Goal: Task Accomplishment & Management: Manage account settings

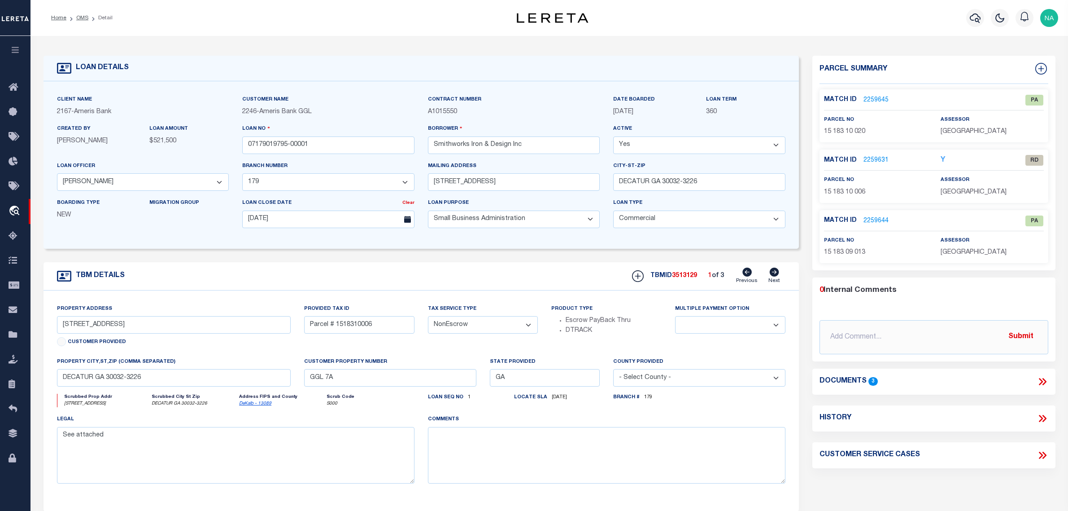
select select "14111"
select select "5539"
select select "1400"
select select "20"
select select "NonEscrow"
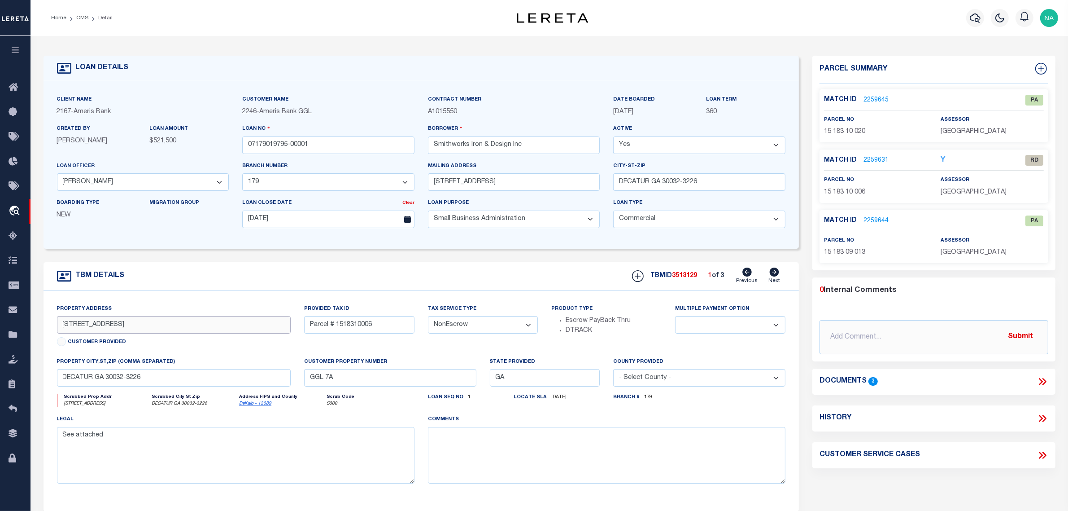
drag, startPoint x: 118, startPoint y: 326, endPoint x: 47, endPoint y: 324, distance: 70.5
click at [49, 326] on div "Property Address 3260 GLENWOOD RD Customer Provided Provided Tax ID Parcel # 15…" at bounding box center [422, 400] width 756 height 221
click at [878, 160] on link "2259631" at bounding box center [876, 160] width 25 height 9
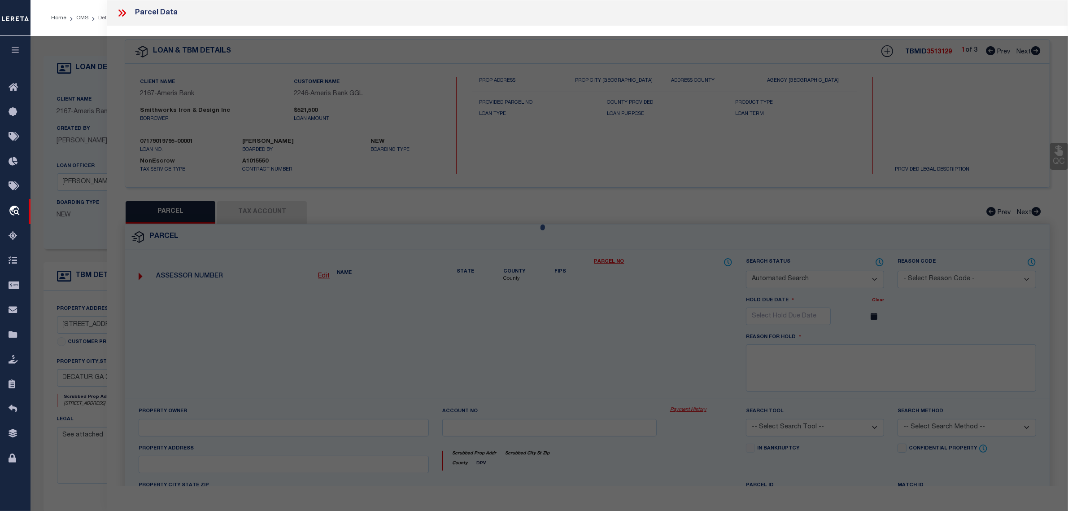
checkbox input "false"
select select "RD"
type input "Smithworks Iron And Design Inc"
select select "ATL"
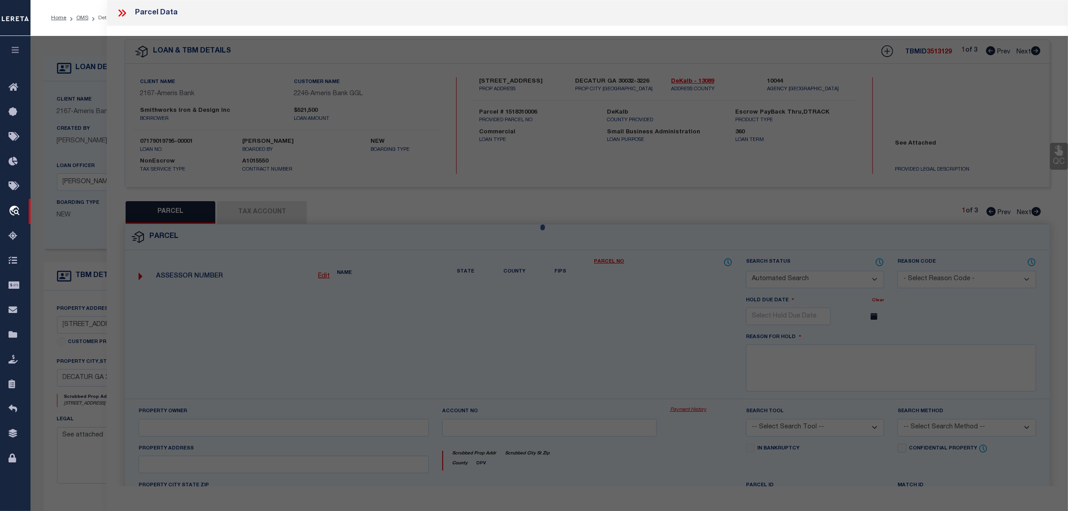
select select "ADD"
type input "3260 Glenwood Avenue"
checkbox input "false"
type input "Decatur, GA 30032"
type textarea "Acres : 0.37"
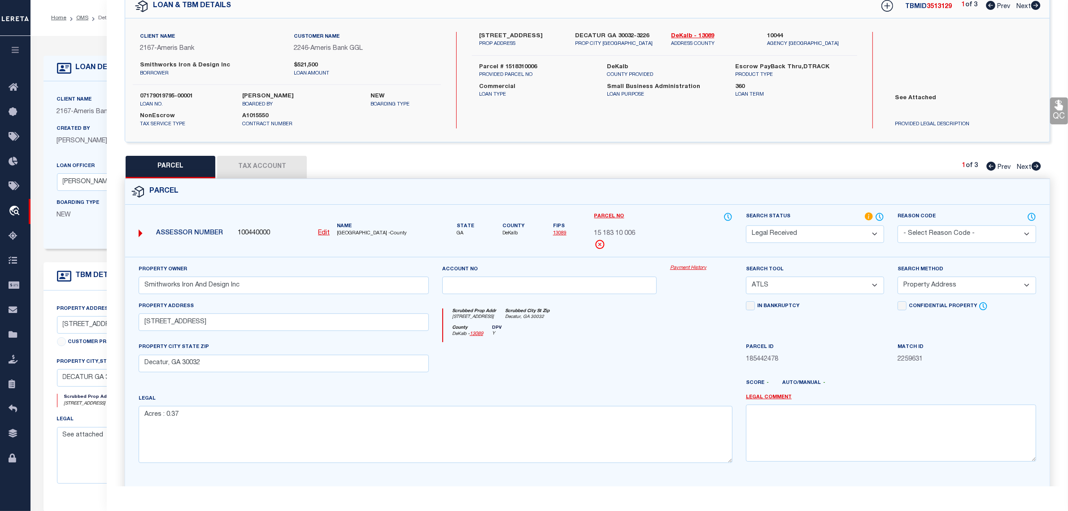
scroll to position [86, 0]
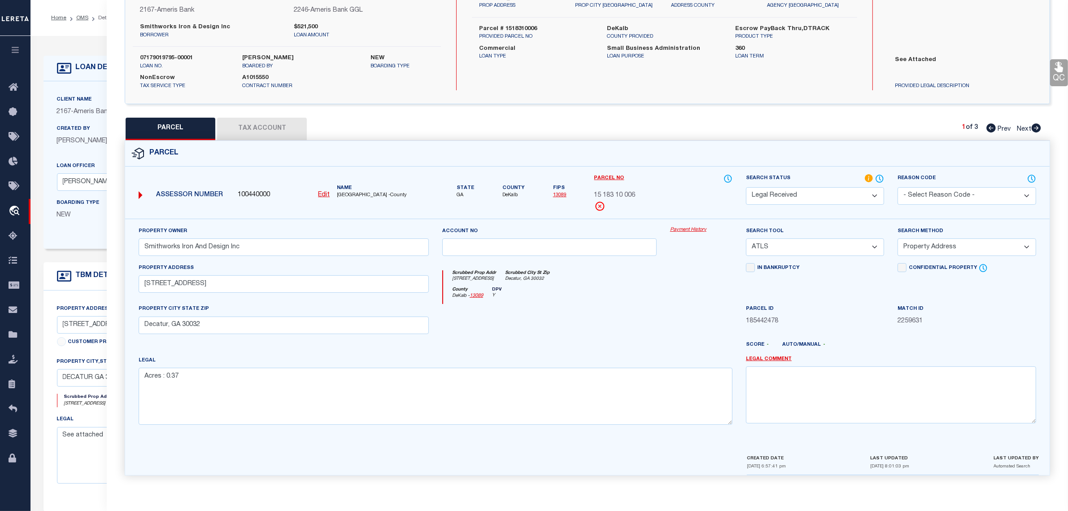
click at [285, 130] on button "Tax Account" at bounding box center [262, 129] width 90 height 22
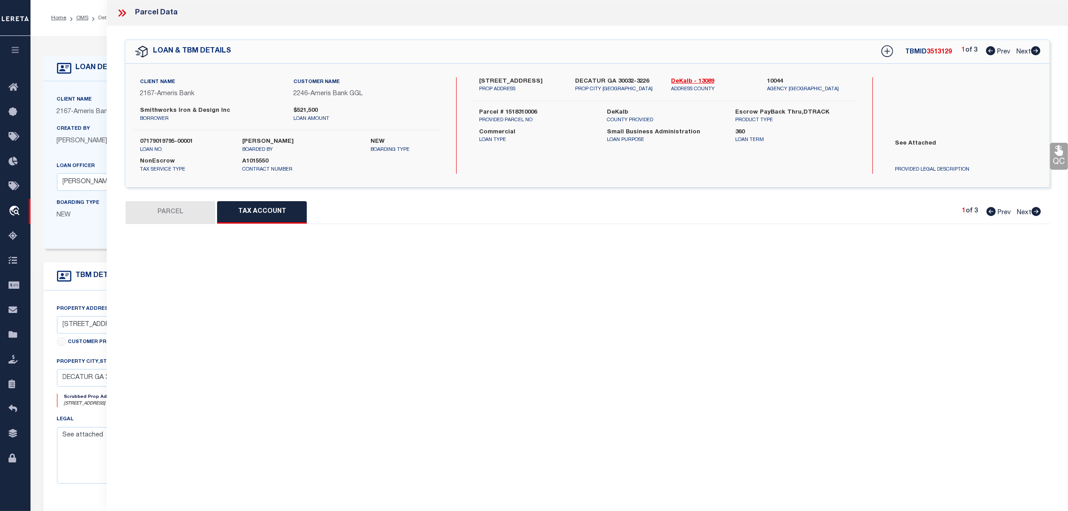
scroll to position [0, 0]
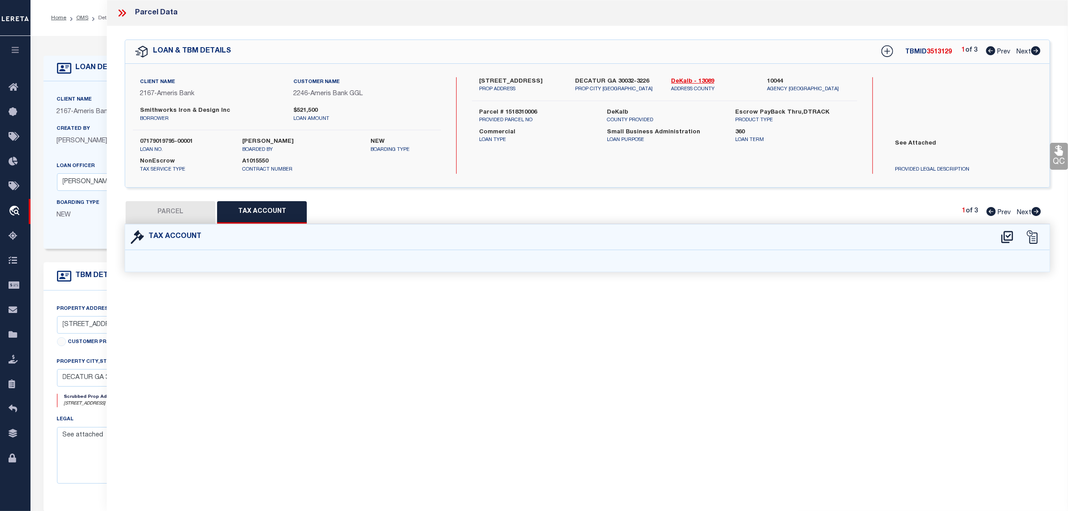
select select "100"
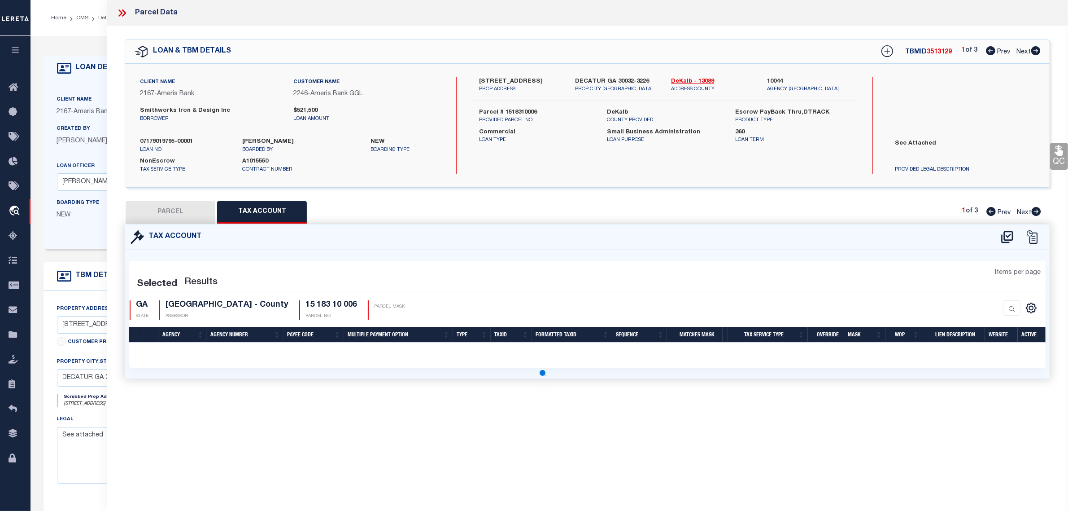
select select "100"
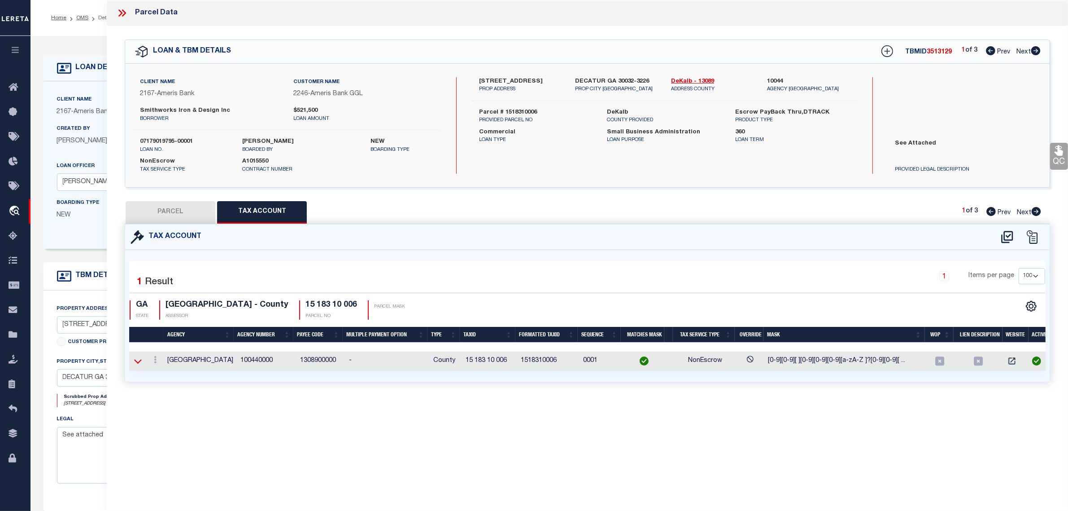
click at [138, 363] on icon at bounding box center [138, 361] width 8 height 4
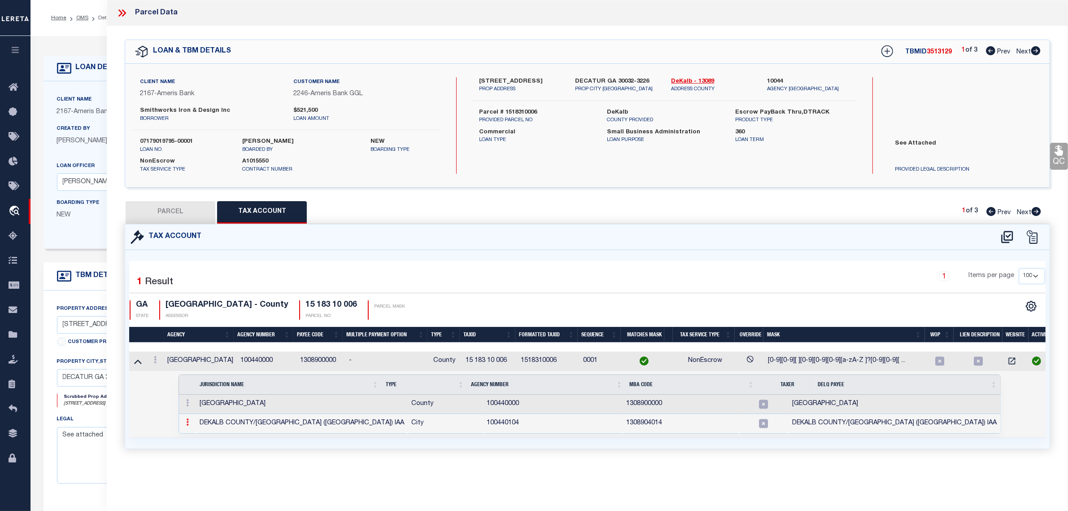
click at [187, 425] on icon at bounding box center [187, 421] width 3 height 7
click at [200, 414] on img at bounding box center [198, 410] width 9 height 9
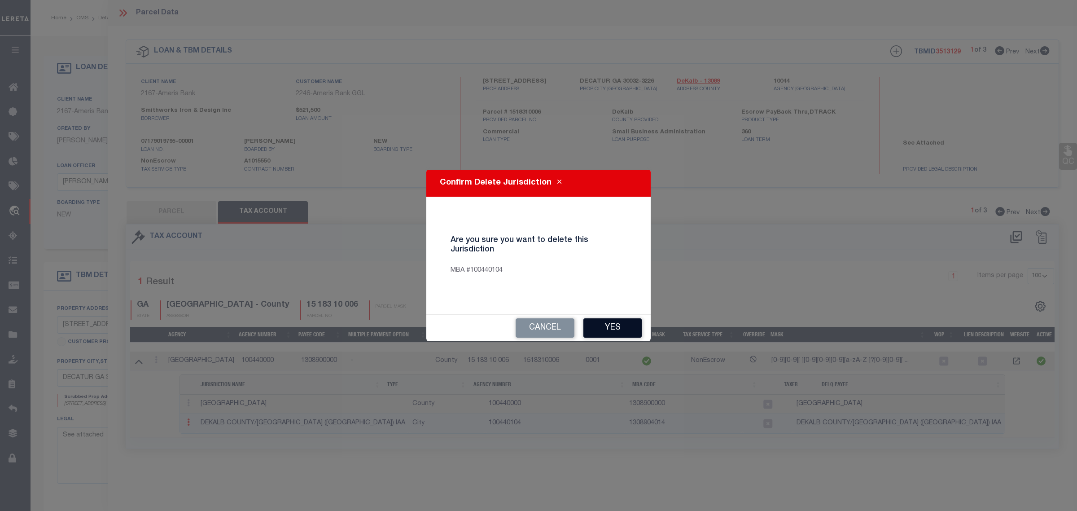
click at [613, 327] on button "Yes" at bounding box center [612, 327] width 58 height 19
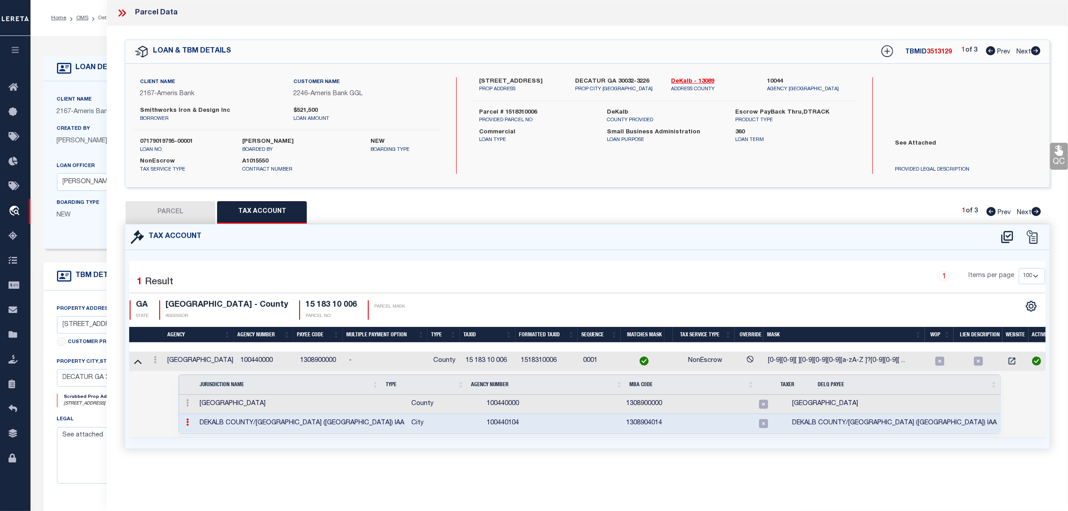
select select "100"
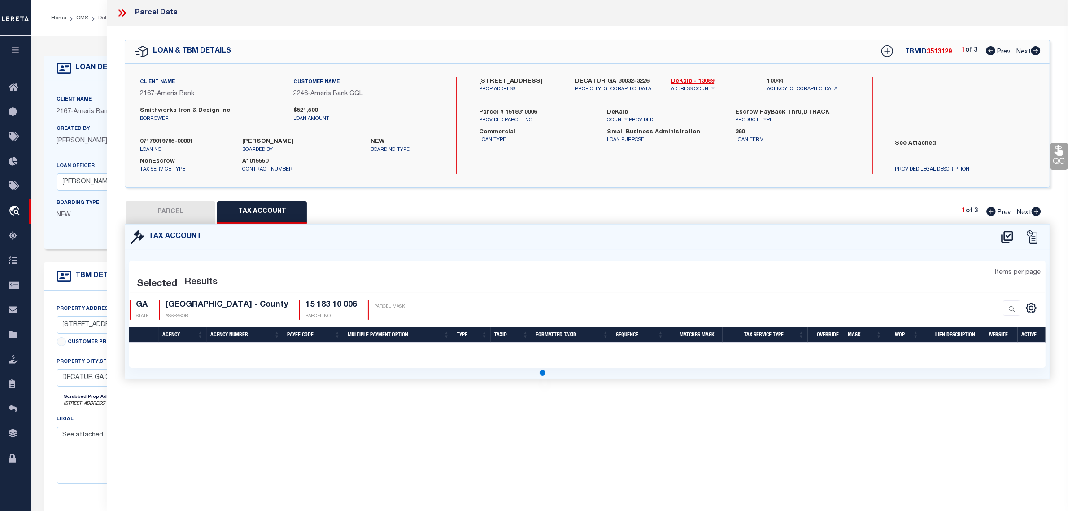
select select "100"
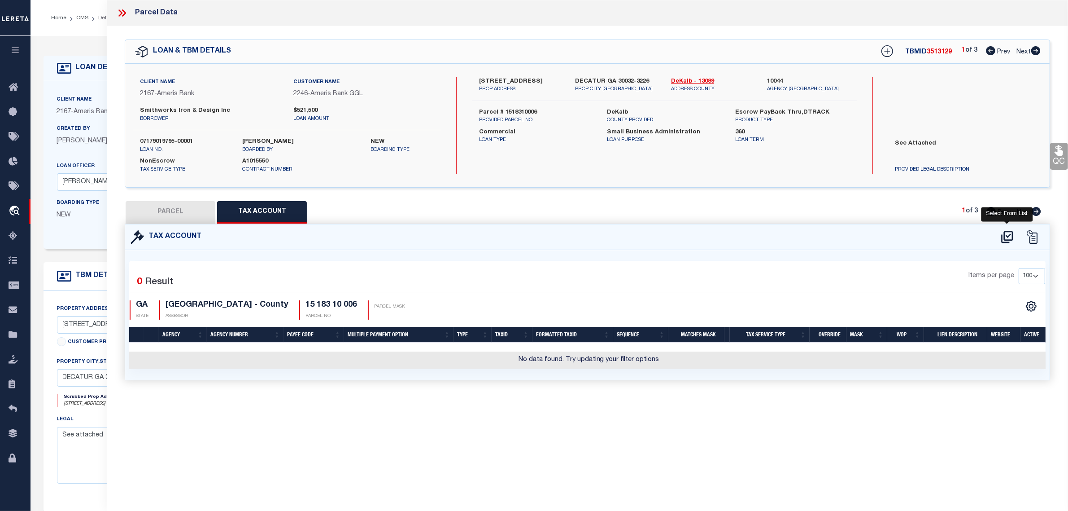
click at [1008, 235] on icon at bounding box center [1007, 237] width 15 height 14
select select "100"
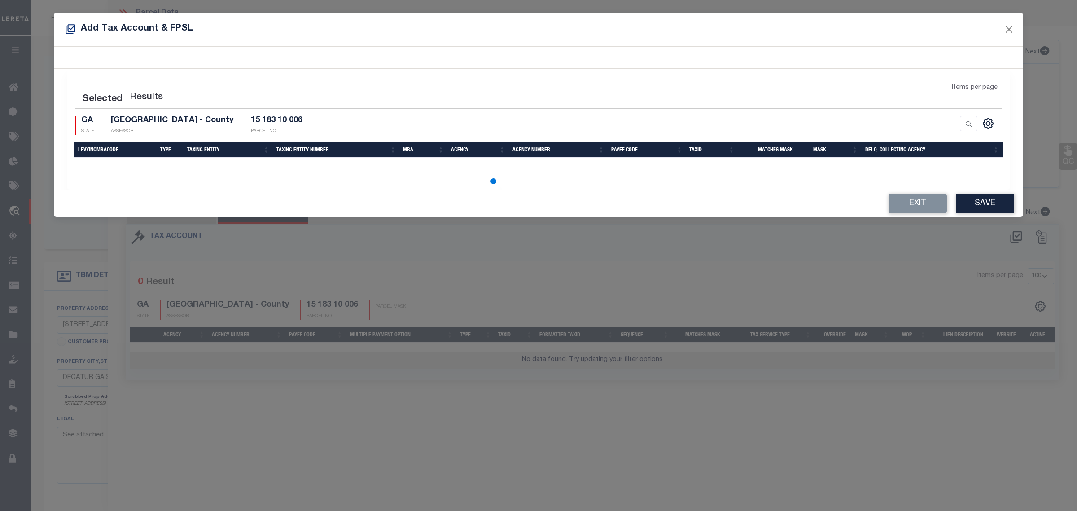
select select "100"
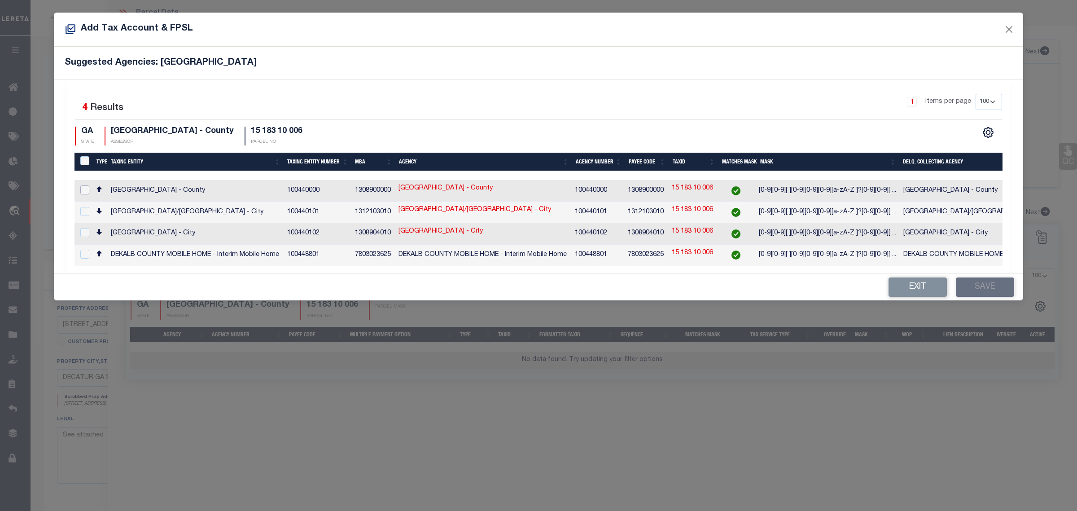
click at [88, 191] on input "checkbox" at bounding box center [84, 189] width 9 height 9
checkbox input "true"
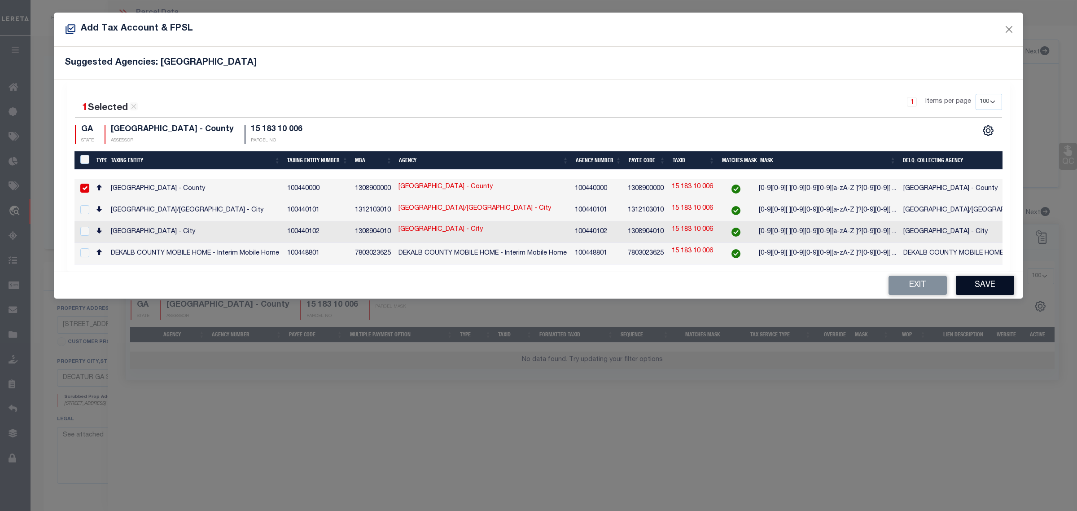
click at [989, 285] on button "Save" at bounding box center [985, 285] width 58 height 19
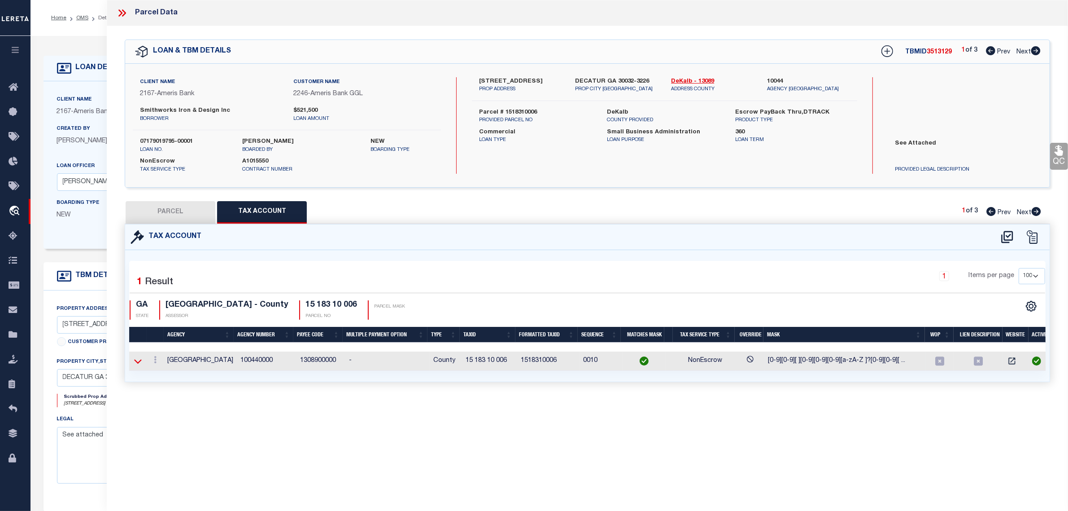
click at [141, 362] on icon at bounding box center [138, 360] width 8 height 9
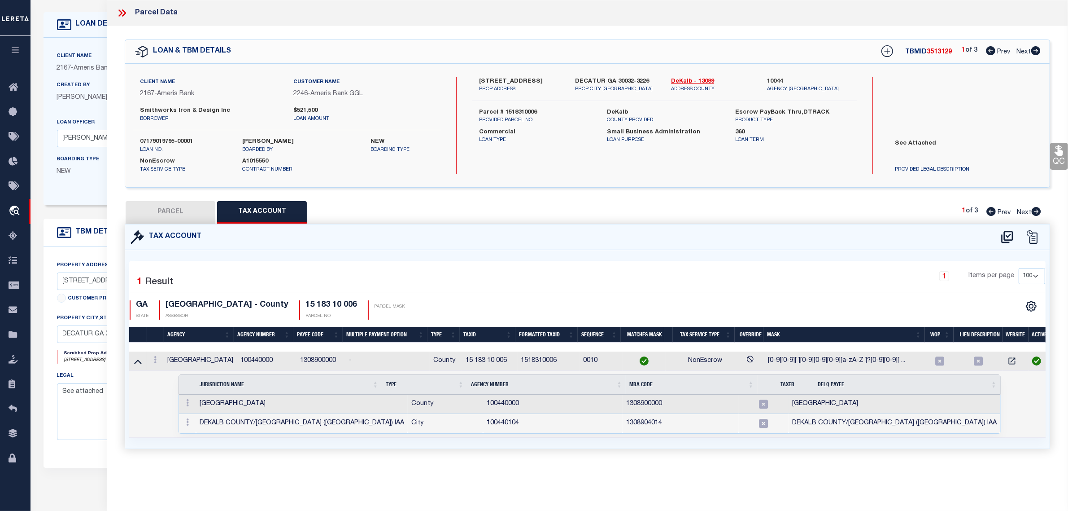
scroll to position [56, 0]
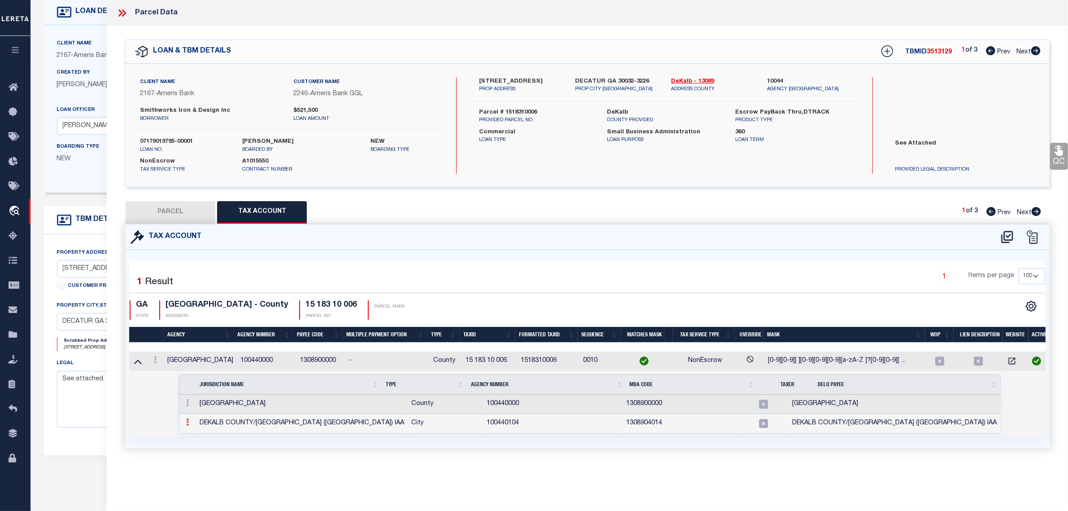
click at [187, 425] on icon at bounding box center [187, 421] width 3 height 7
click at [200, 413] on img at bounding box center [198, 410] width 9 height 9
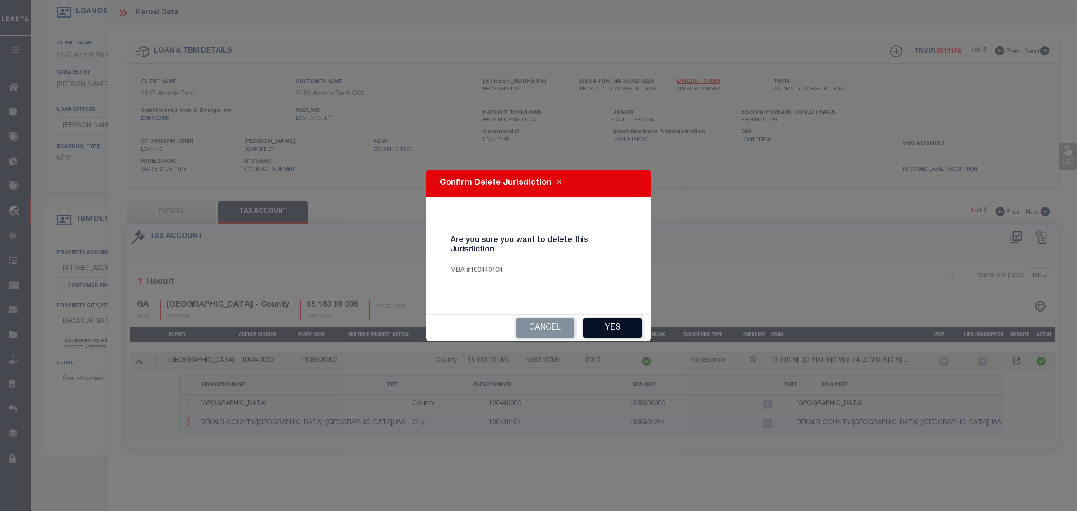
click at [607, 327] on button "Yes" at bounding box center [612, 327] width 58 height 19
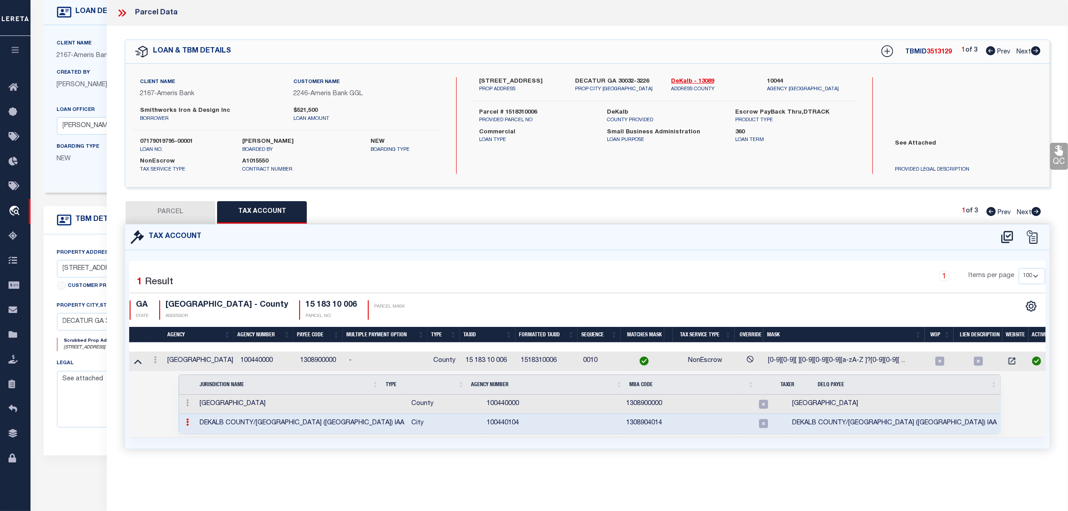
select select "100"
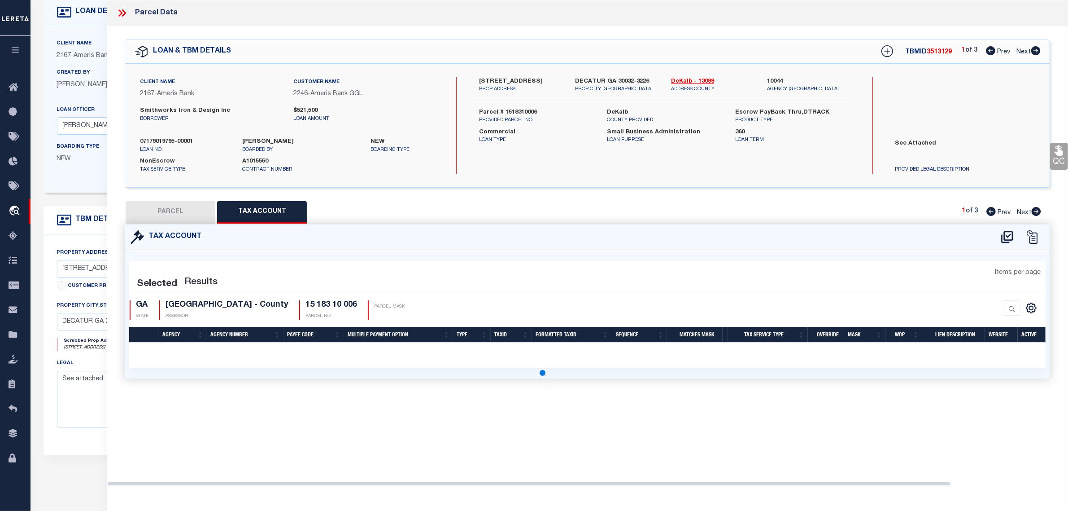
select select "100"
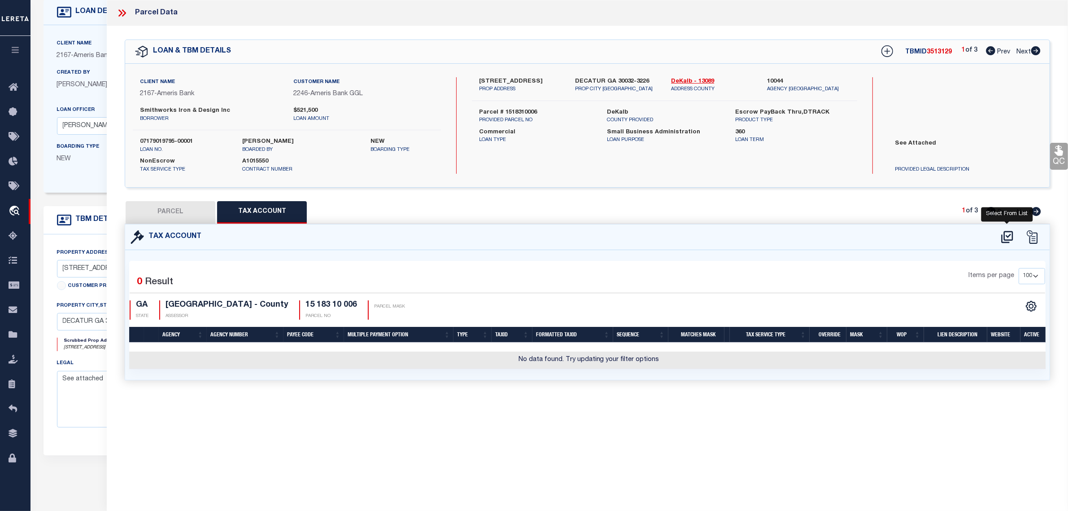
click at [1007, 234] on icon at bounding box center [1007, 237] width 15 height 14
select select "100"
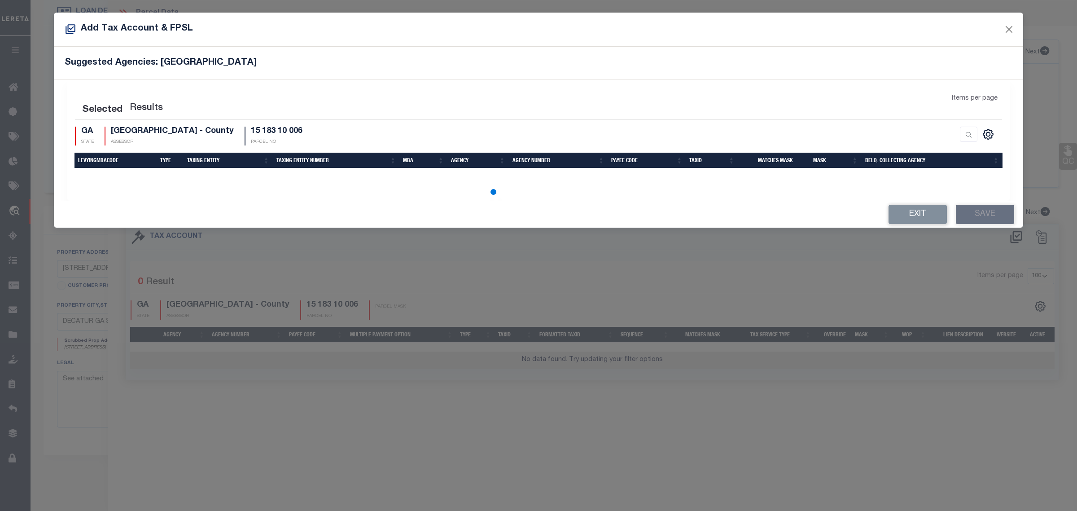
select select "100"
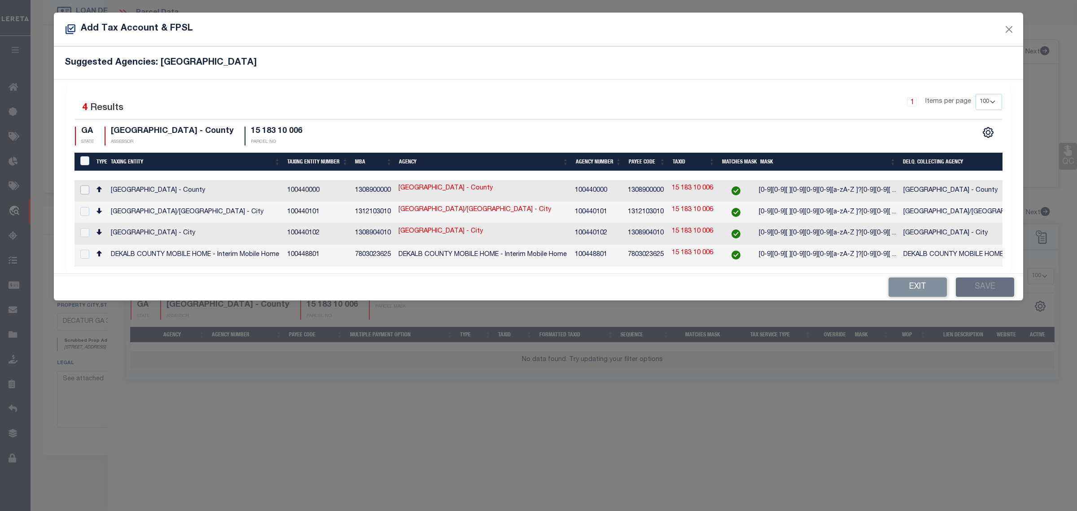
click at [84, 192] on input "checkbox" at bounding box center [84, 189] width 9 height 9
checkbox input "true"
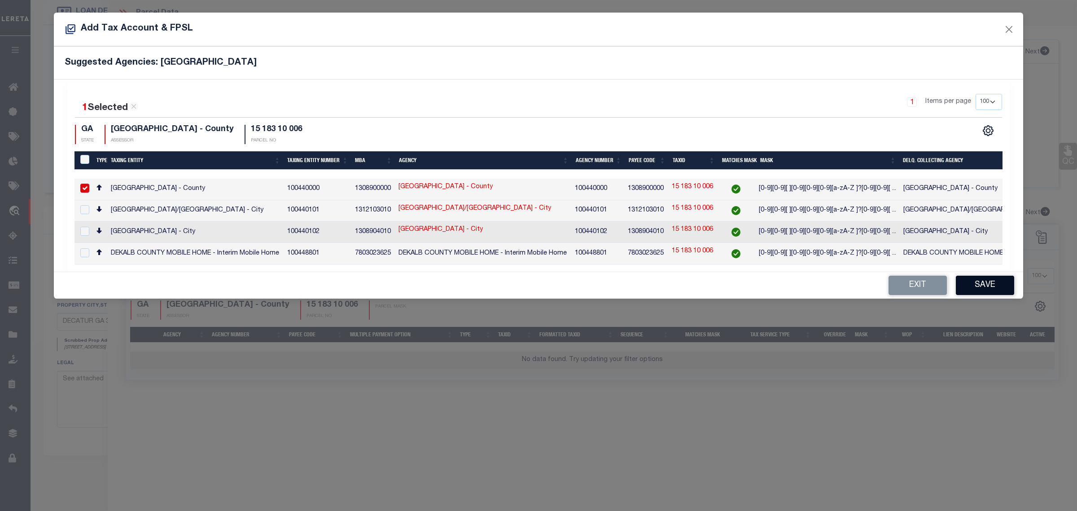
click at [987, 284] on button "Save" at bounding box center [985, 285] width 58 height 19
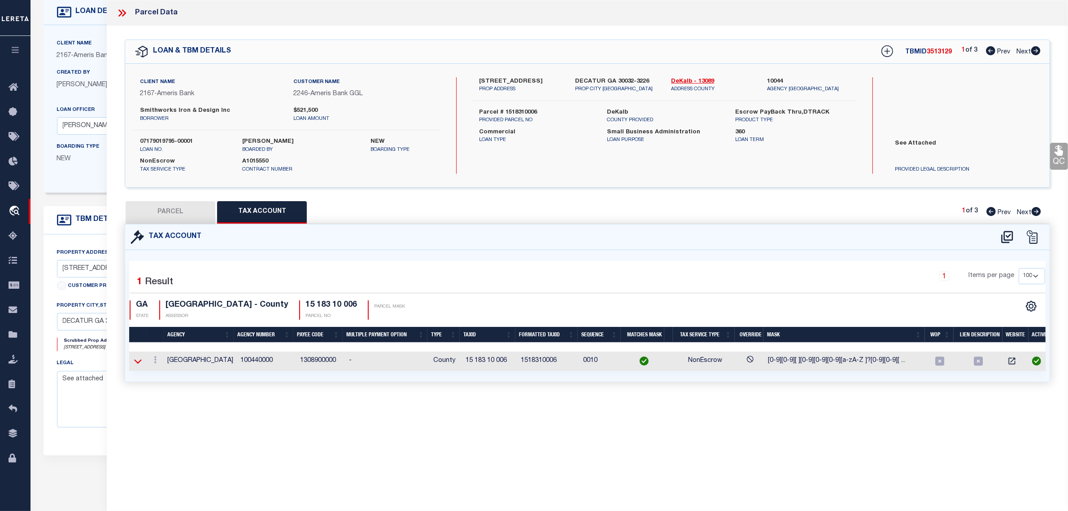
click at [136, 363] on icon at bounding box center [138, 360] width 8 height 9
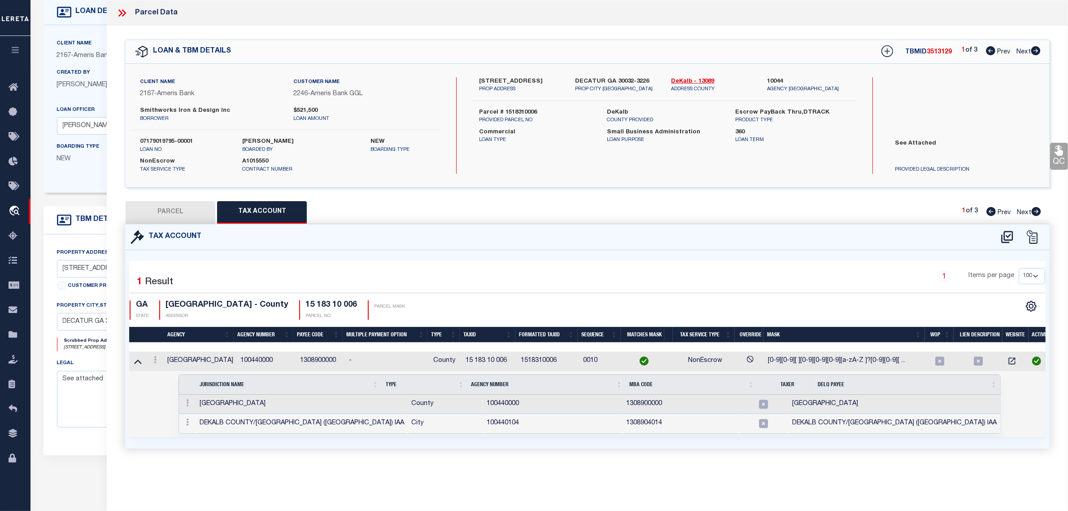
click at [136, 363] on icon at bounding box center [138, 361] width 8 height 4
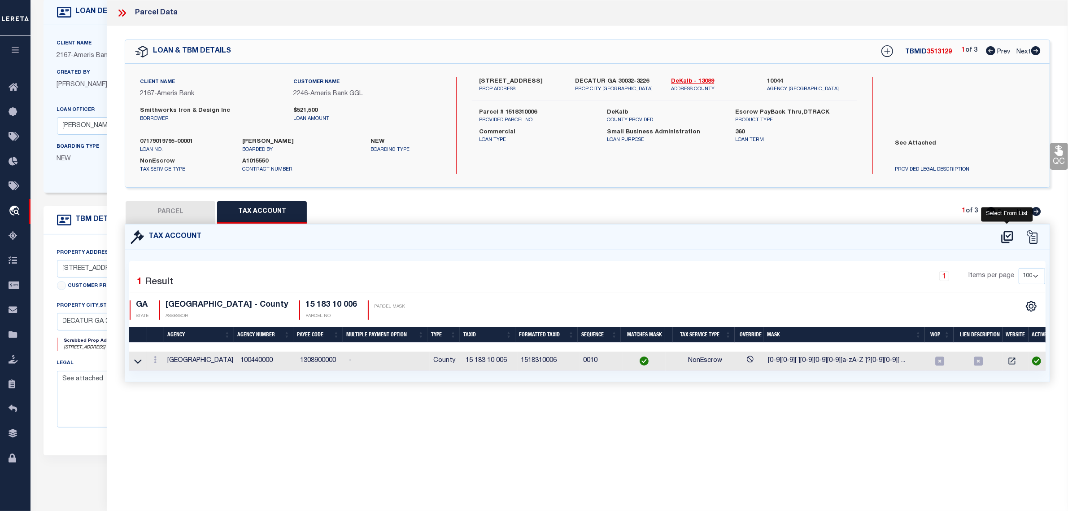
click at [1008, 233] on icon at bounding box center [1007, 237] width 15 height 14
select select "100"
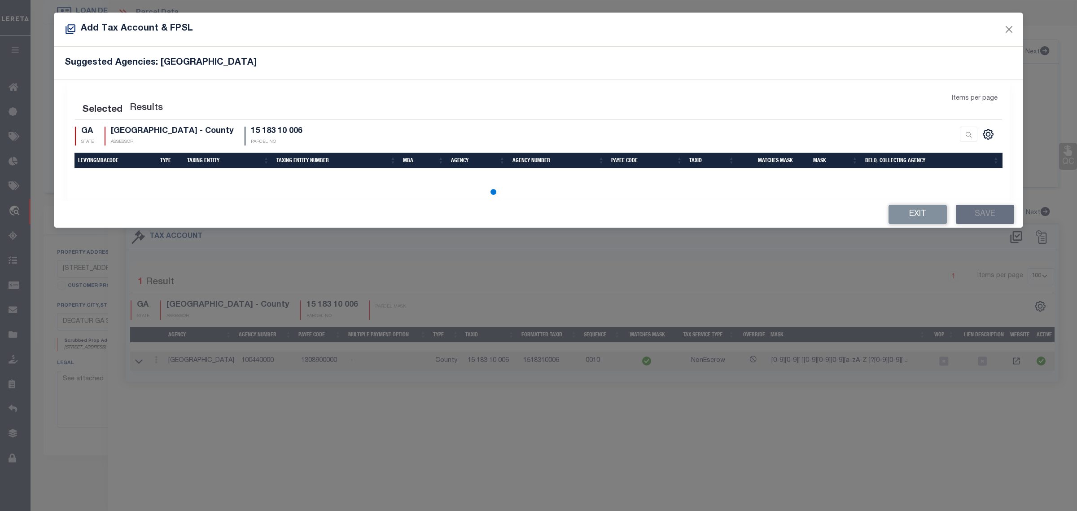
select select "100"
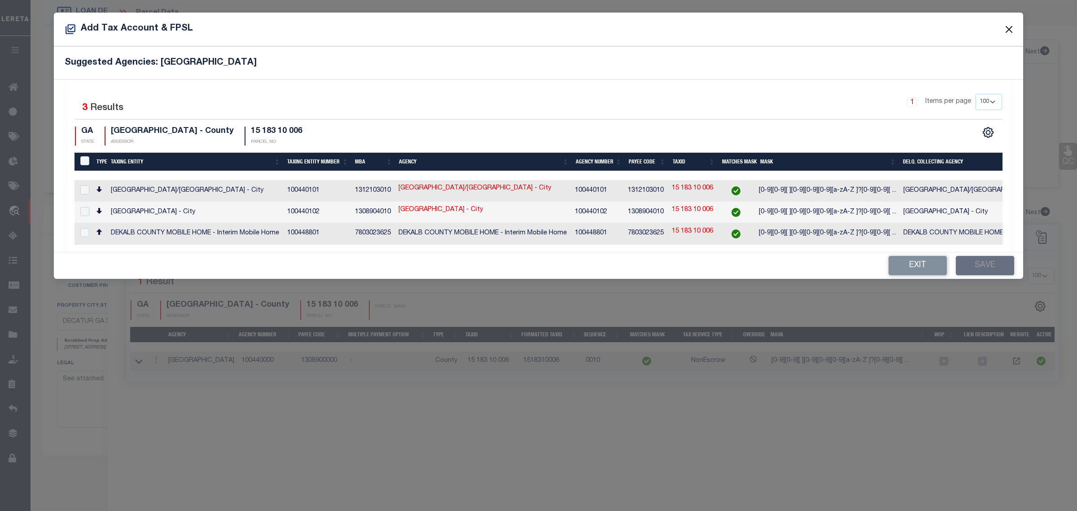
click at [1006, 28] on button "Close" at bounding box center [1009, 29] width 12 height 12
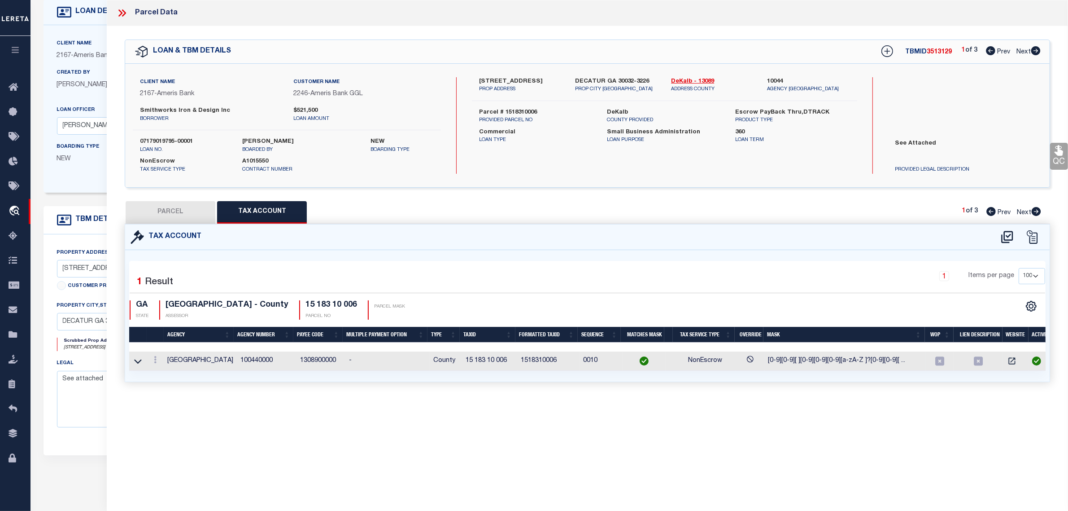
click at [164, 210] on button "PARCEL" at bounding box center [171, 212] width 90 height 22
select select "AS"
select select
checkbox input "false"
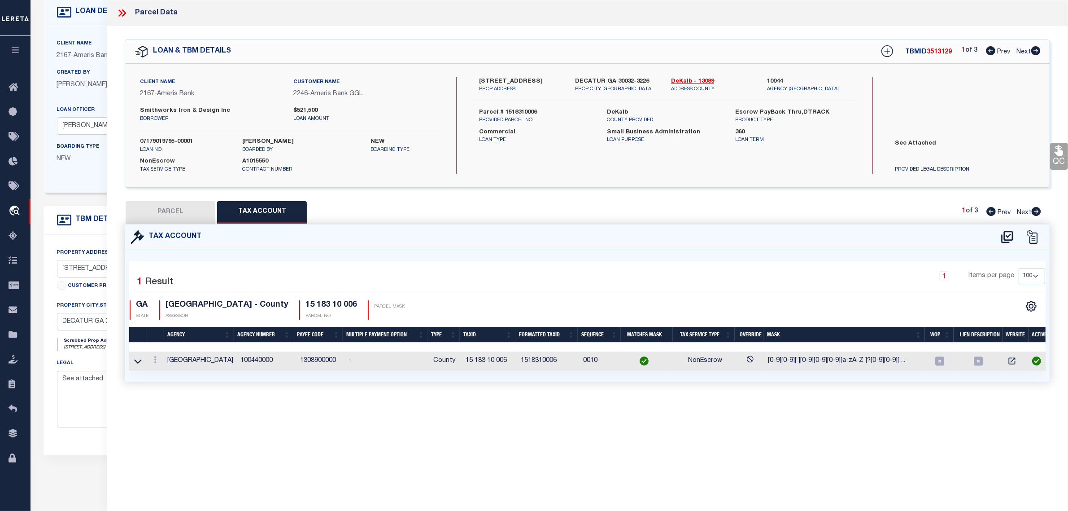
checkbox input "false"
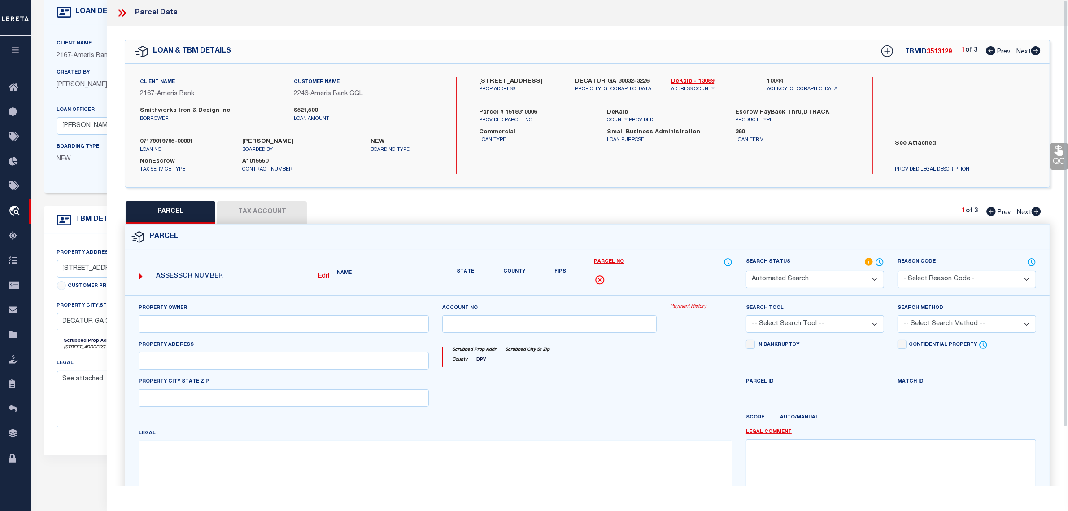
select select "RD"
type input "Smithworks Iron And Design Inc"
select select "ATL"
select select "ADD"
type input "3260 Glenwood Avenue"
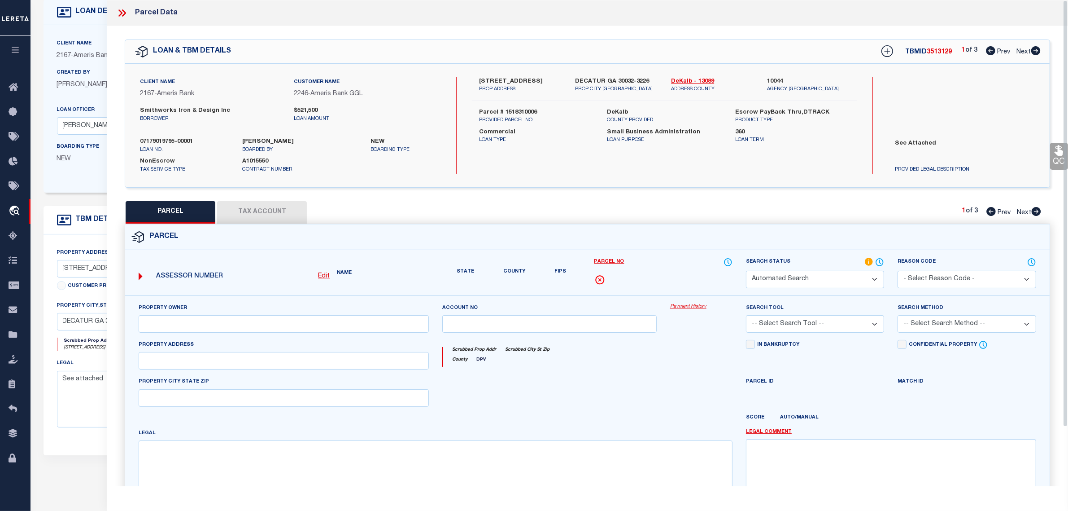
checkbox input "false"
type input "Decatur, GA 30032"
type textarea "Acres : 0.37"
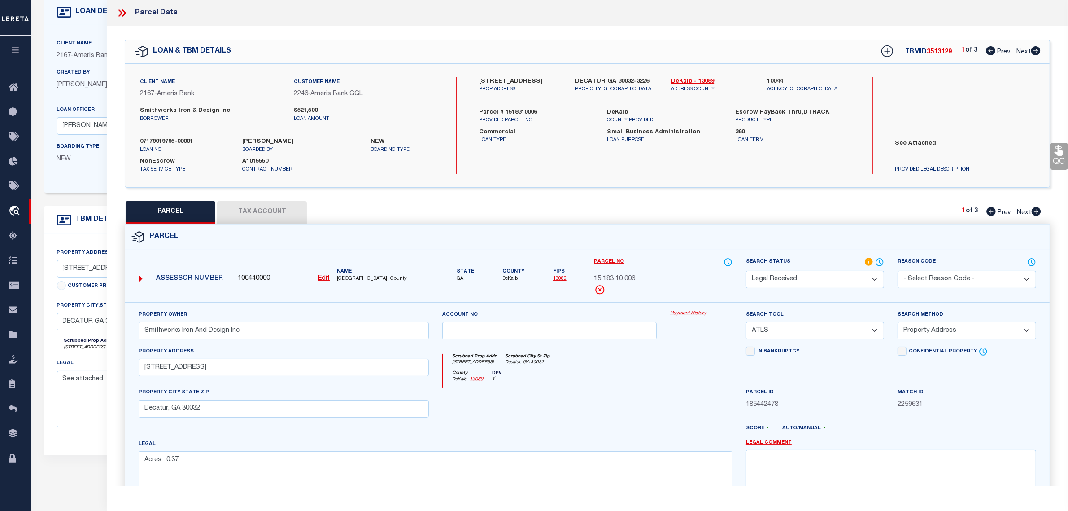
click at [774, 276] on select "Automated Search Bad Parcel Complete Duplicate Parcel High Dollar Reporting In …" at bounding box center [815, 280] width 138 height 18
select select "PC"
click at [746, 271] on select "Automated Search Bad Parcel Complete Duplicate Parcel High Dollar Reporting In …" at bounding box center [815, 280] width 138 height 18
click at [788, 330] on select "-- Select Search Tool -- 3rd Party Website Agency File Agency Website ATLS CNV-…" at bounding box center [815, 331] width 138 height 18
select select "AGW"
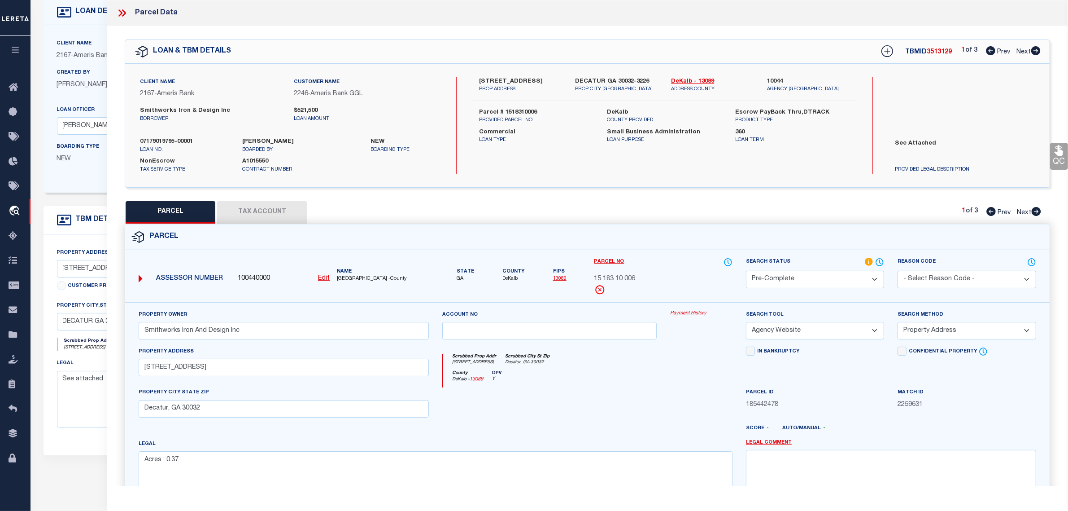
click at [746, 323] on select "-- Select Search Tool -- 3rd Party Website Agency File Agency Website ATLS CNV-…" at bounding box center [815, 331] width 138 height 18
drag, startPoint x: 925, startPoint y: 334, endPoint x: 934, endPoint y: 328, distance: 11.1
click at [925, 334] on select "-- Select Search Method -- Property Address Legal Liability Info Provided" at bounding box center [967, 331] width 138 height 18
select select "LEG"
click at [898, 323] on select "-- Select Search Method -- Property Address Legal Liability Info Provided" at bounding box center [967, 331] width 138 height 18
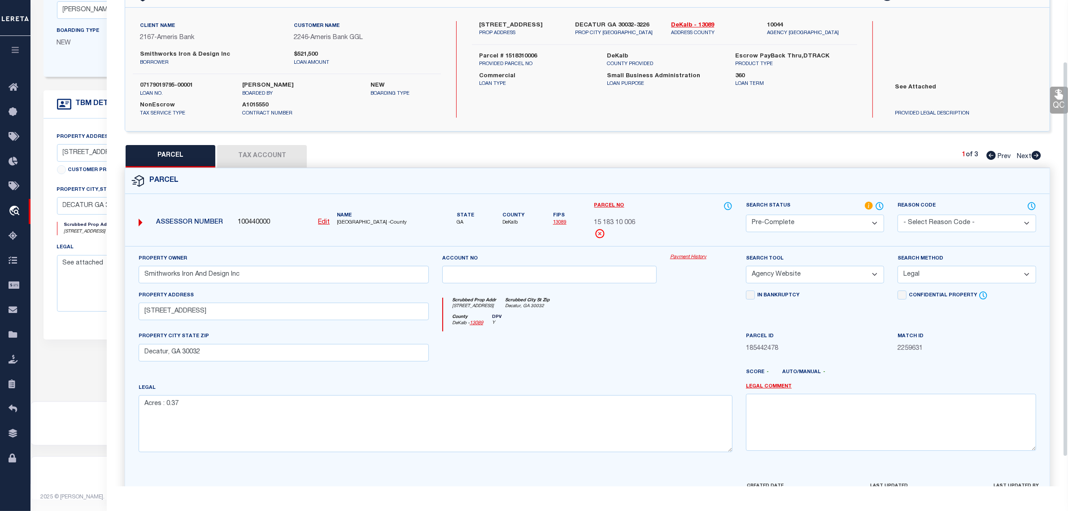
scroll to position [112, 0]
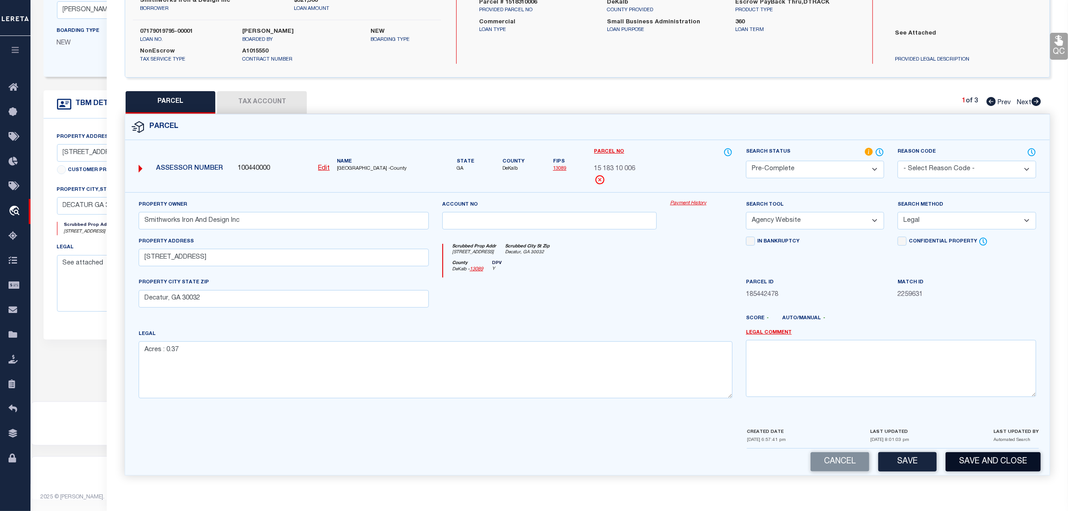
click at [989, 460] on button "Save and Close" at bounding box center [993, 461] width 95 height 19
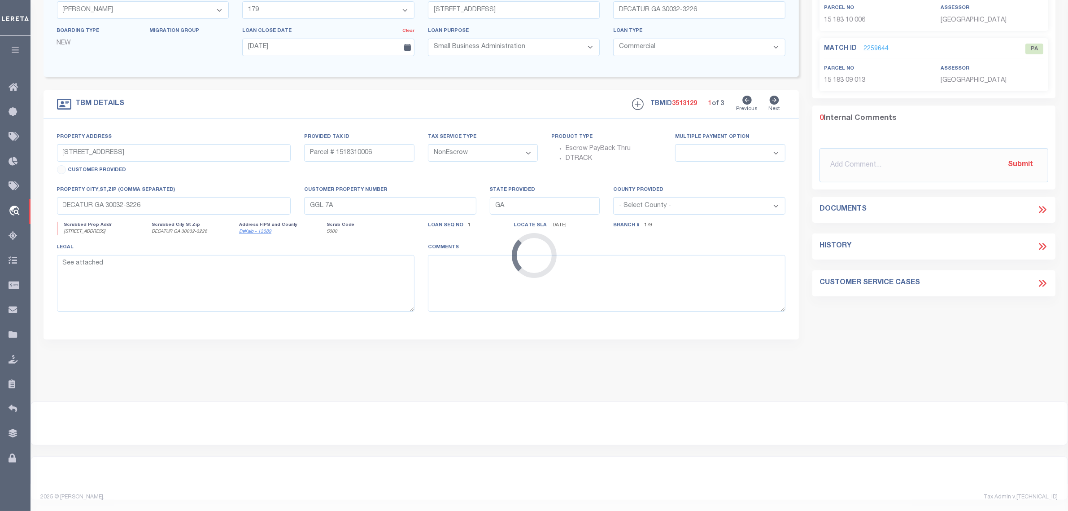
select select "14111"
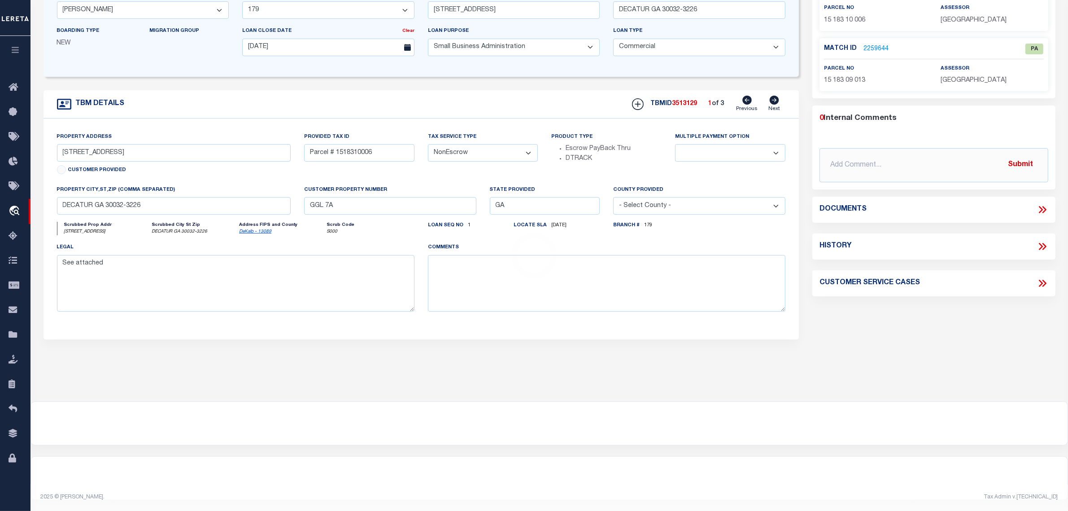
select select
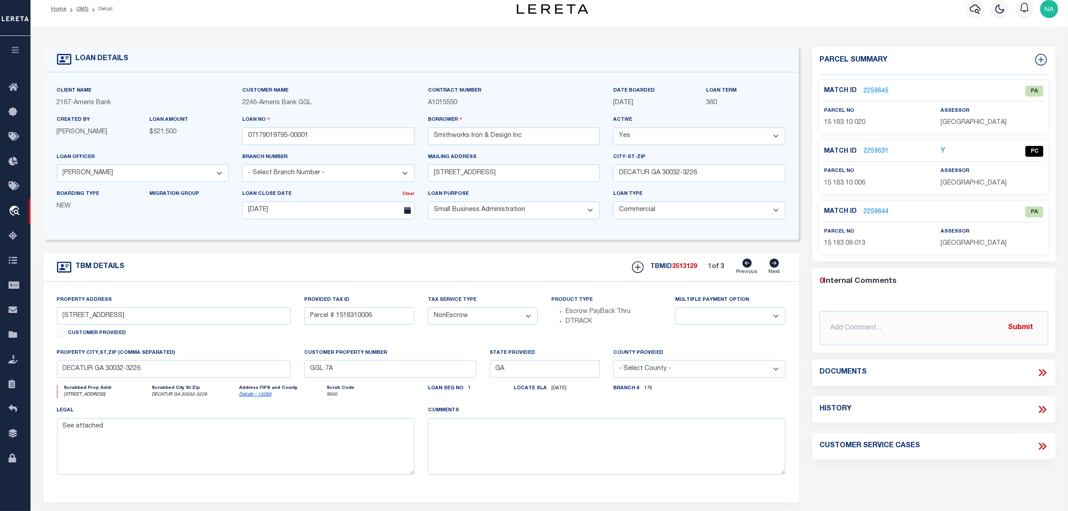
scroll to position [8, 0]
click at [775, 266] on icon at bounding box center [775, 263] width 10 height 9
type input "3230 GLENWOOD RD"
type input "Parcel #1518310020"
select select
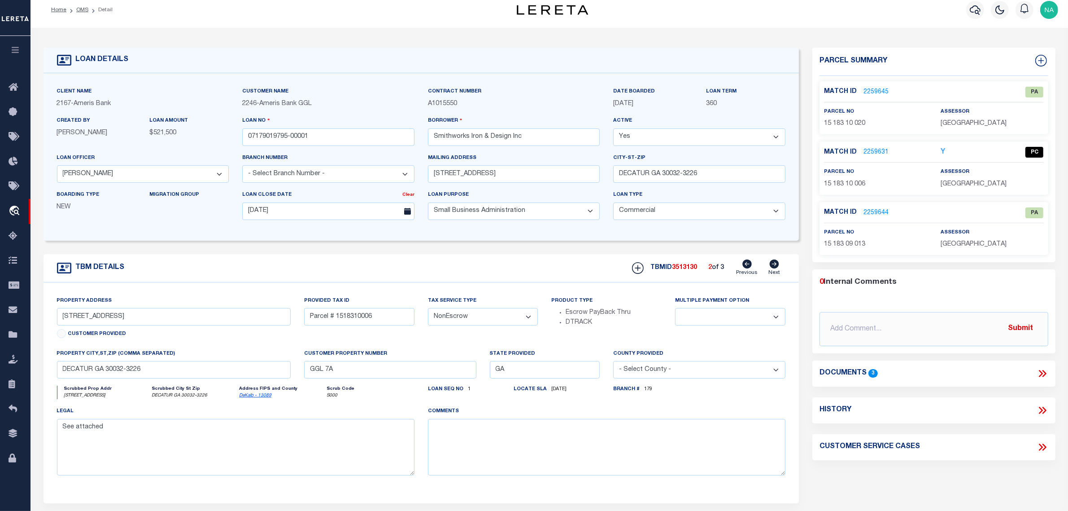
type input "DECATUR GA 30032"
type textarea "See Attached"
drag, startPoint x: 118, startPoint y: 318, endPoint x: 53, endPoint y: 319, distance: 65.5
click at [53, 319] on div "Property Address 3230 GLENWOOD RD Customer Provided" at bounding box center [173, 322] width 247 height 53
click at [876, 90] on link "2259632" at bounding box center [876, 92] width 25 height 9
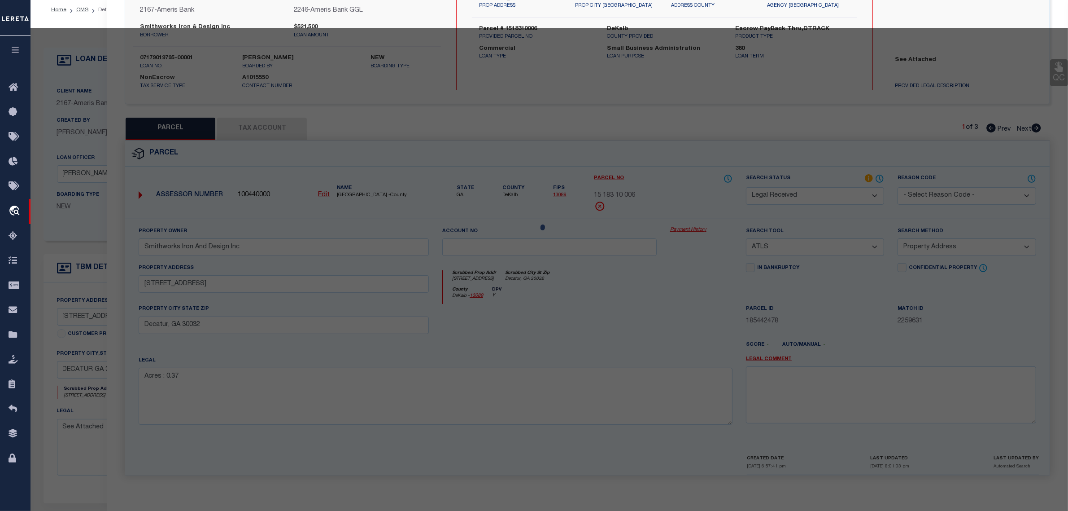
select select "AS"
select select
checkbox input "false"
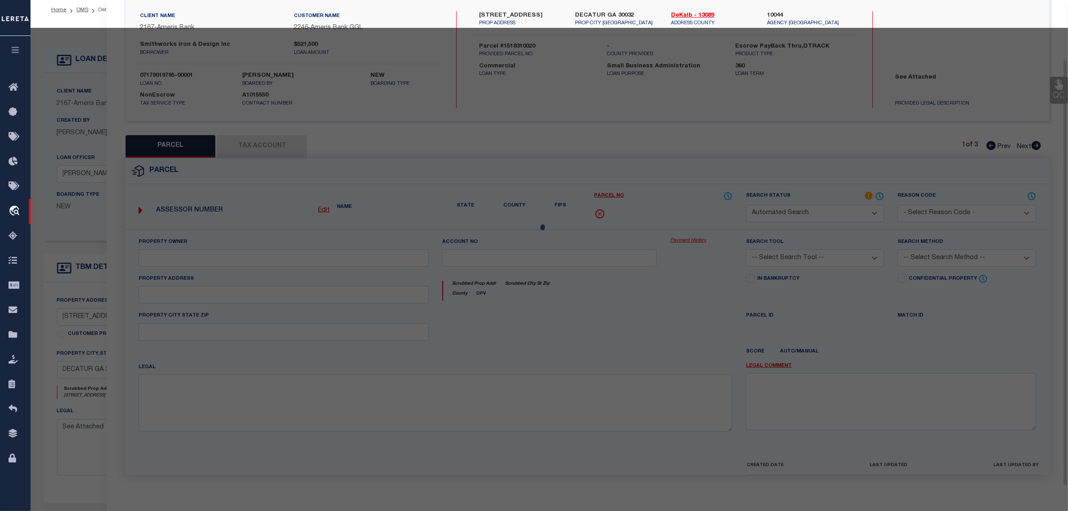
select select "RD"
type input "Smithworks Iron And Design Inc"
select select "ATL"
select select "ADD"
type input "3230 Glenwood Road"
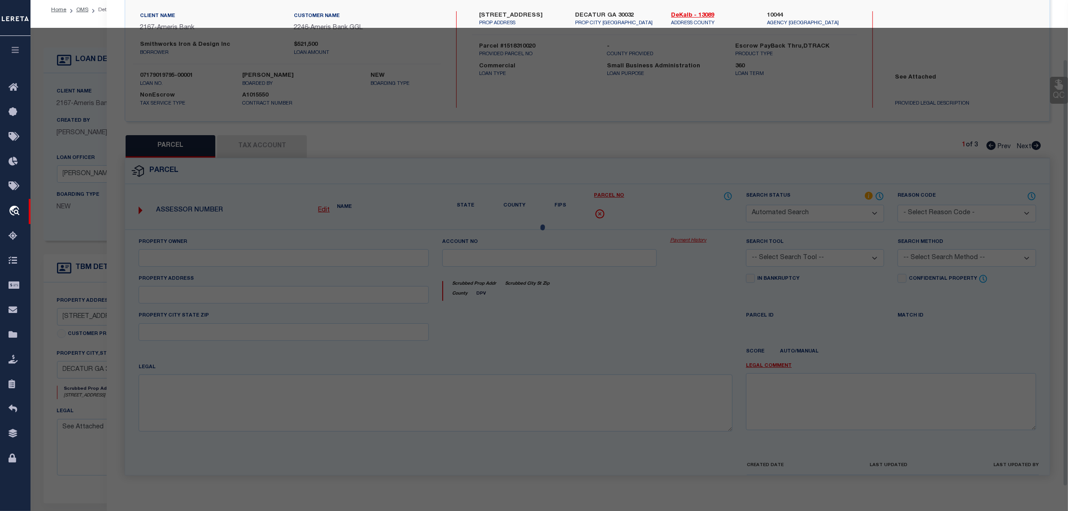
checkbox input "false"
type input "Decatur, GA 30032"
type textarea "Acres : 0.60"
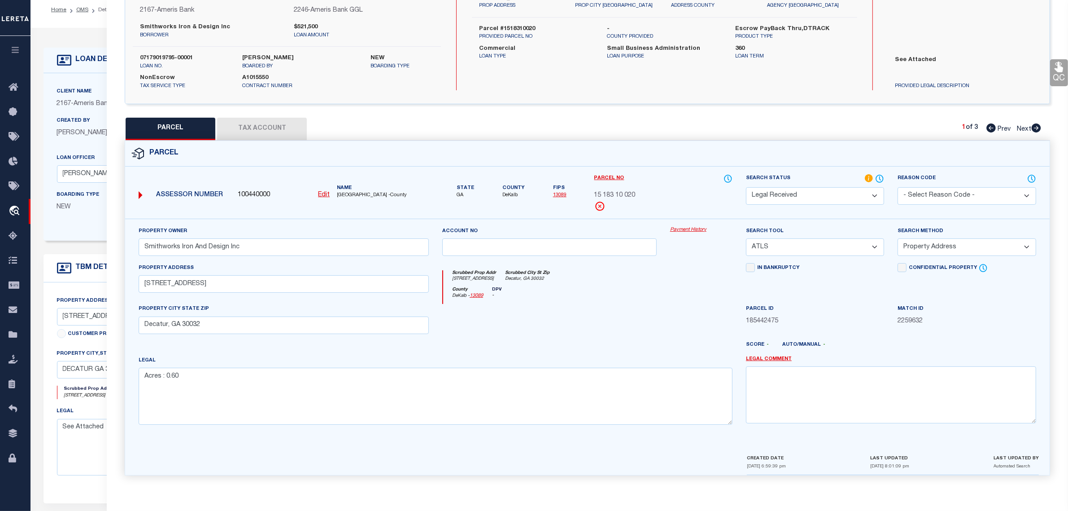
click at [276, 125] on button "Tax Account" at bounding box center [262, 129] width 90 height 22
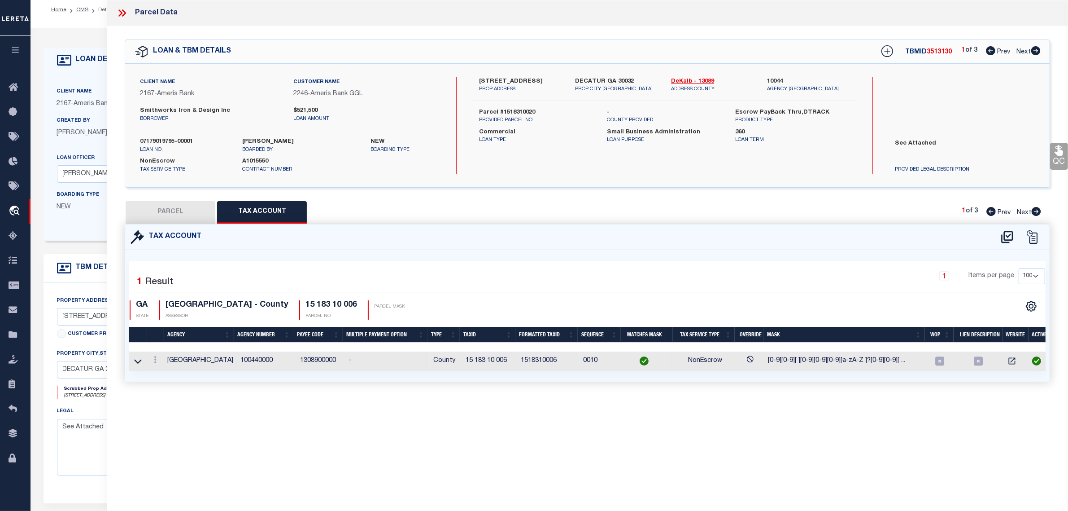
select select "100"
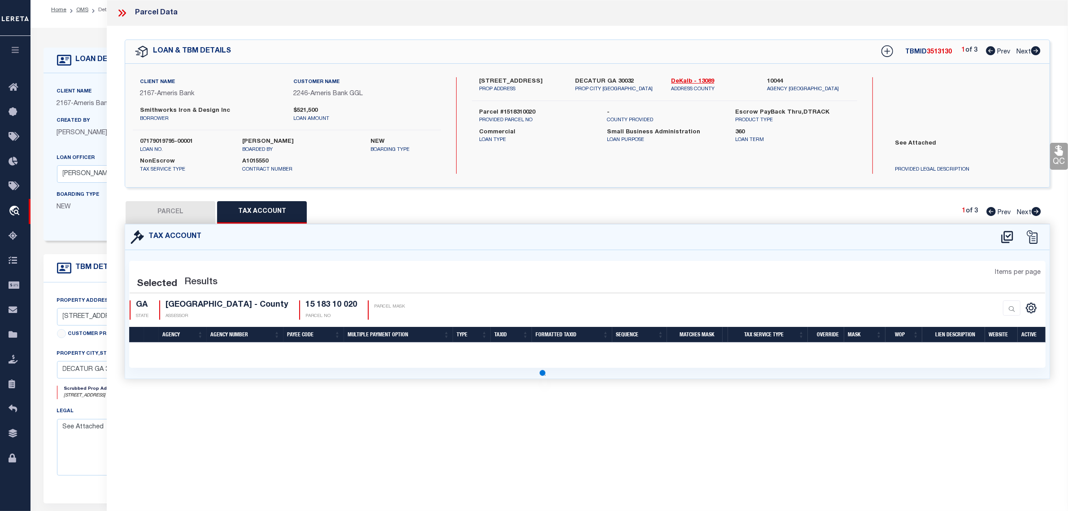
select select "100"
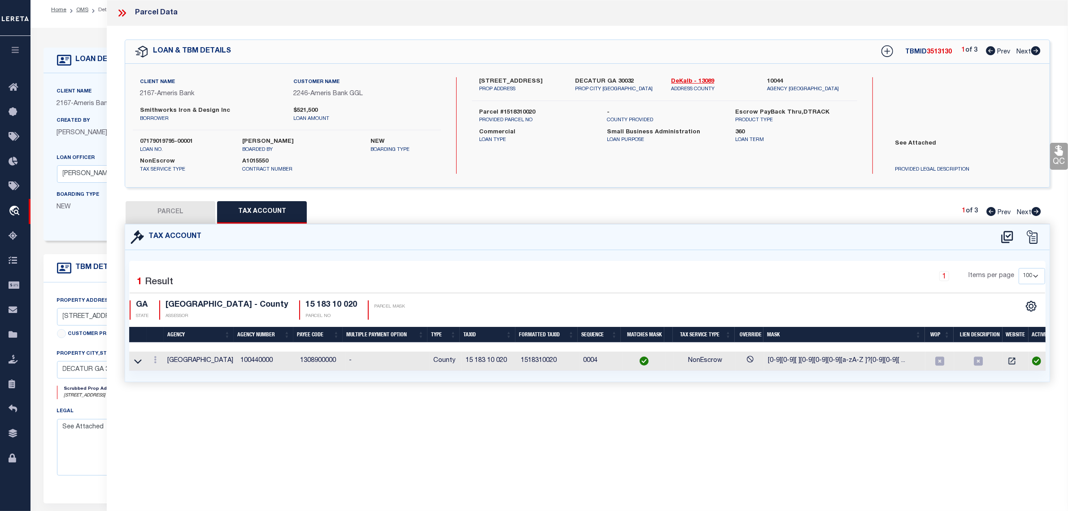
click at [173, 210] on button "PARCEL" at bounding box center [171, 212] width 90 height 22
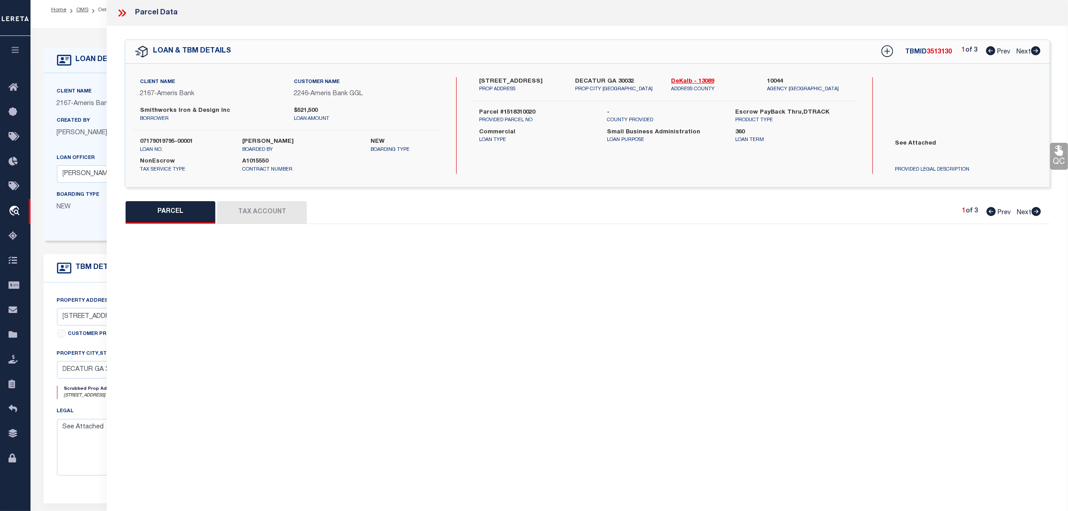
select select "AS"
select select
checkbox input "false"
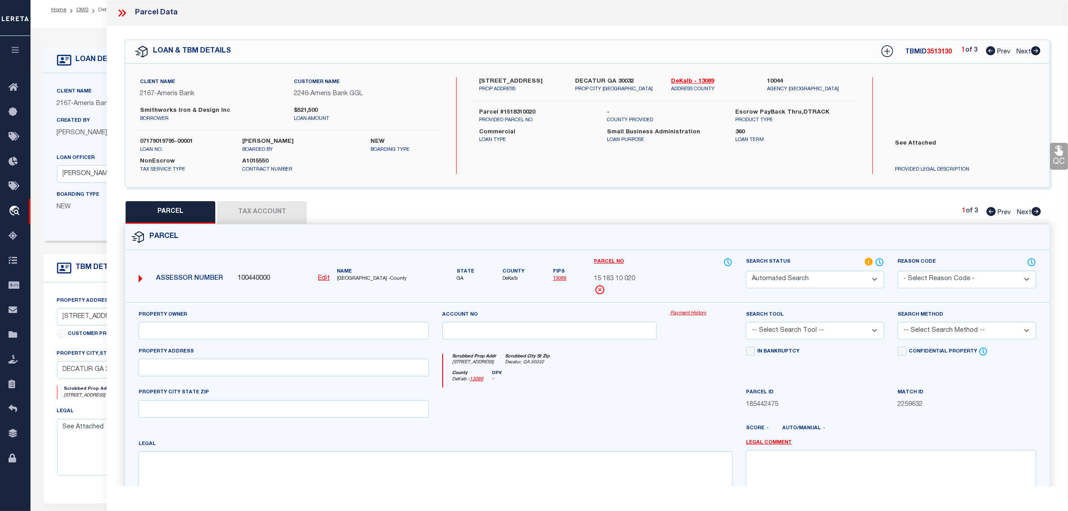
select select "RD"
type input "Smithworks Iron And Design Inc"
select select "ATL"
select select "ADD"
type input "3230 Glenwood Road"
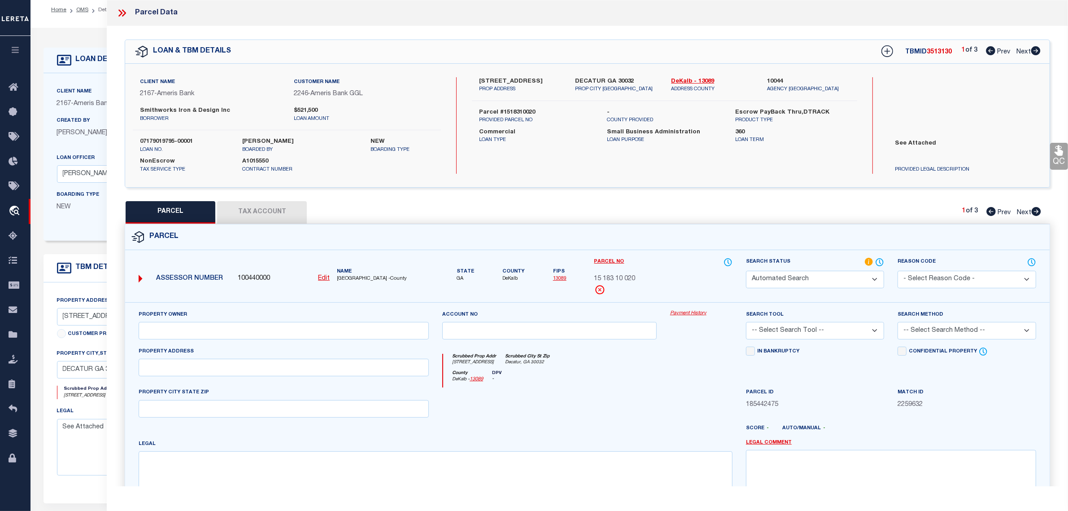
checkbox input "false"
type input "Decatur, GA 30032"
type textarea "Acres : 0.60"
click at [268, 214] on button "Tax Account" at bounding box center [262, 212] width 90 height 22
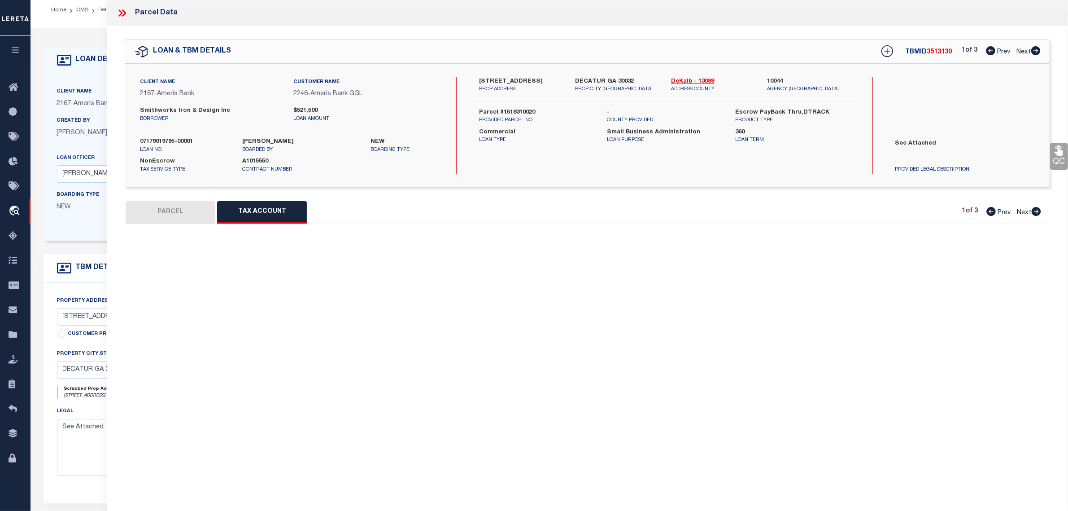
select select "100"
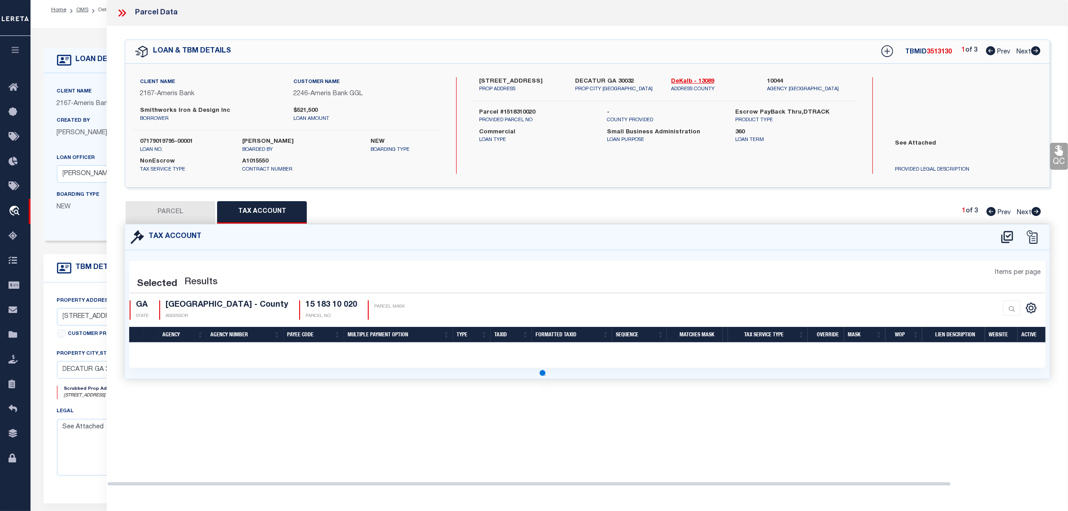
select select "100"
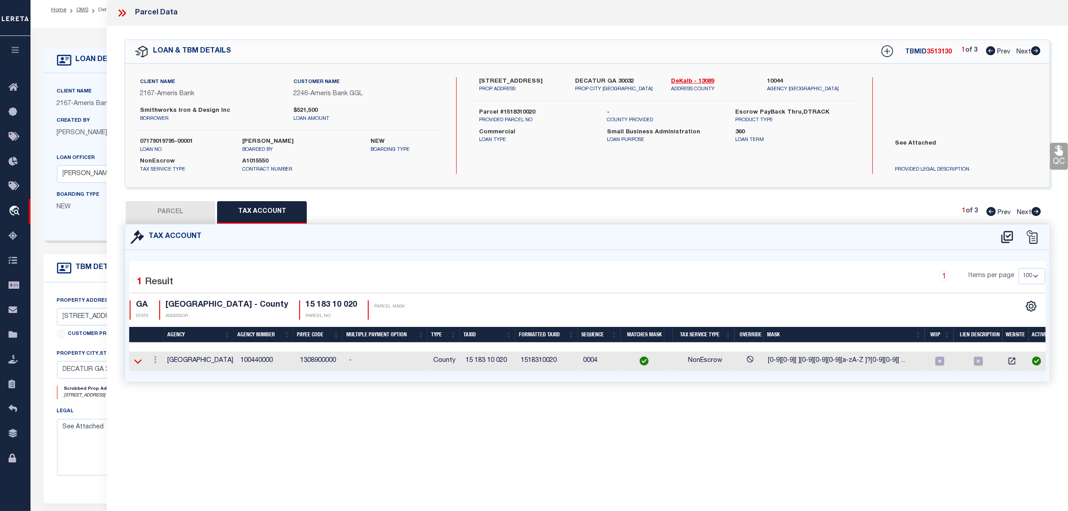
click at [136, 362] on icon at bounding box center [138, 361] width 8 height 4
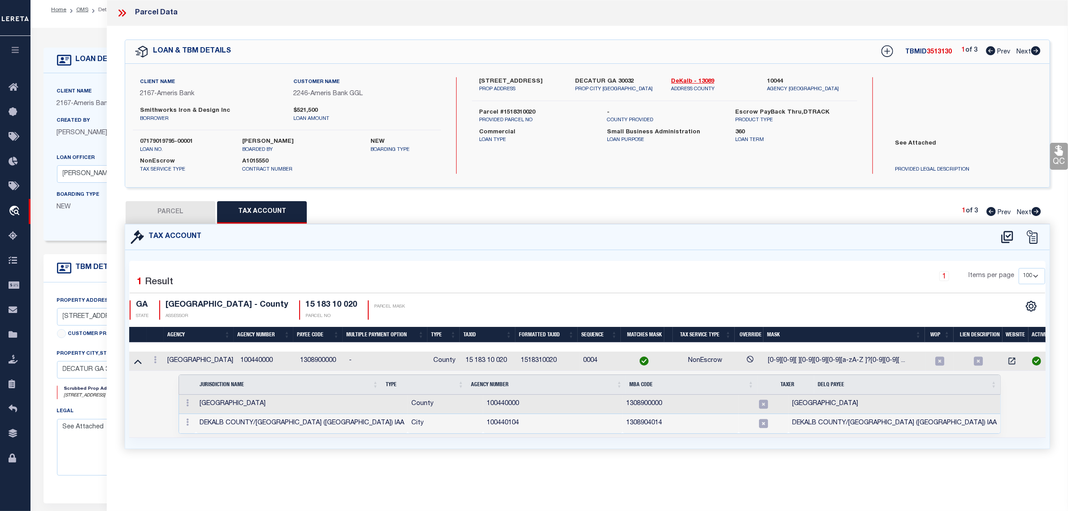
click at [136, 362] on icon at bounding box center [138, 360] width 8 height 9
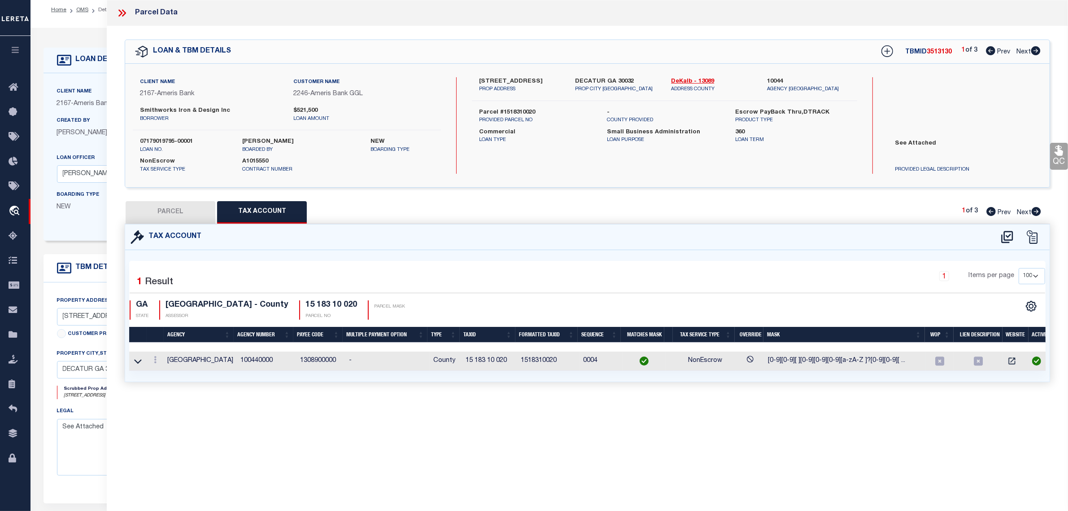
click at [178, 210] on button "PARCEL" at bounding box center [171, 212] width 90 height 22
select select "AS"
select select
checkbox input "false"
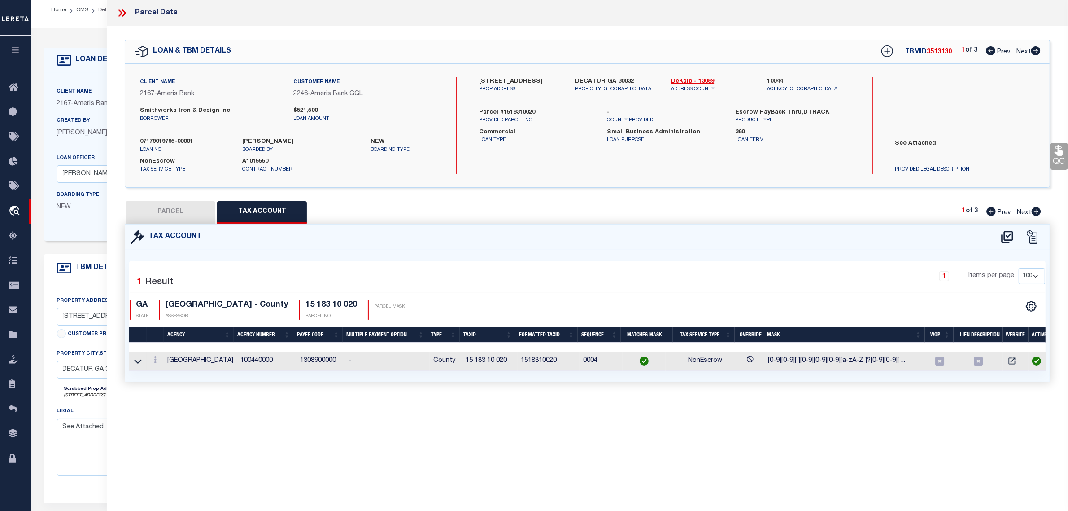
checkbox input "false"
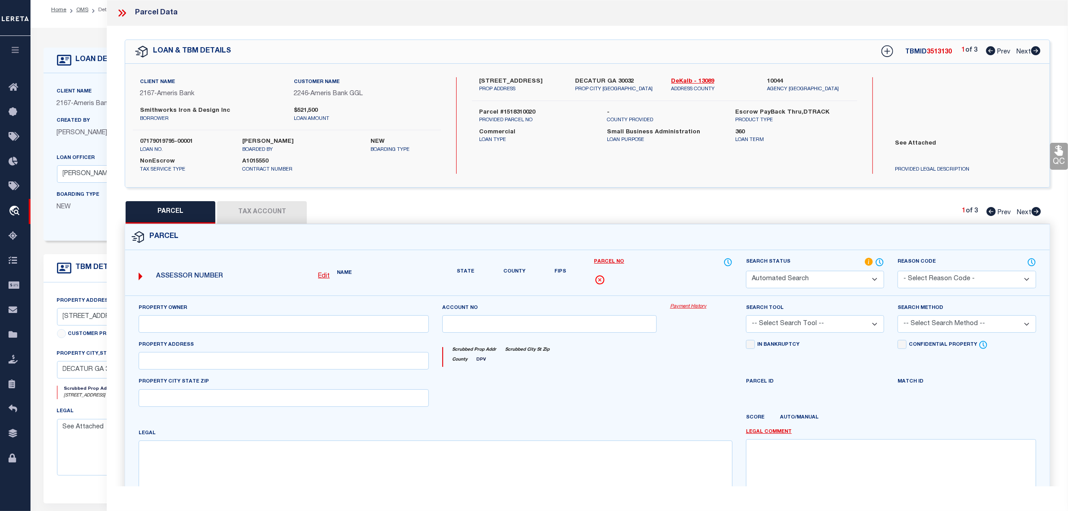
select select "RD"
type input "Smithworks Iron And Design Inc"
select select "ATL"
select select "ADD"
type input "3230 Glenwood Road"
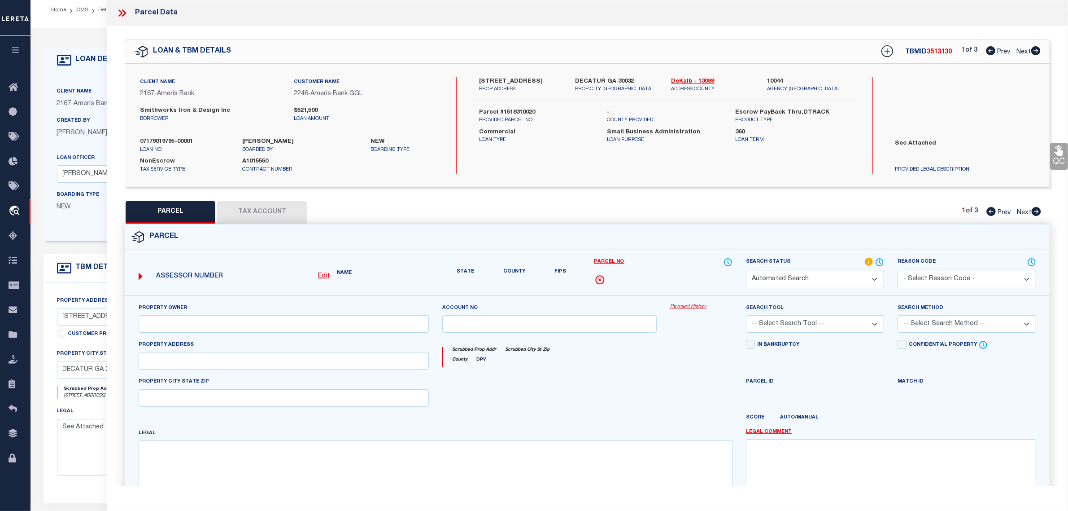
checkbox input "false"
type input "Decatur, GA 30032"
type textarea "Acres : 0.60"
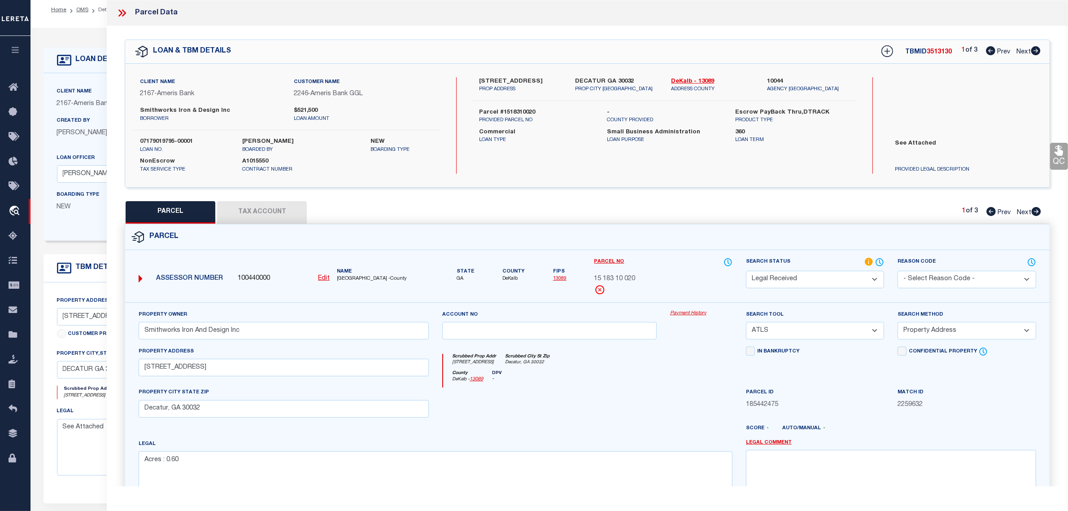
click at [761, 278] on select "Automated Search Bad Parcel Complete Duplicate Parcel High Dollar Reporting In …" at bounding box center [815, 280] width 138 height 18
select select "PC"
click at [746, 271] on select "Automated Search Bad Parcel Complete Duplicate Parcel High Dollar Reporting In …" at bounding box center [815, 280] width 138 height 18
click at [788, 327] on select "-- Select Search Tool -- 3rd Party Website Agency File Agency Website ATLS CNV-…" at bounding box center [815, 331] width 138 height 18
select select "AGW"
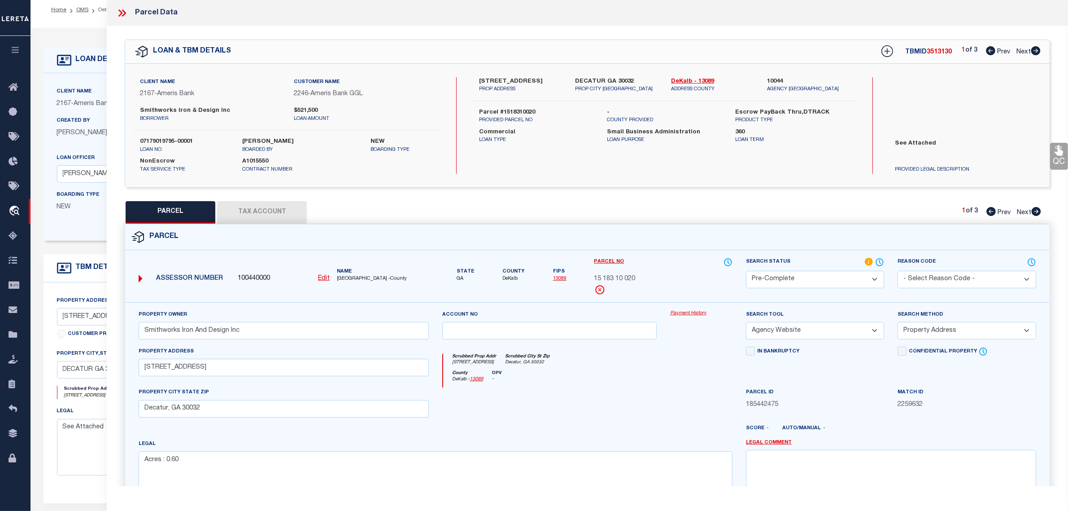
click at [746, 323] on select "-- Select Search Tool -- 3rd Party Website Agency File Agency Website ATLS CNV-…" at bounding box center [815, 331] width 138 height 18
click at [930, 335] on select "-- Select Search Method -- Property Address Legal Liability Info Provided" at bounding box center [967, 331] width 138 height 18
select select "LEG"
click at [898, 323] on select "-- Select Search Method -- Property Address Legal Liability Info Provided" at bounding box center [967, 331] width 138 height 18
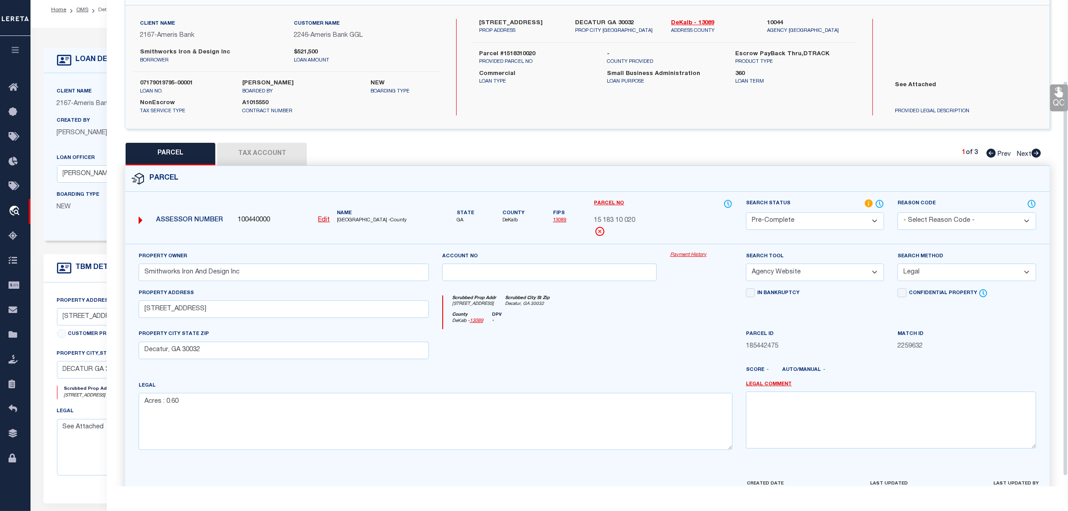
scroll to position [112, 0]
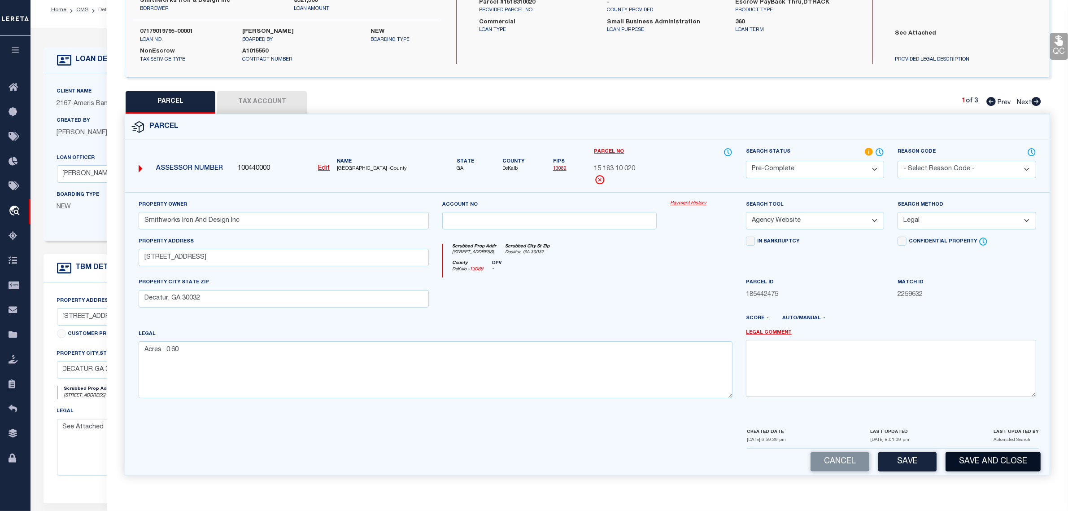
click at [975, 457] on button "Save and Close" at bounding box center [993, 461] width 95 height 19
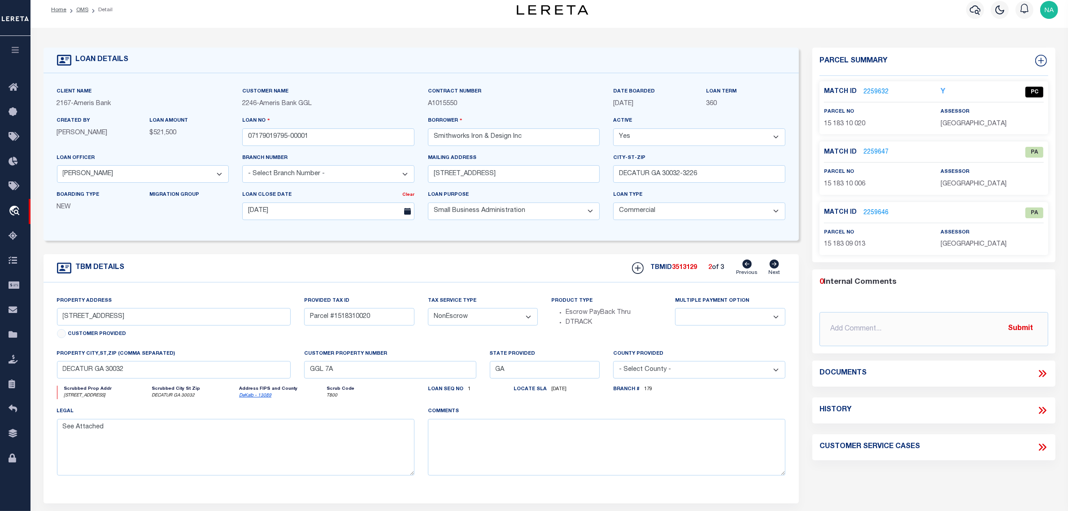
select select "14111"
type input "[STREET_ADDRESS]"
type input "Parcel # 1518310006"
select select
type input "DECATUR GA 30032-3226"
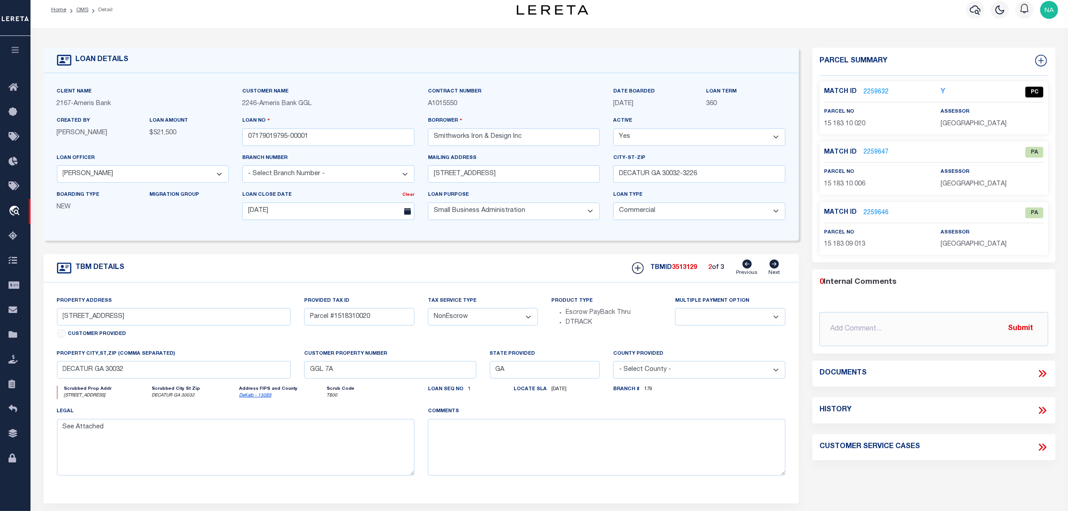
select select
type textarea "See attached"
click at [775, 265] on icon at bounding box center [774, 263] width 9 height 9
type input "3230 GLENWOOD RD"
type input "Parcel #1518310020"
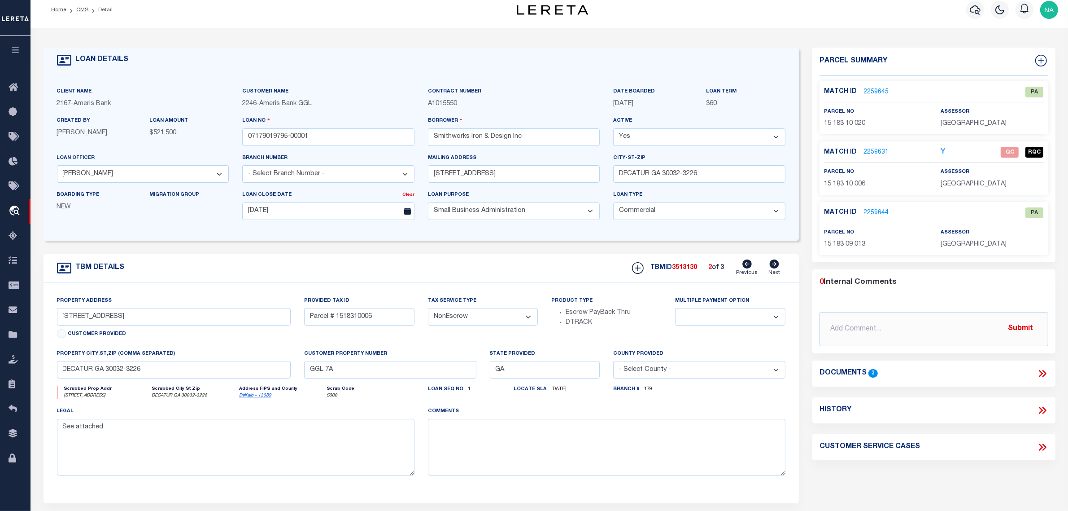
select select
type input "DECATUR GA 30032"
type textarea "See Attached"
click at [775, 267] on icon at bounding box center [774, 263] width 9 height 9
type input "3212 GLENWOOD RD"
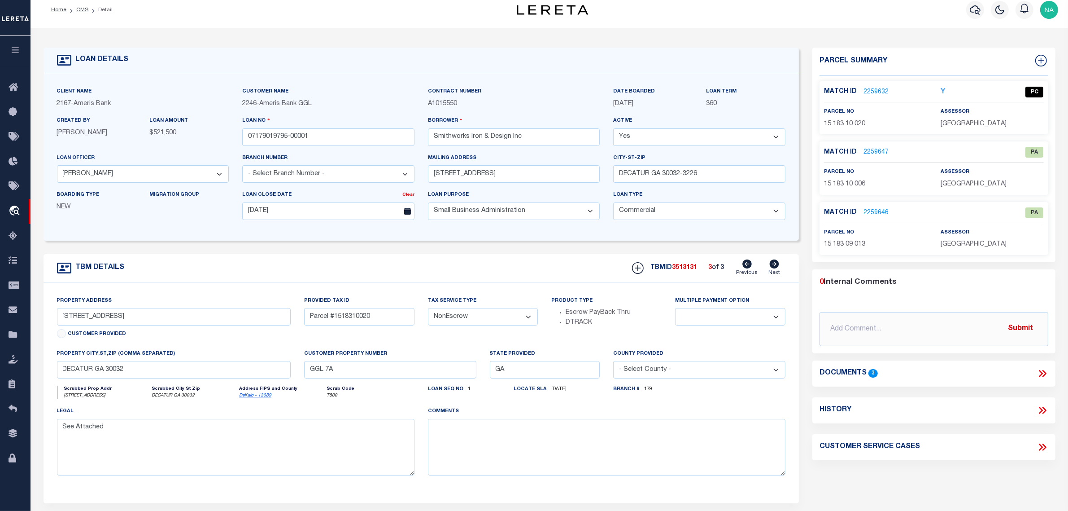
type input "Parcel # 1518309013"
select select
type input "DECATUR GA 30032-3278"
type textarea "see attached"
click at [882, 210] on link "2259633" at bounding box center [876, 212] width 25 height 9
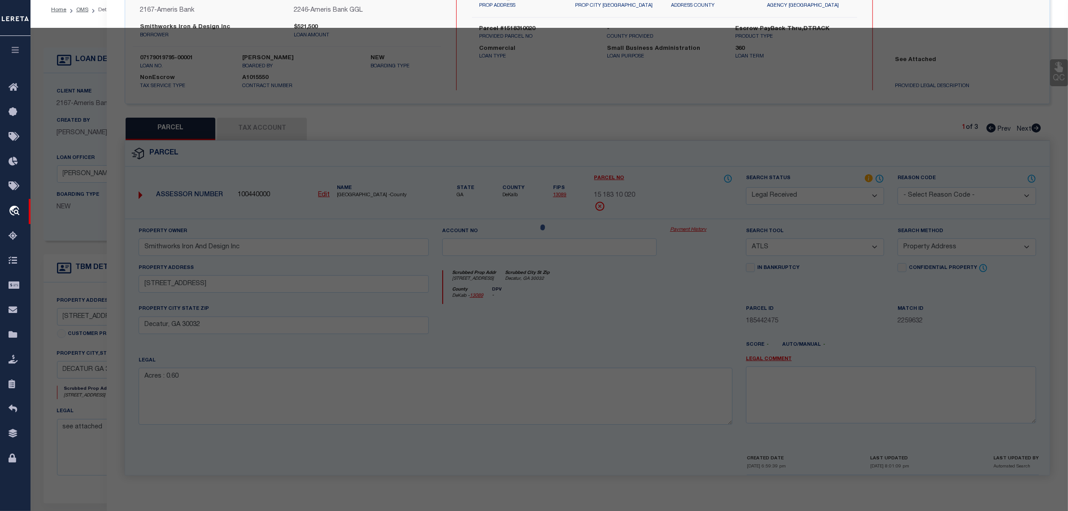
select select "AS"
select select
checkbox input "false"
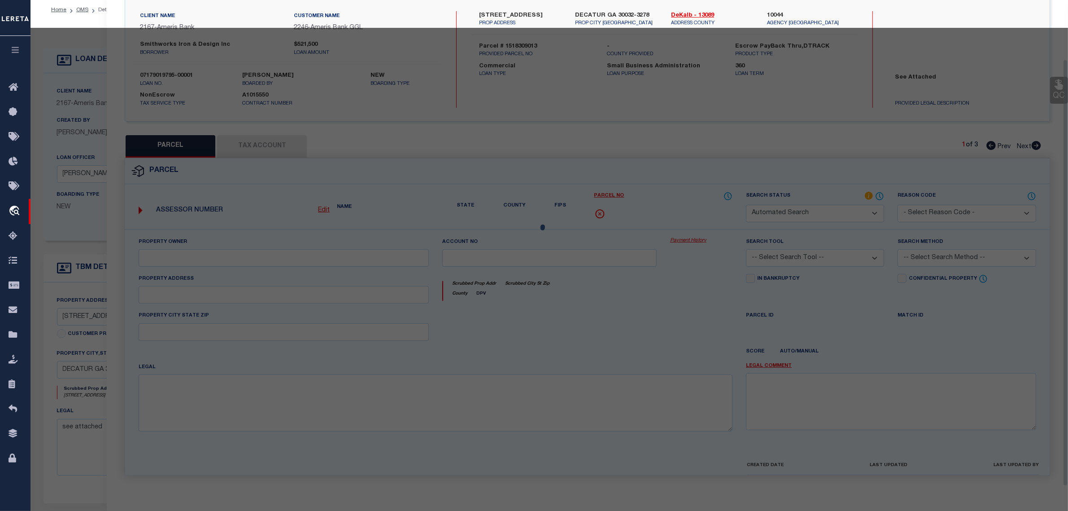
select select "RD"
type input "SMITHWORKS IRON & DESIGN INC"
select select "ATL"
select select "ADD"
type input "3212 GLENWOOD RD"
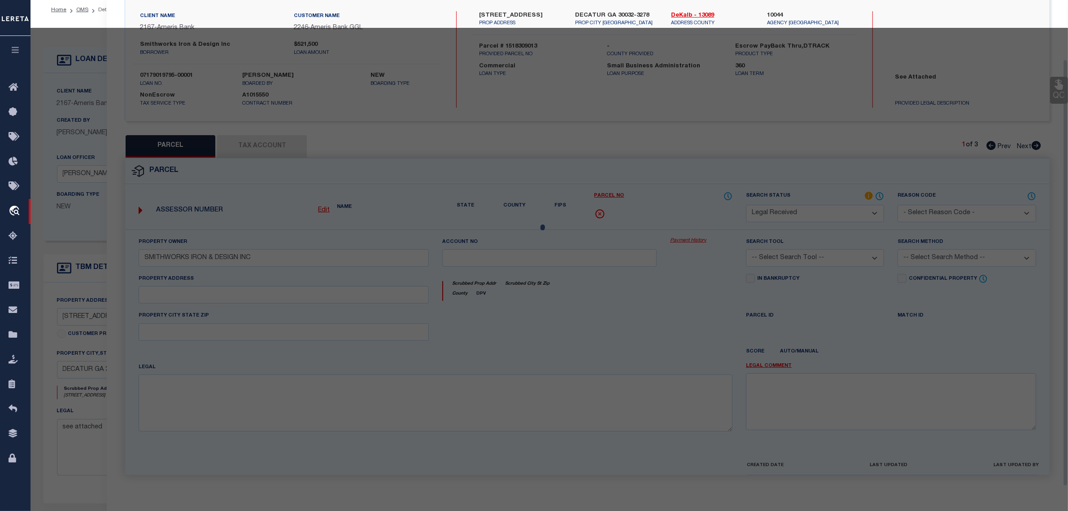
checkbox input "false"
type input "DECATUR, GA 30032"
type textarea "CITY/MUNI/TWP:UNINCORPORATED"
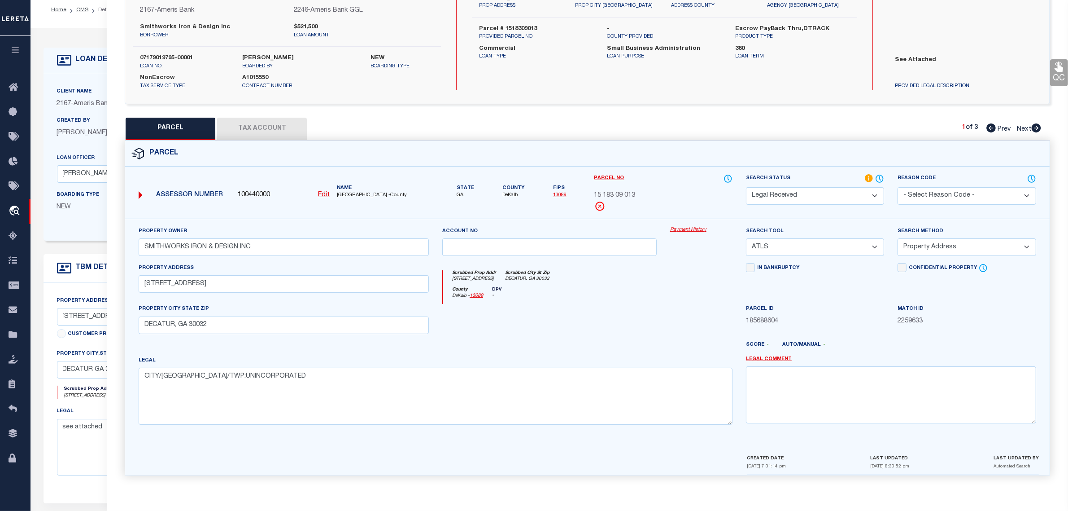
click at [267, 127] on button "Tax Account" at bounding box center [262, 129] width 90 height 22
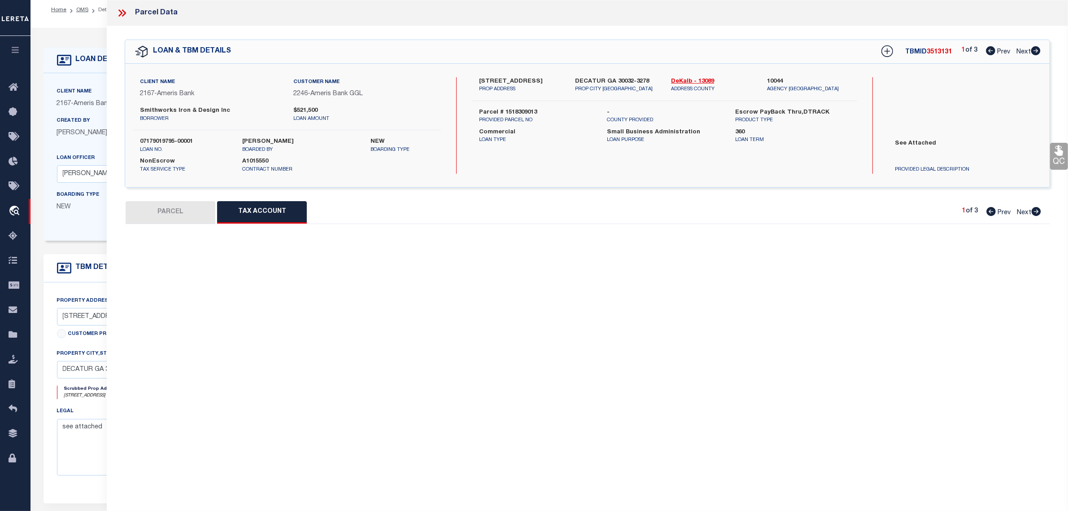
scroll to position [0, 0]
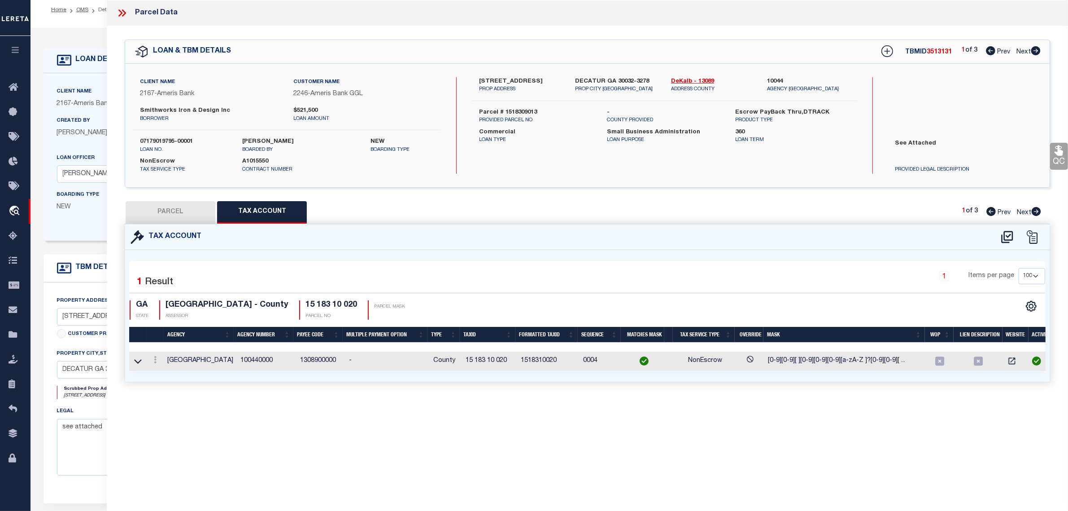
select select "100"
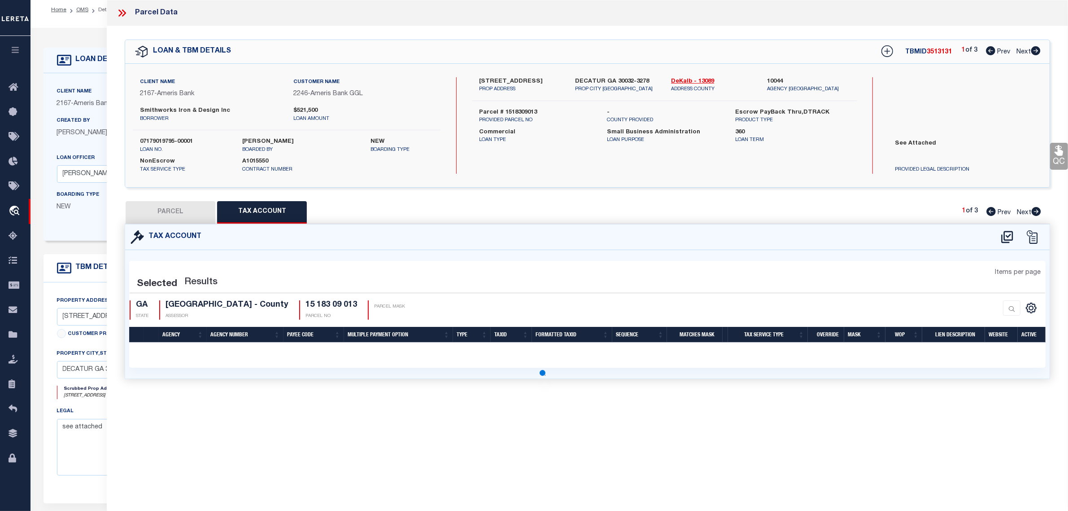
select select "100"
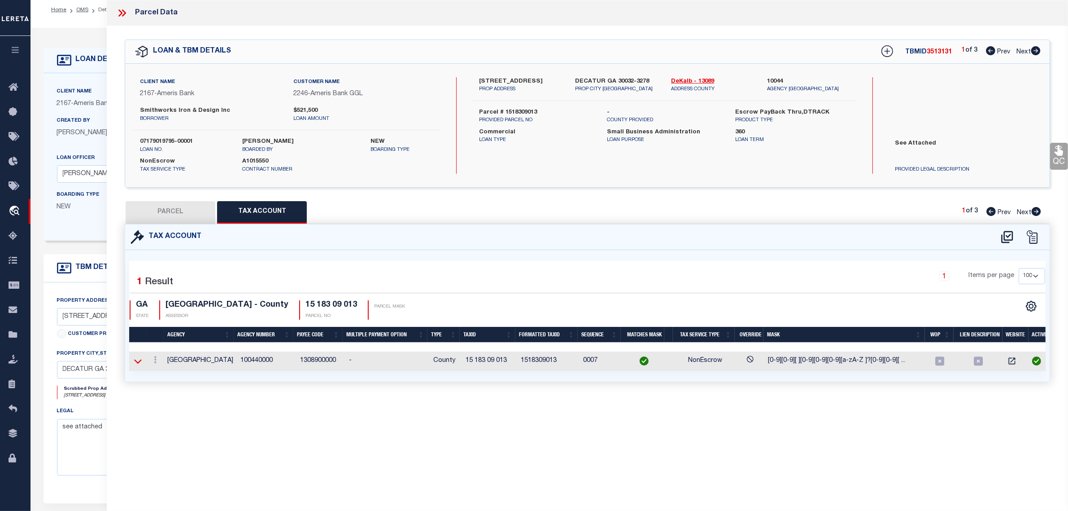
click at [140, 363] on icon at bounding box center [138, 360] width 8 height 9
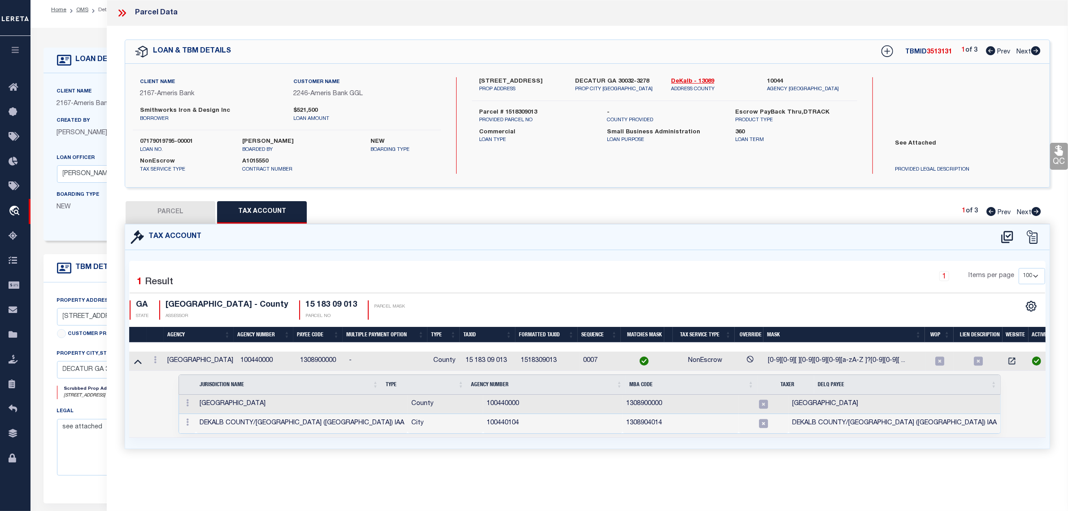
click at [140, 363] on icon at bounding box center [138, 361] width 8 height 4
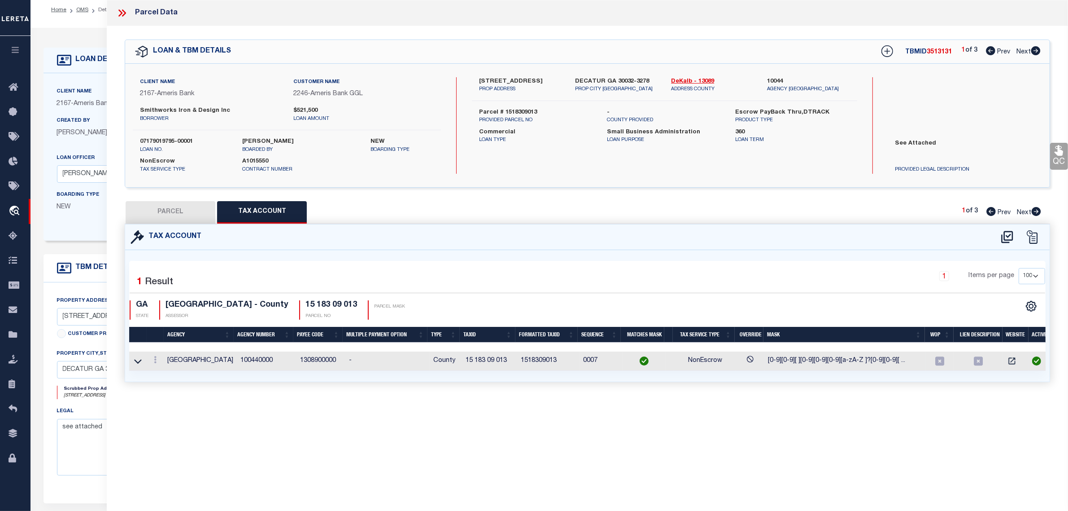
click at [172, 214] on button "PARCEL" at bounding box center [171, 212] width 90 height 22
select select "AS"
select select
checkbox input "false"
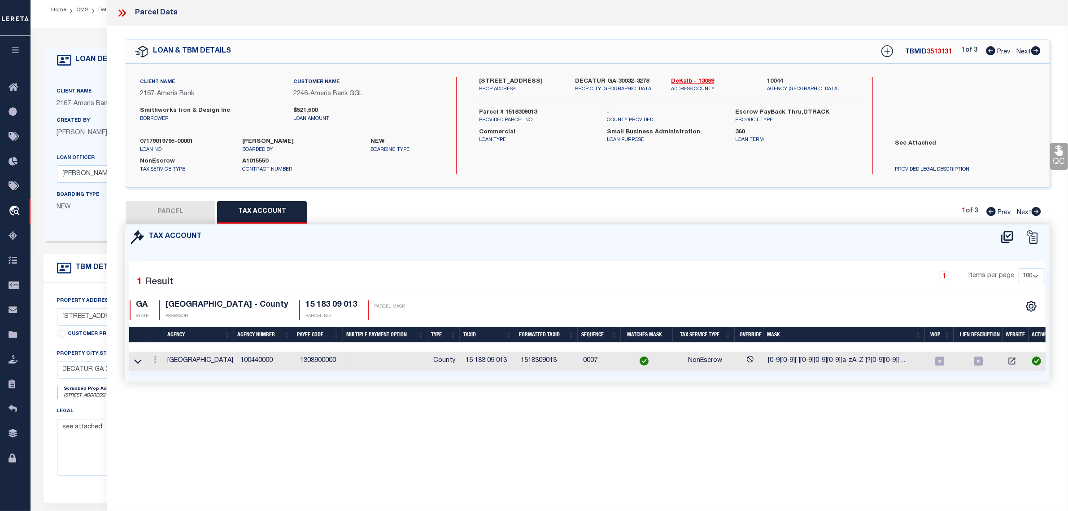
checkbox input "false"
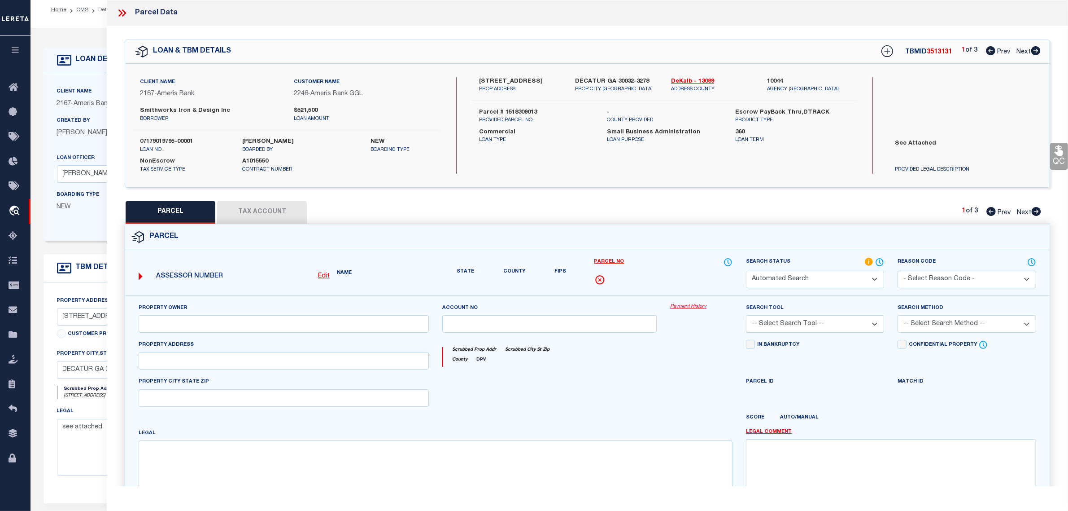
select select "RD"
type input "SMITHWORKS IRON & DESIGN INC"
select select "ATL"
select select "ADD"
type input "3212 GLENWOOD RD"
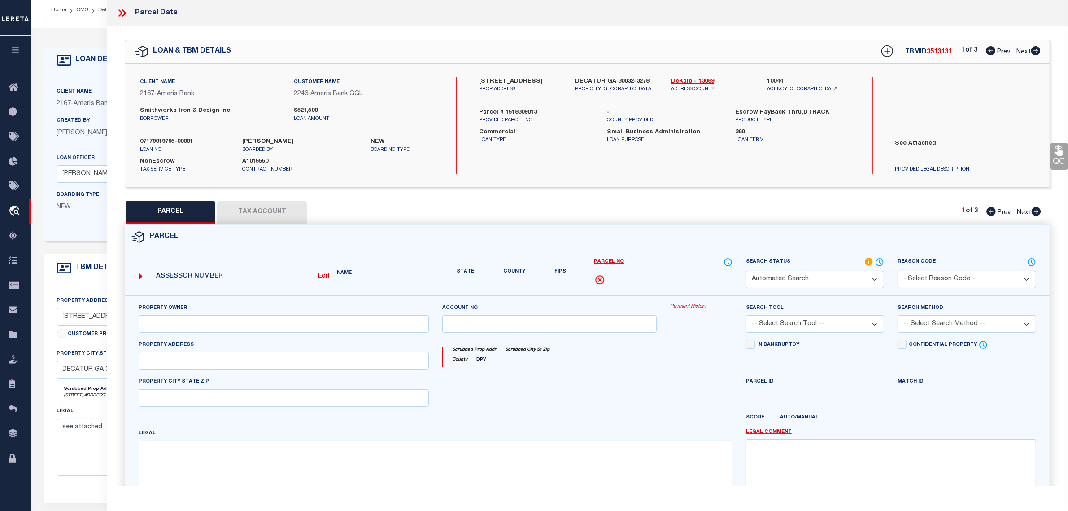
checkbox input "false"
type input "DECATUR, GA 30032"
type textarea "CITY/MUNI/TWP:UNINCORPORATED"
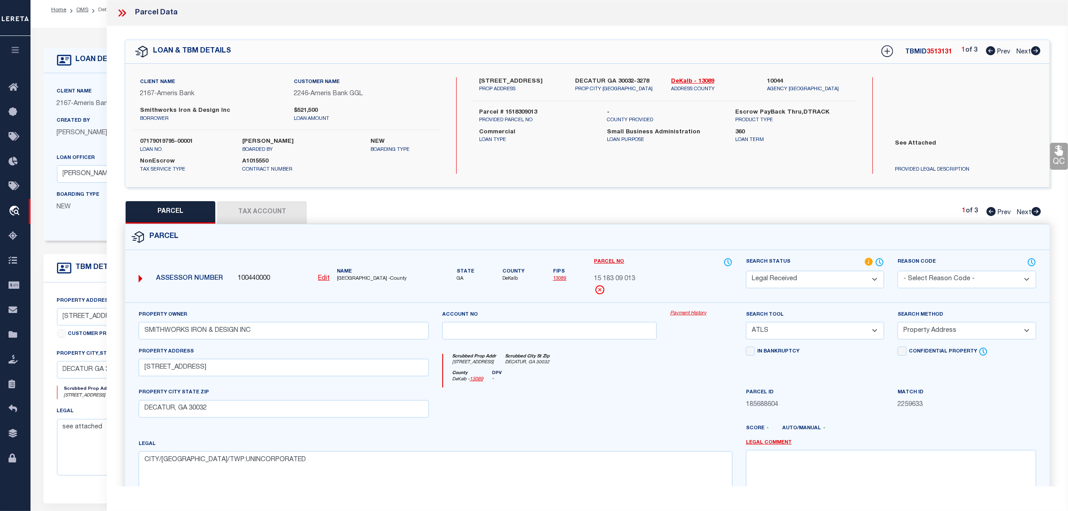
click at [817, 275] on select "Automated Search Bad Parcel Complete Duplicate Parcel High Dollar Reporting In …" at bounding box center [815, 280] width 138 height 18
select select "PC"
click at [746, 271] on select "Automated Search Bad Parcel Complete Duplicate Parcel High Dollar Reporting In …" at bounding box center [815, 280] width 138 height 18
click at [796, 333] on select "-- Select Search Tool -- 3rd Party Website Agency File Agency Website ATLS CNV-…" at bounding box center [815, 331] width 138 height 18
select select "AGW"
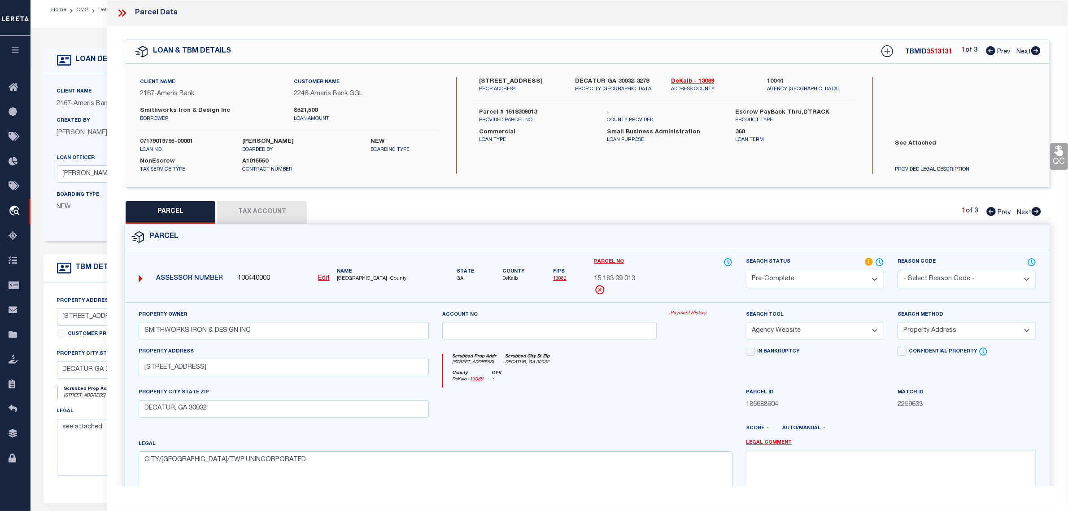
click at [746, 323] on select "-- Select Search Tool -- 3rd Party Website Agency File Agency Website ATLS CNV-…" at bounding box center [815, 331] width 138 height 18
click at [947, 331] on select "-- Select Search Method -- Property Address Legal Liability Info Provided" at bounding box center [967, 331] width 138 height 18
select select "LEG"
click at [898, 323] on select "-- Select Search Method -- Property Address Legal Liability Info Provided" at bounding box center [967, 331] width 138 height 18
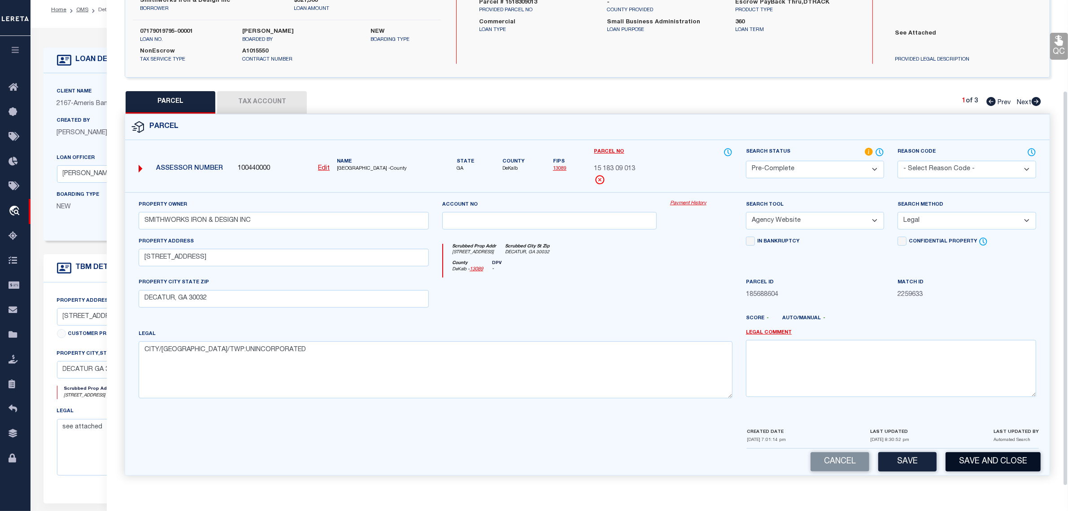
click at [988, 456] on button "Save and Close" at bounding box center [993, 461] width 95 height 19
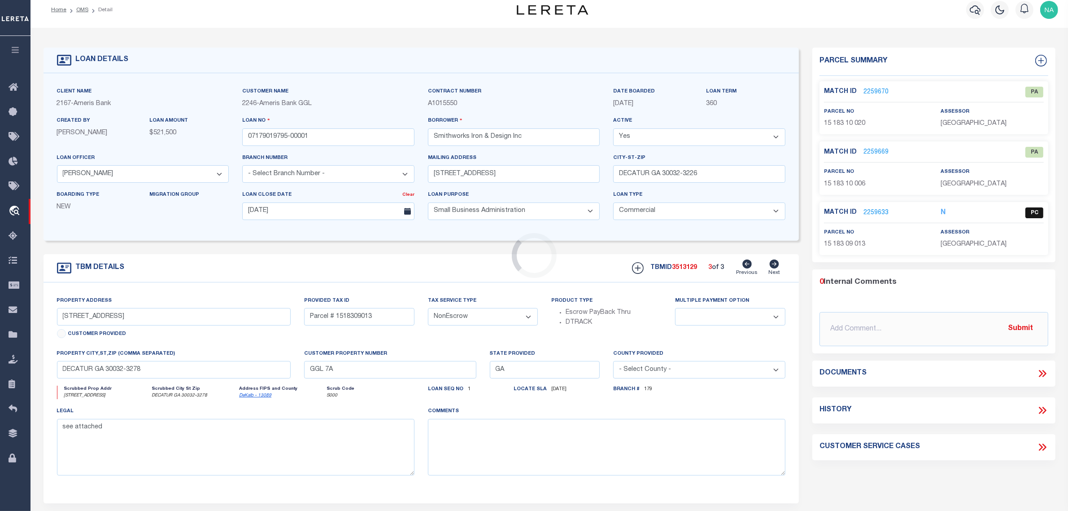
type input "[STREET_ADDRESS]"
type input "Parcel # 1518310006"
select select
type input "DECATUR GA 30032-3226"
select select
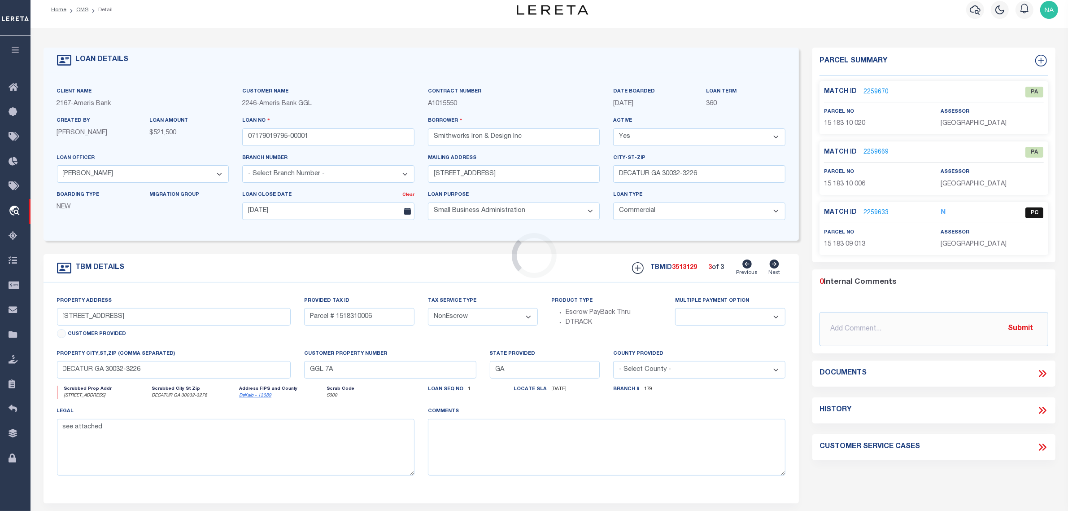
type textarea "See attached"
select select "14111"
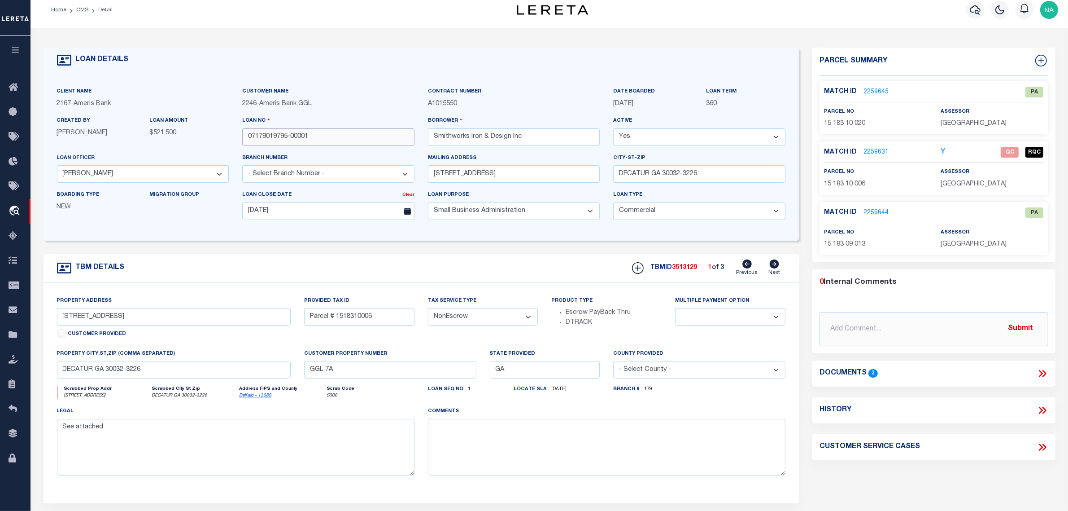
click at [289, 139] on input "07179019795-00001" at bounding box center [328, 137] width 172 height 18
click at [687, 269] on span "3513129" at bounding box center [684, 267] width 25 height 6
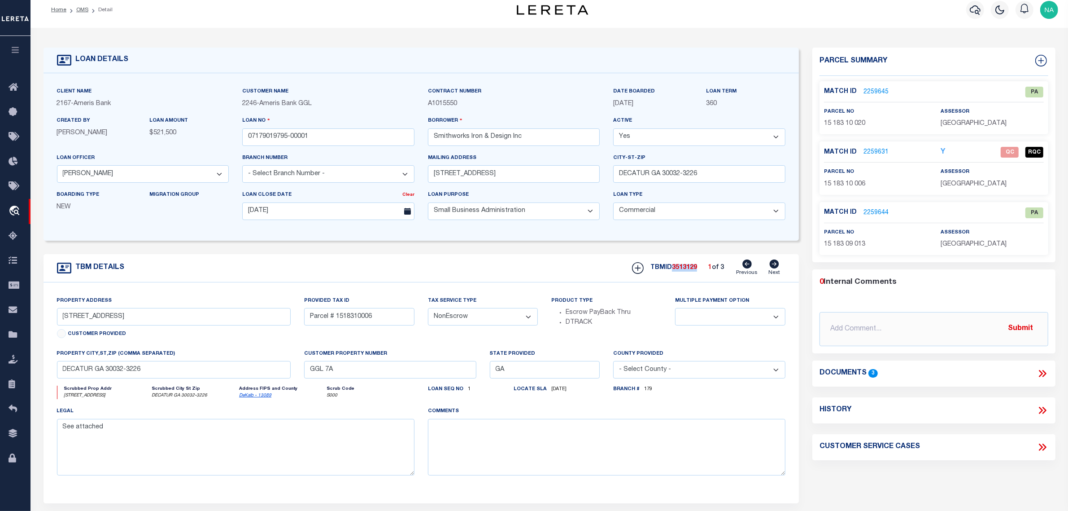
copy span "3513129"
click at [974, 181] on span "[GEOGRAPHIC_DATA]" at bounding box center [974, 184] width 66 height 6
click at [972, 122] on span "[GEOGRAPHIC_DATA]" at bounding box center [974, 123] width 66 height 6
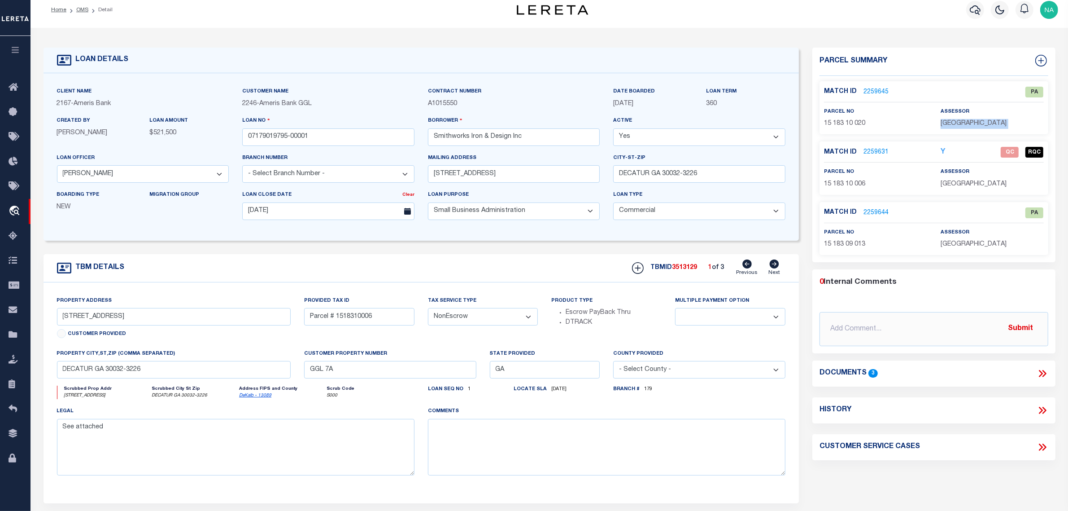
copy div "[GEOGRAPHIC_DATA]"
click at [840, 124] on span "15 183 10 020" at bounding box center [844, 123] width 41 height 6
copy div "15 183 10 020"
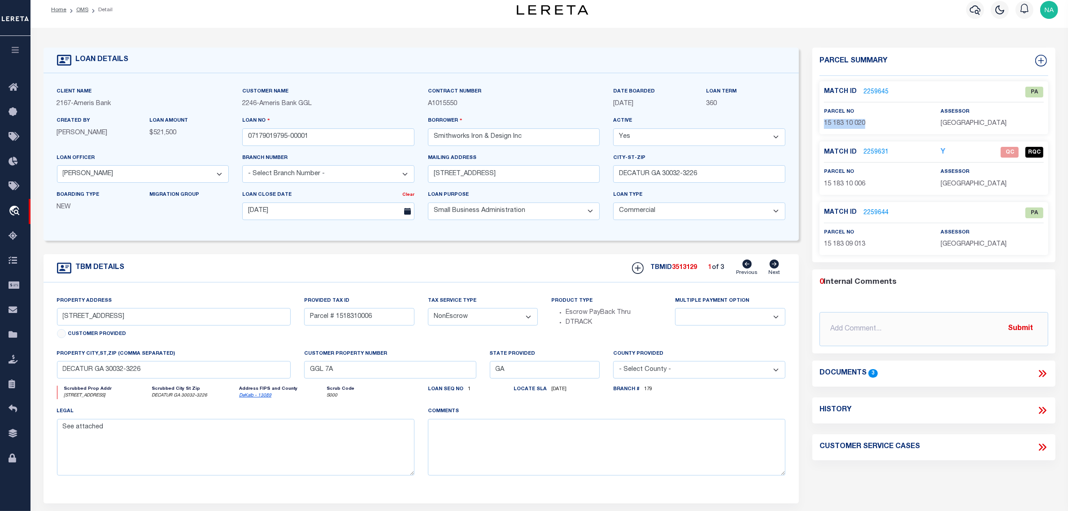
click at [777, 267] on icon at bounding box center [774, 263] width 9 height 9
click at [692, 271] on span "3513130" at bounding box center [684, 267] width 25 height 6
type input "3230 GLENWOOD RD"
type input "Parcel #1518310020"
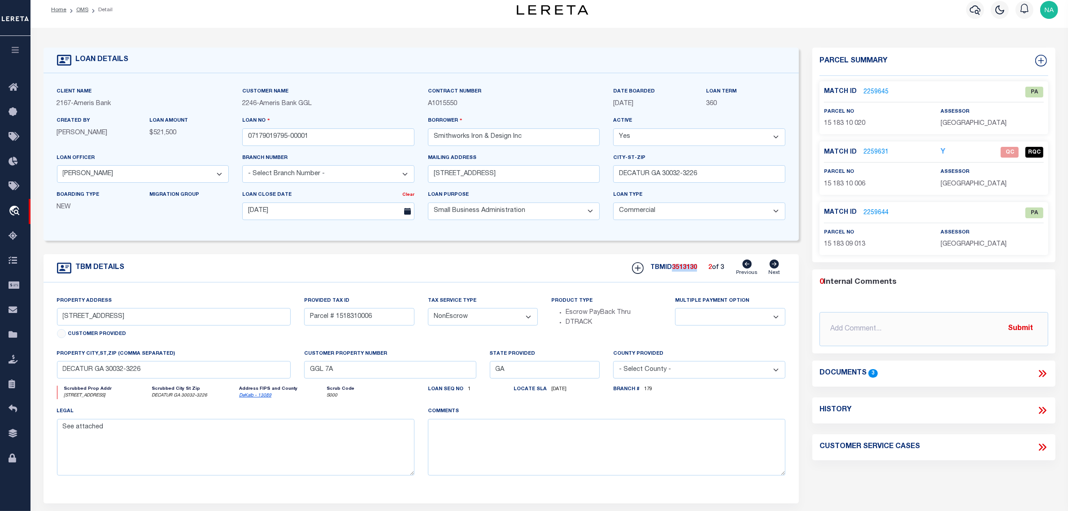
select select
type input "DECATUR GA 30032"
type textarea "See Attached"
copy span "3513130"
click at [272, 138] on input "07179019795-00001" at bounding box center [328, 137] width 172 height 18
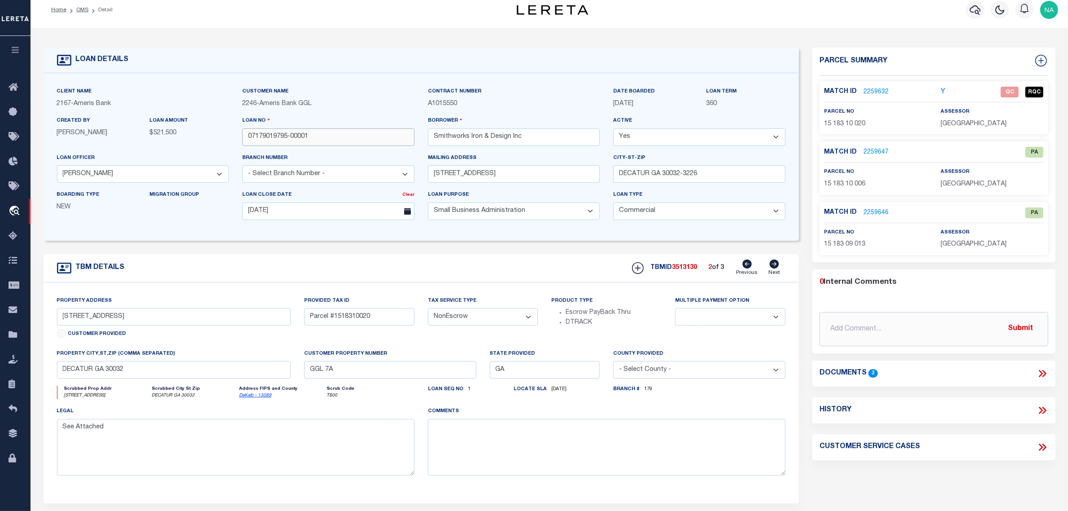
click at [272, 138] on input "07179019795-00001" at bounding box center [328, 137] width 172 height 18
click at [972, 124] on span "[GEOGRAPHIC_DATA]" at bounding box center [974, 124] width 66 height 6
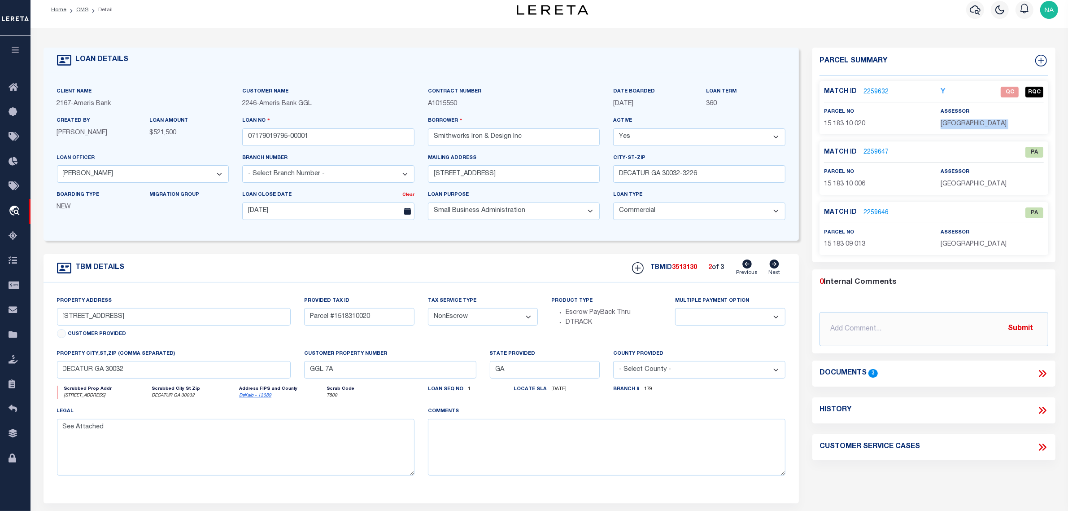
copy div "[GEOGRAPHIC_DATA]"
click at [832, 122] on span "15 183 10 020" at bounding box center [844, 124] width 41 height 6
copy div "15 183 10 020"
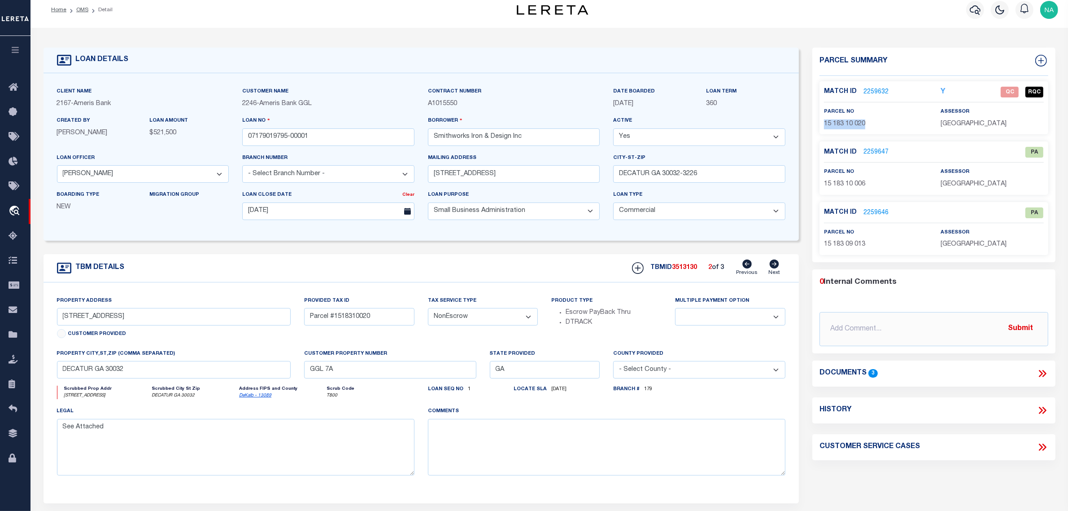
click at [746, 265] on icon at bounding box center [747, 263] width 9 height 9
type input "[STREET_ADDRESS]"
type input "Parcel # 1518310006"
select select
type input "DECATUR GA 30032-3226"
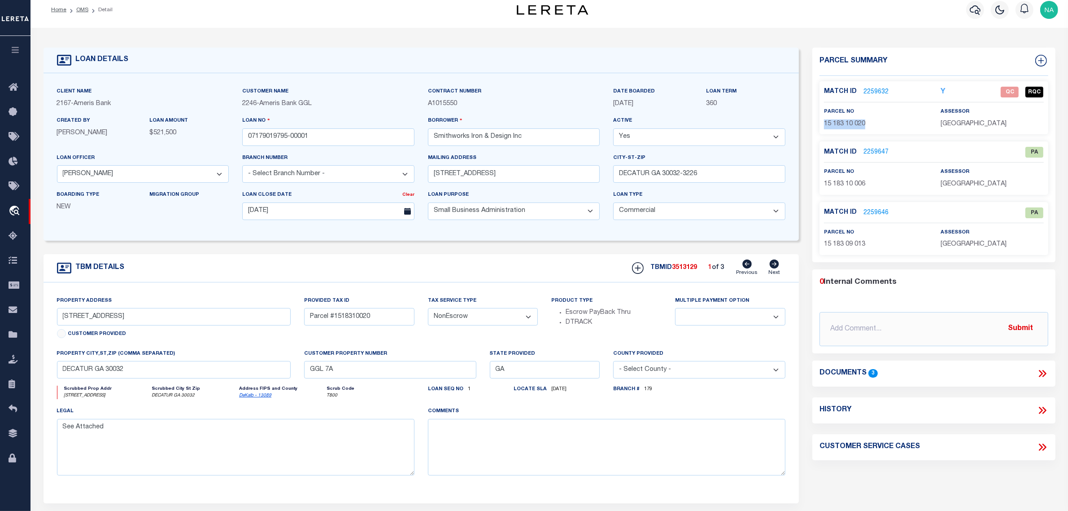
select select
type textarea "See attached"
click at [779, 265] on icon at bounding box center [774, 263] width 9 height 9
type input "3230 GLENWOOD RD"
type input "Parcel #1518310020"
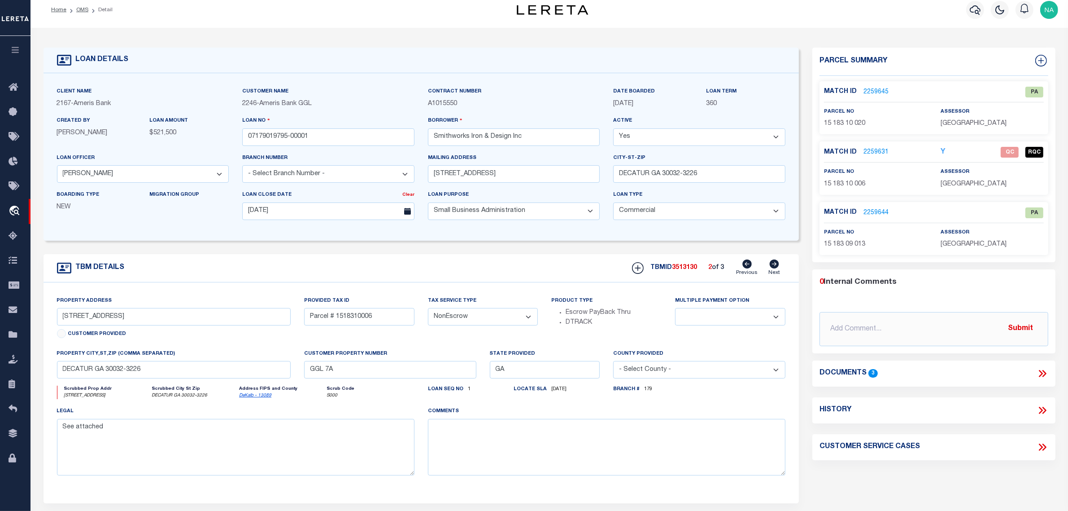
select select
type input "DECATUR GA 30032"
type textarea "See Attached"
drag, startPoint x: 871, startPoint y: 124, endPoint x: 825, endPoint y: 122, distance: 45.8
click at [825, 122] on p "15 183 10 020" at bounding box center [875, 124] width 103 height 10
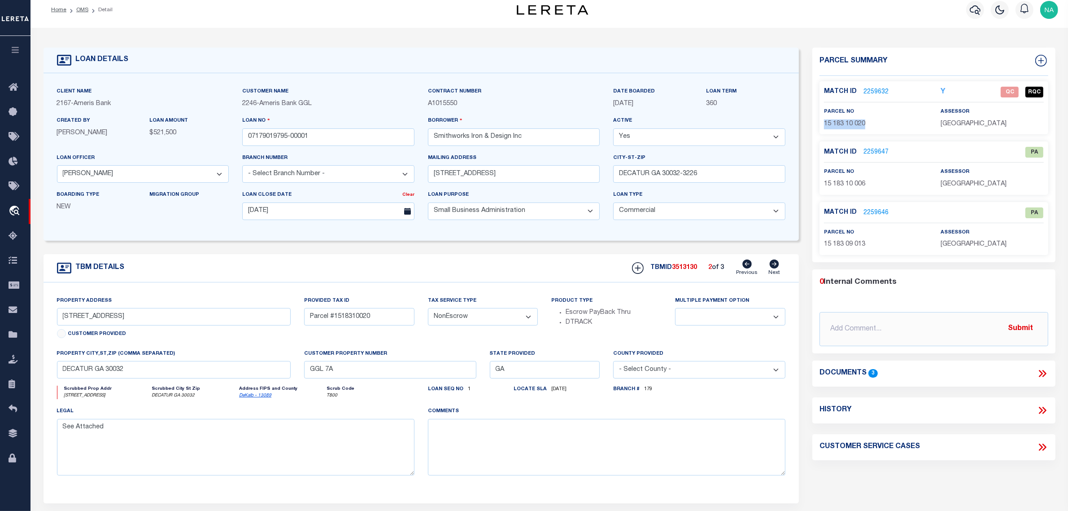
copy span "15 183 10 020"
click at [687, 271] on span "3513130" at bounding box center [684, 267] width 25 height 6
copy span "3513130"
click at [748, 266] on icon at bounding box center [747, 263] width 9 height 9
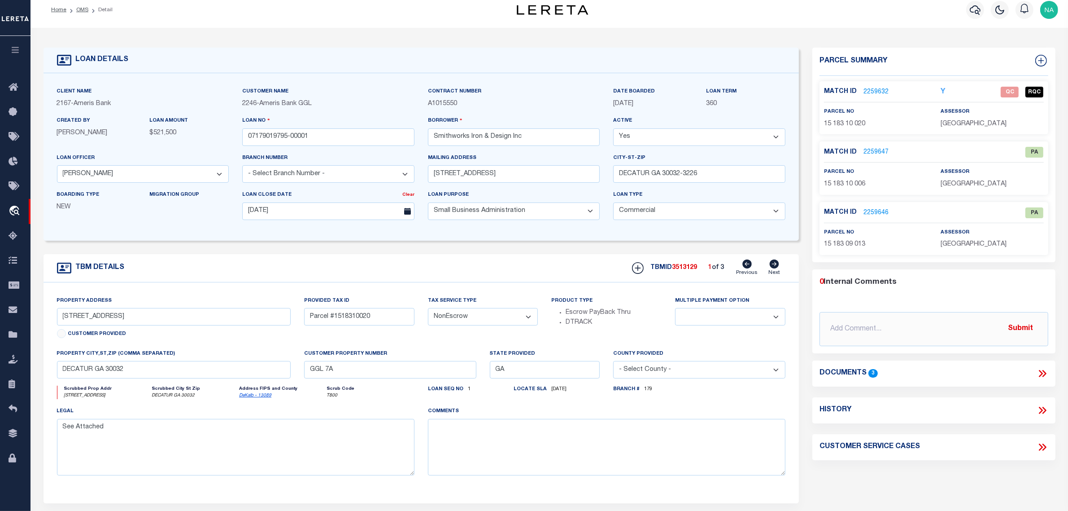
type input "[STREET_ADDRESS]"
type input "Parcel # 1518310006"
select select
type input "DECATUR GA 30032-3226"
select select
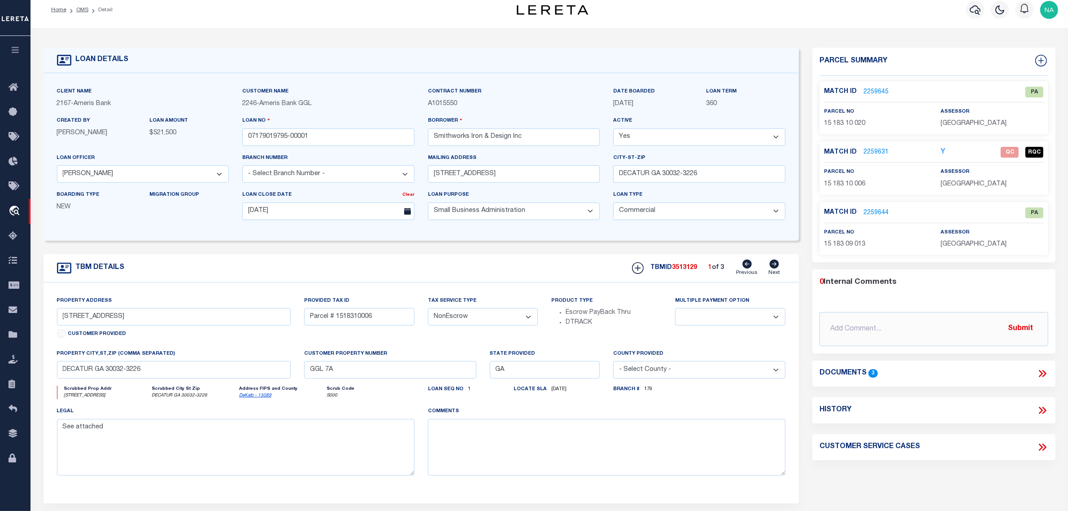
click at [684, 268] on span "3513129" at bounding box center [684, 267] width 25 height 6
copy span "3513129"
click at [273, 131] on input "07179019795-00001" at bounding box center [328, 137] width 172 height 18
click at [273, 133] on input "07179019795-00001" at bounding box center [328, 137] width 172 height 18
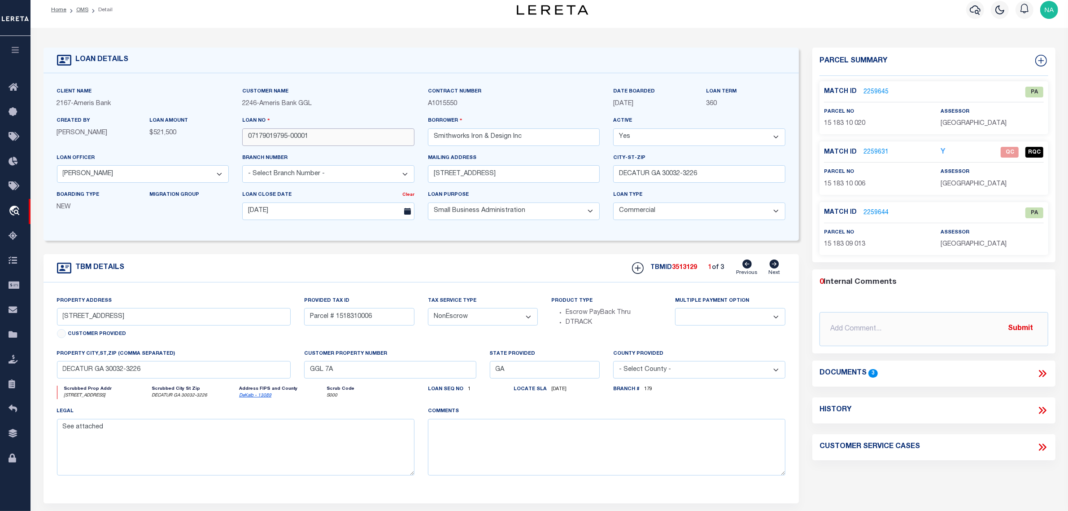
click at [273, 133] on input "07179019795-00001" at bounding box center [328, 137] width 172 height 18
click at [274, 135] on input "07179019795-00001" at bounding box center [328, 137] width 172 height 18
click at [685, 275] on div "TBMID 3513129 1 of 3 Previous Next" at bounding box center [706, 267] width 160 height 17
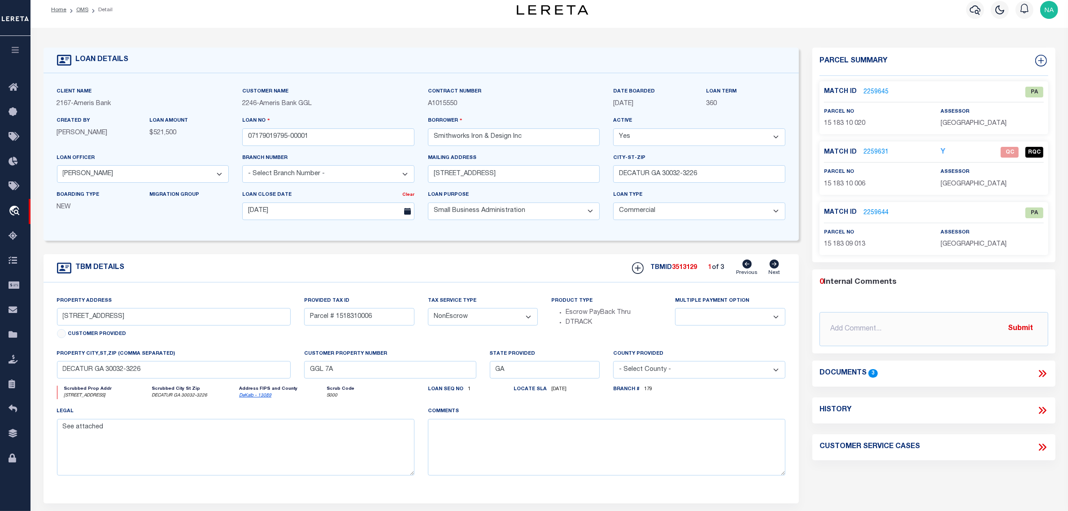
click at [687, 271] on span "3513129" at bounding box center [684, 267] width 25 height 6
copy span "3513129"
click at [849, 180] on p "15 183 10 006" at bounding box center [875, 185] width 103 height 10
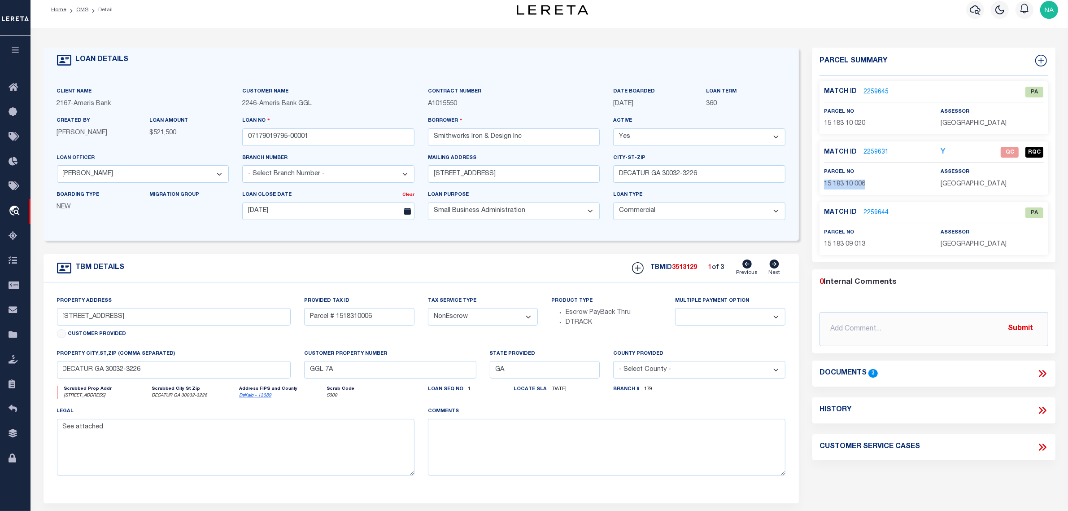
click at [849, 180] on p "15 183 10 006" at bounding box center [875, 185] width 103 height 10
click at [776, 266] on icon at bounding box center [775, 263] width 10 height 9
click at [774, 268] on icon at bounding box center [774, 263] width 9 height 9
click at [848, 245] on span "15 183 09 013" at bounding box center [844, 244] width 41 height 6
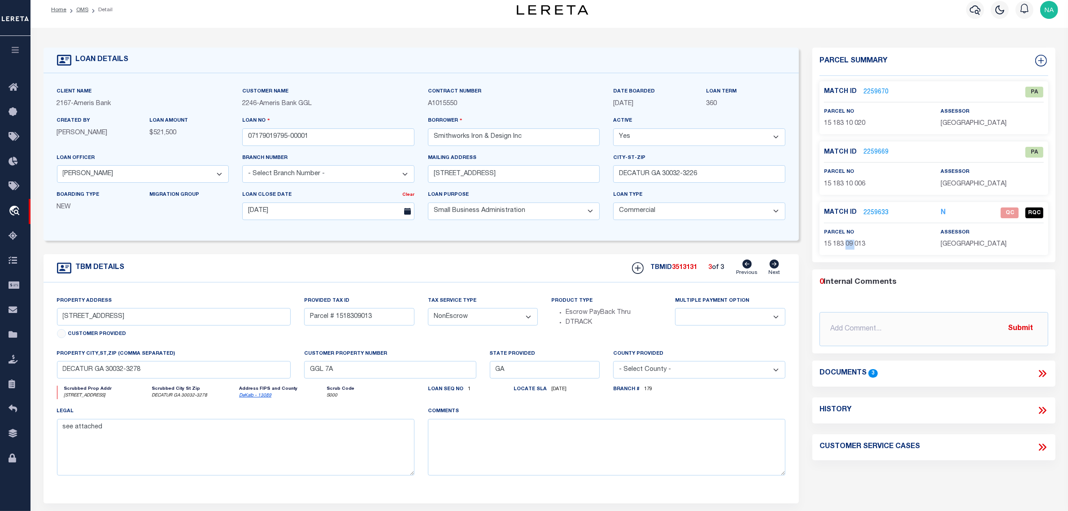
click at [848, 245] on span "15 183 09 013" at bounding box center [844, 244] width 41 height 6
click at [973, 248] on p "[GEOGRAPHIC_DATA]" at bounding box center [992, 245] width 103 height 10
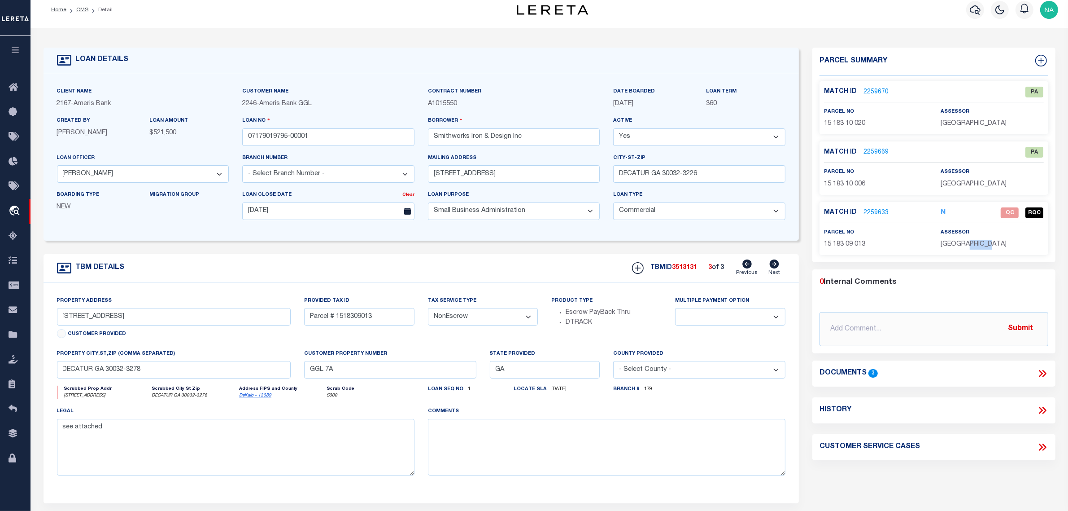
click at [973, 248] on p "[GEOGRAPHIC_DATA]" at bounding box center [992, 245] width 103 height 10
click at [678, 271] on span "3513131" at bounding box center [684, 267] width 25 height 6
click at [294, 138] on input "07179019795-00001" at bounding box center [328, 137] width 172 height 18
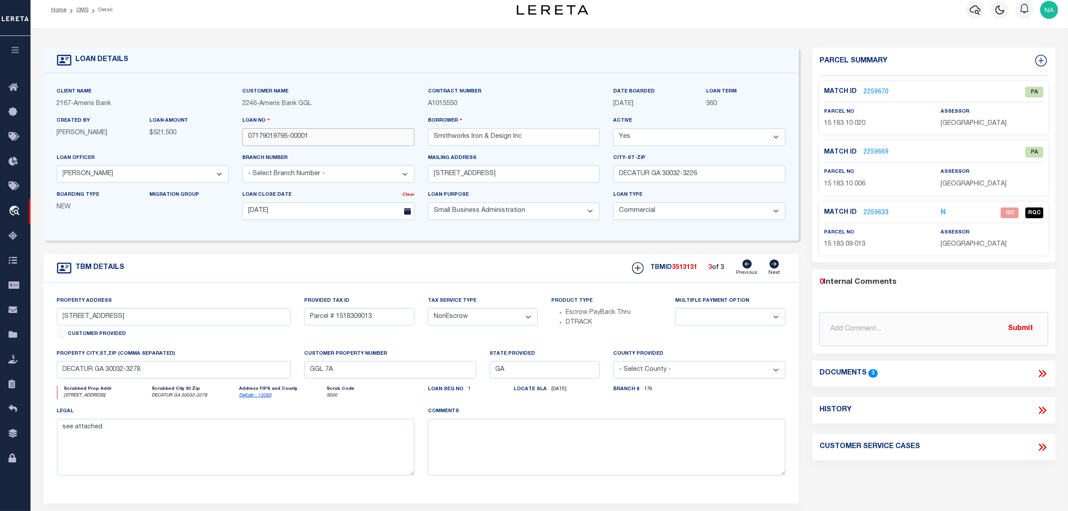
click at [294, 138] on input "07179019795-00001" at bounding box center [328, 137] width 172 height 18
drag, startPoint x: 84, startPoint y: 9, endPoint x: 95, endPoint y: 13, distance: 11.2
click at [84, 9] on link "OMS" at bounding box center [82, 9] width 12 height 5
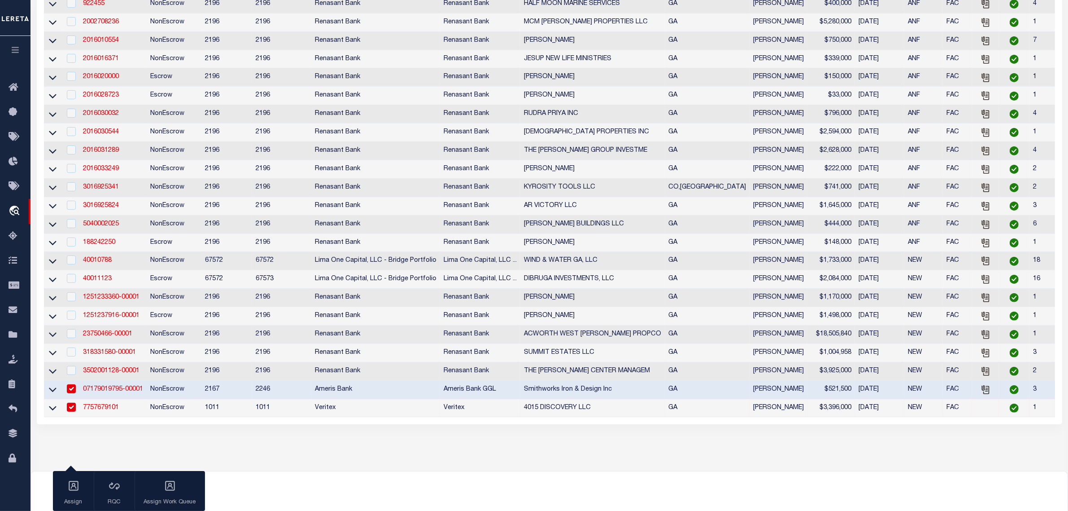
scroll to position [0, 4]
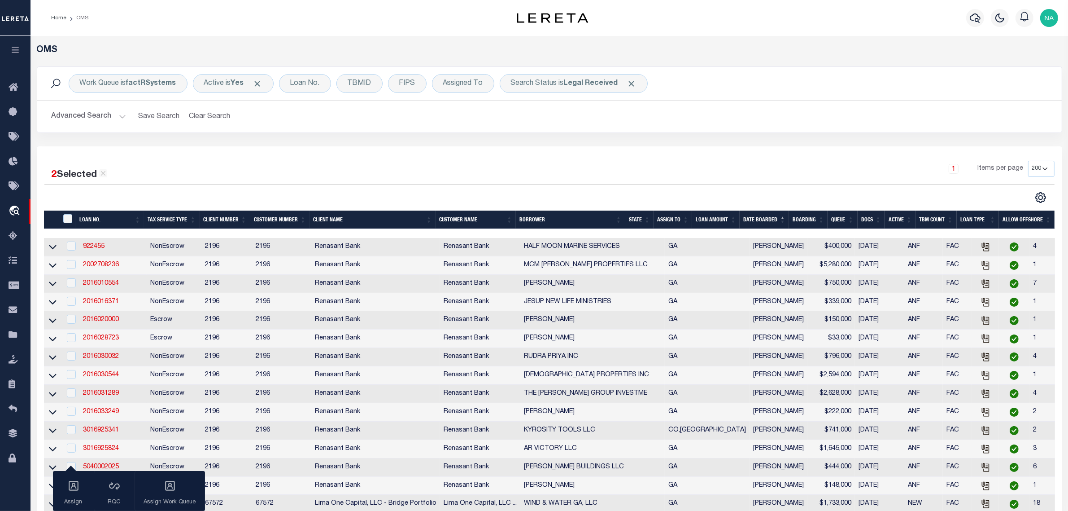
click at [82, 117] on button "Advanced Search" at bounding box center [89, 117] width 74 height 18
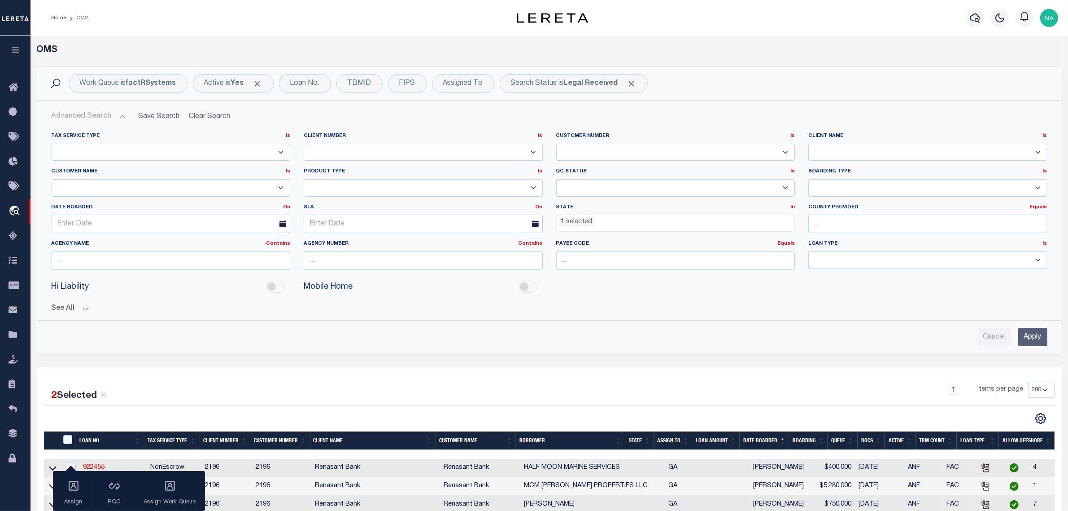
click at [607, 225] on ul "1 selected" at bounding box center [676, 221] width 238 height 12
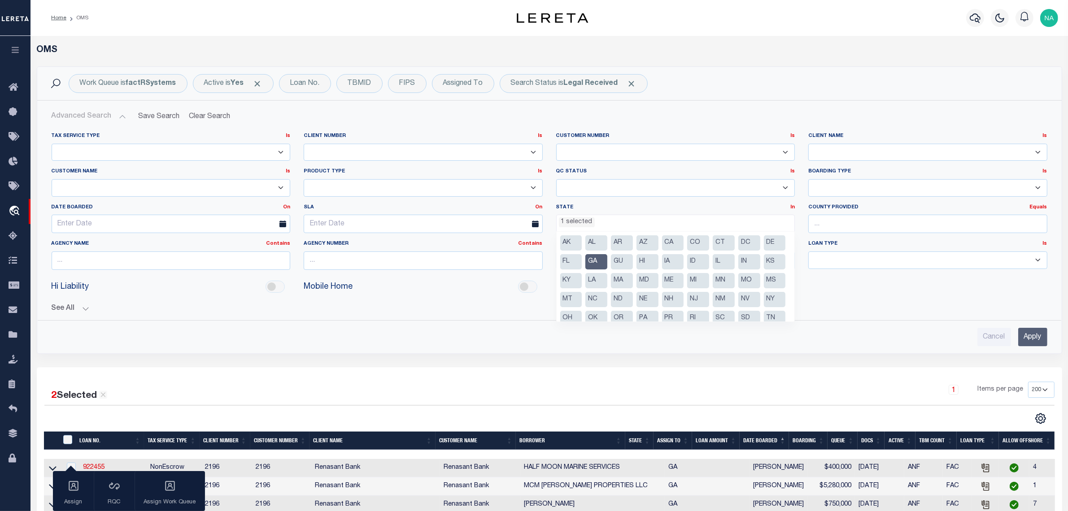
click at [764, 288] on li "MS" at bounding box center [775, 280] width 22 height 15
click at [608, 259] on li "GA" at bounding box center [597, 261] width 22 height 15
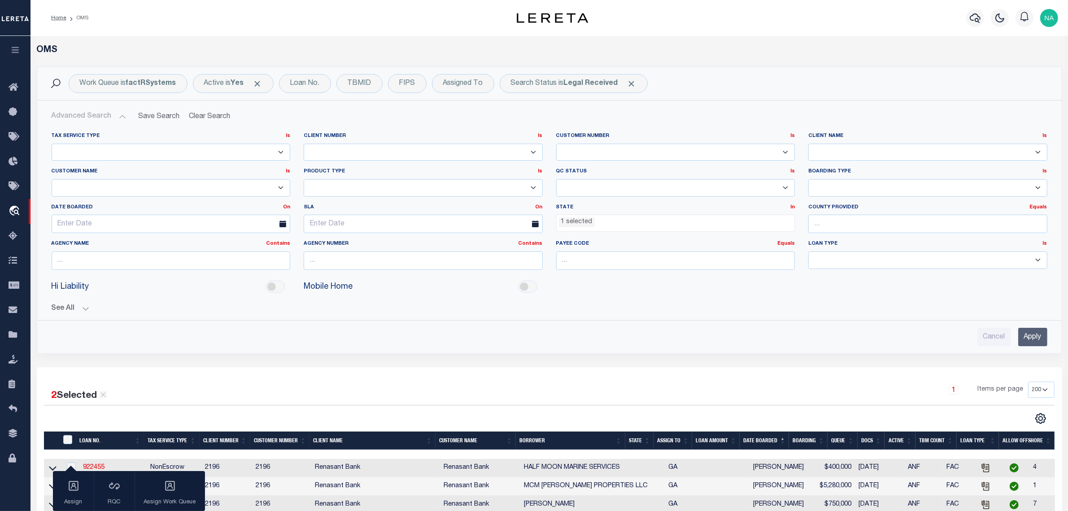
click at [1034, 339] on input "Apply" at bounding box center [1033, 337] width 29 height 18
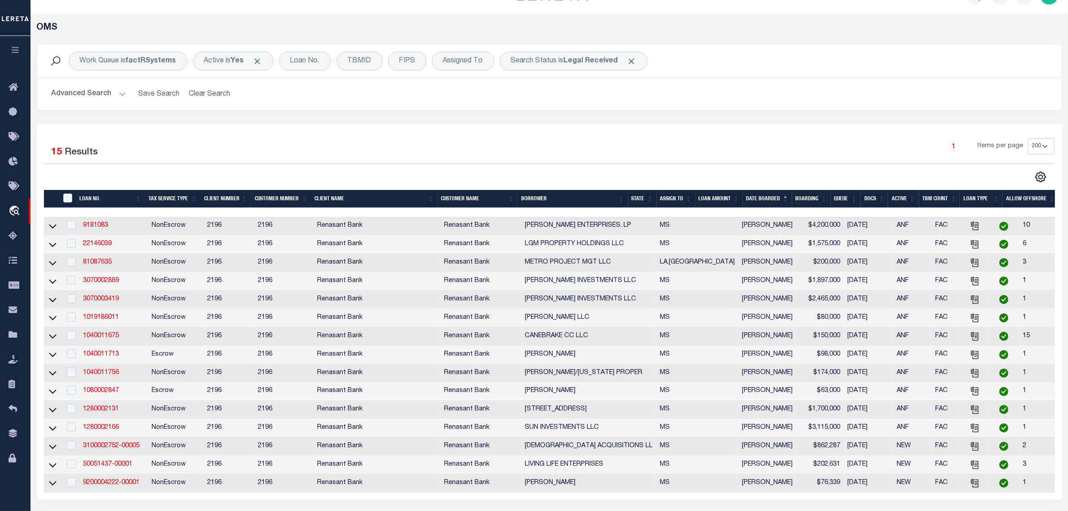
scroll to position [0, 0]
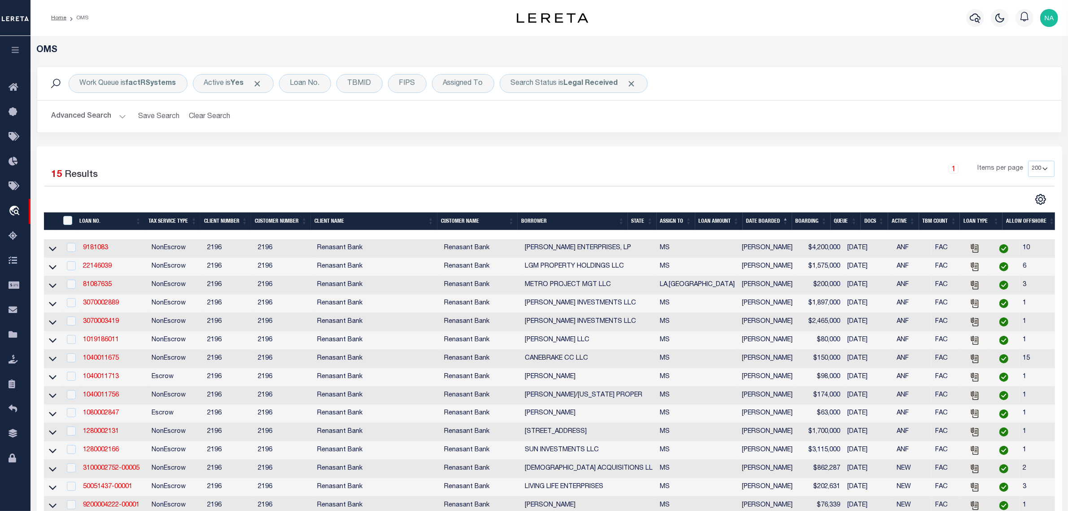
click at [98, 118] on button "Advanced Search" at bounding box center [89, 117] width 74 height 18
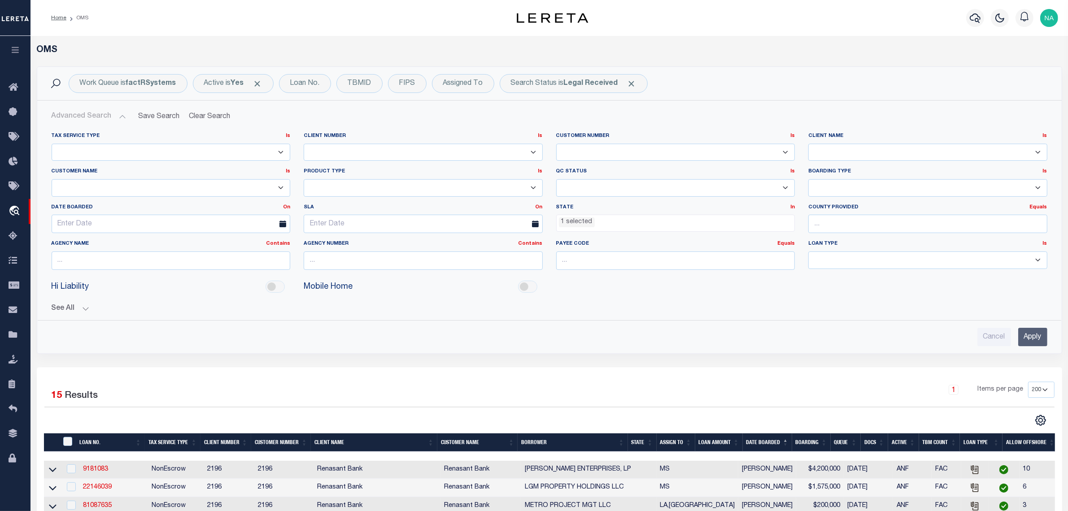
click at [606, 223] on ul "1 selected" at bounding box center [676, 221] width 238 height 12
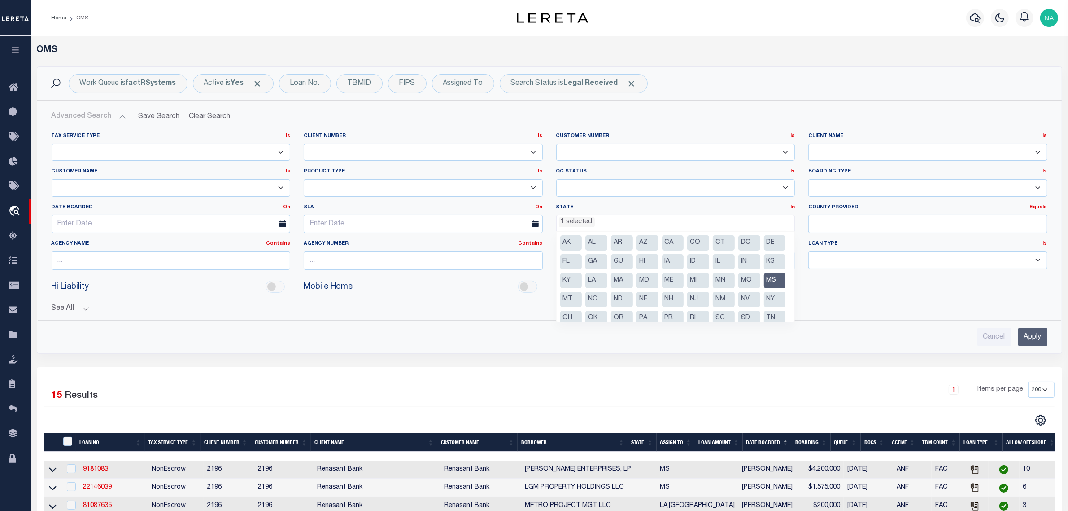
click at [764, 288] on li "MS" at bounding box center [775, 280] width 22 height 15
click at [1037, 342] on input "Apply" at bounding box center [1033, 337] width 29 height 18
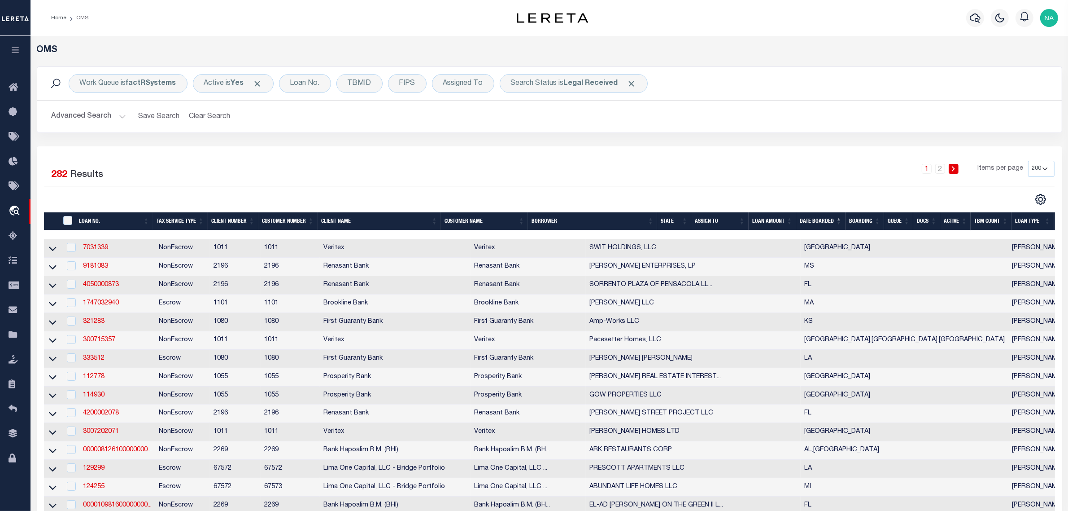
click at [820, 221] on th "DATE BOARDED" at bounding box center [821, 221] width 49 height 18
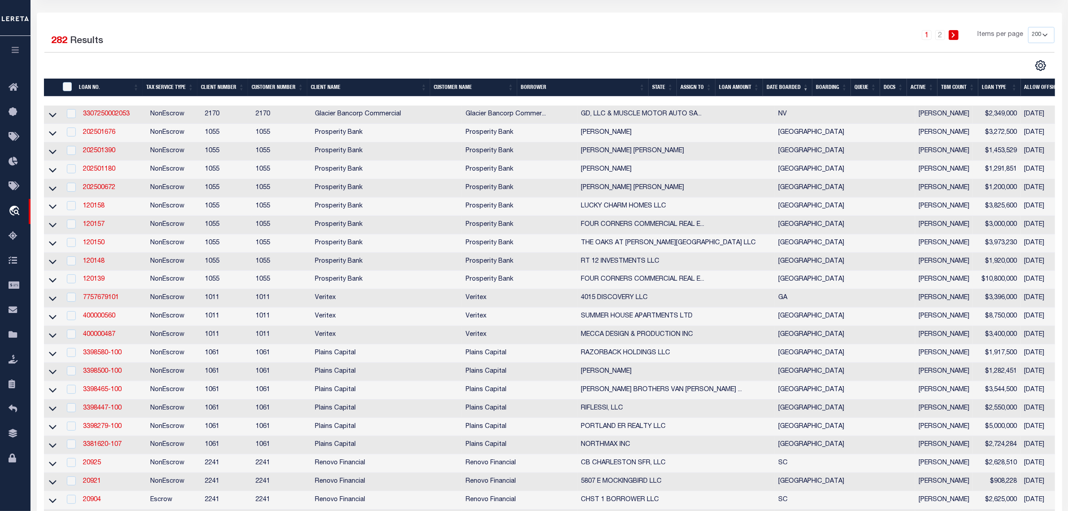
scroll to position [168, 0]
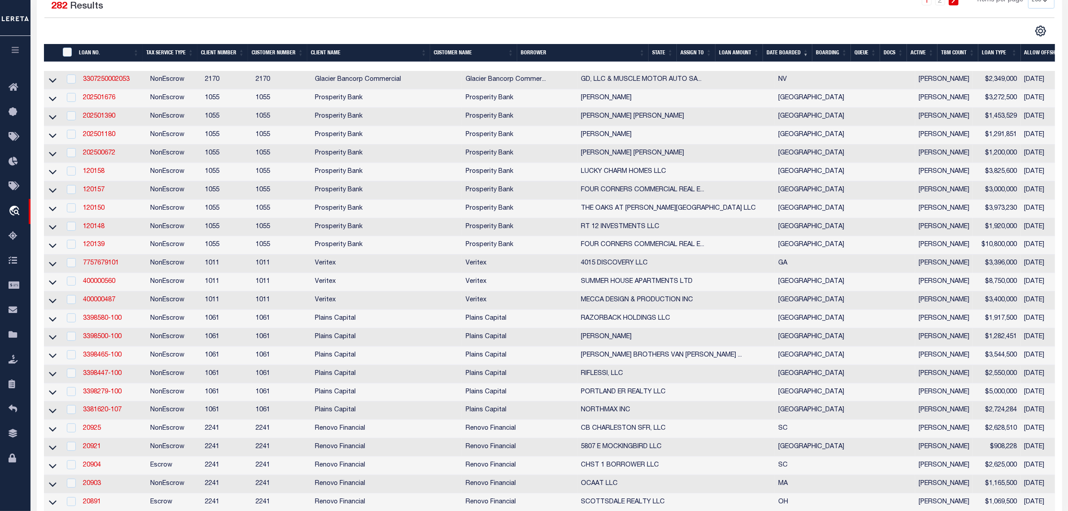
click at [828, 21] on div "2 Selected 282 Results 1 2 Items per page 10 25 50 100 200" at bounding box center [549, 14] width 1025 height 44
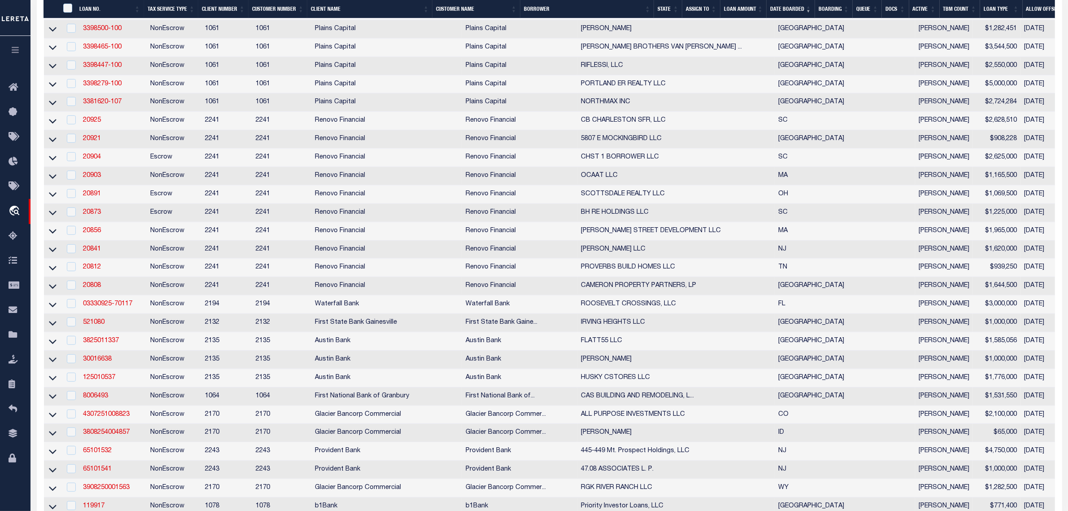
scroll to position [411, 0]
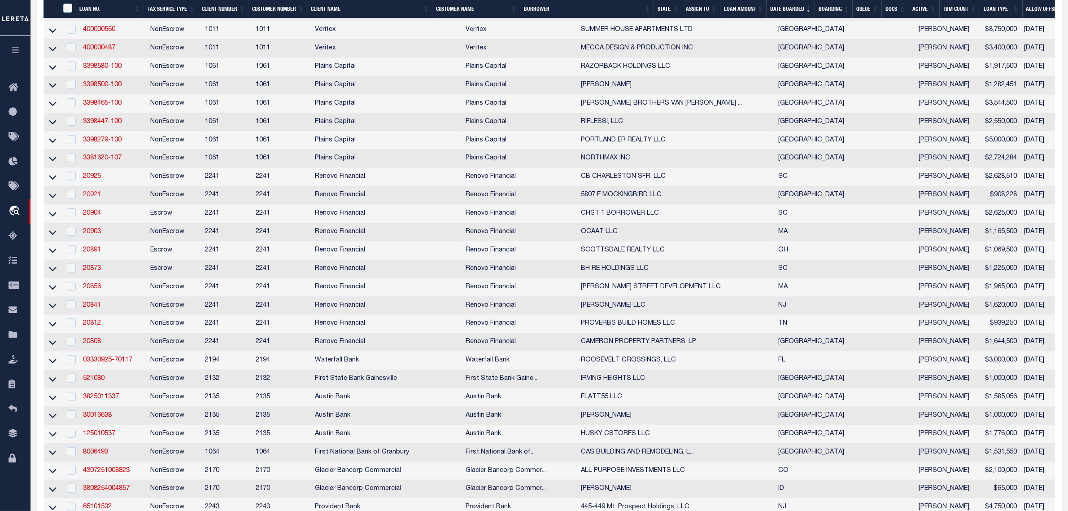
click at [89, 198] on link "20921" at bounding box center [92, 195] width 18 height 6
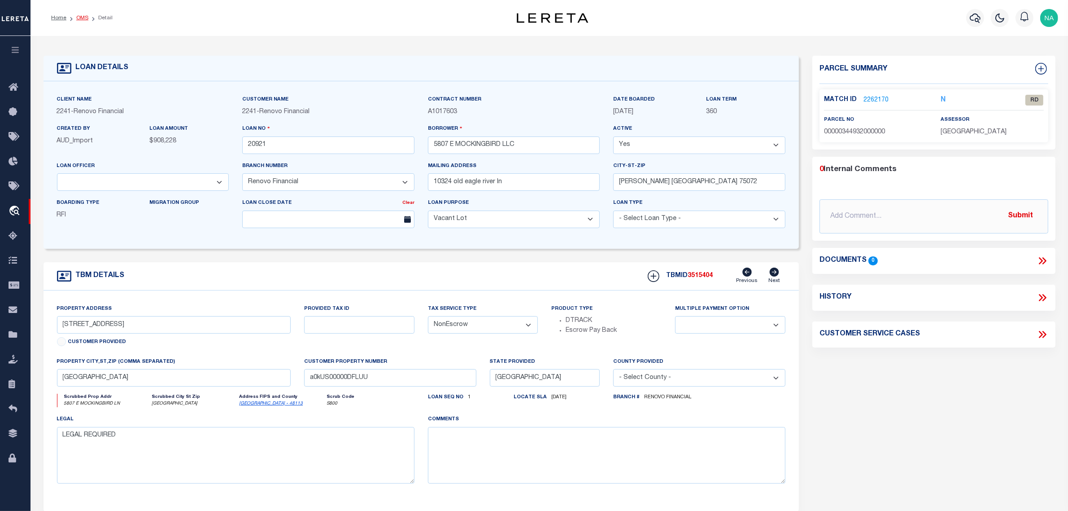
click at [79, 19] on link "OMS" at bounding box center [82, 17] width 12 height 5
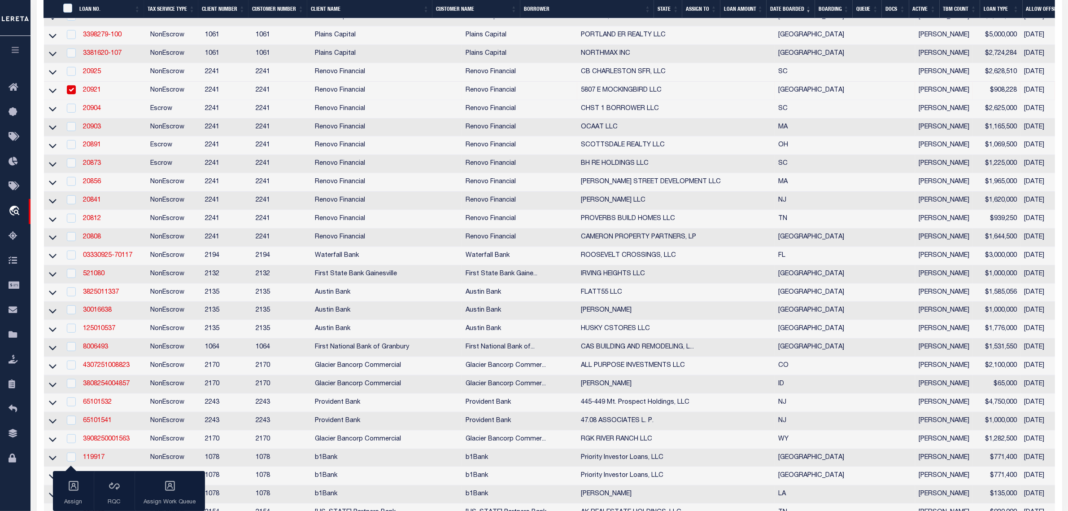
scroll to position [561, 0]
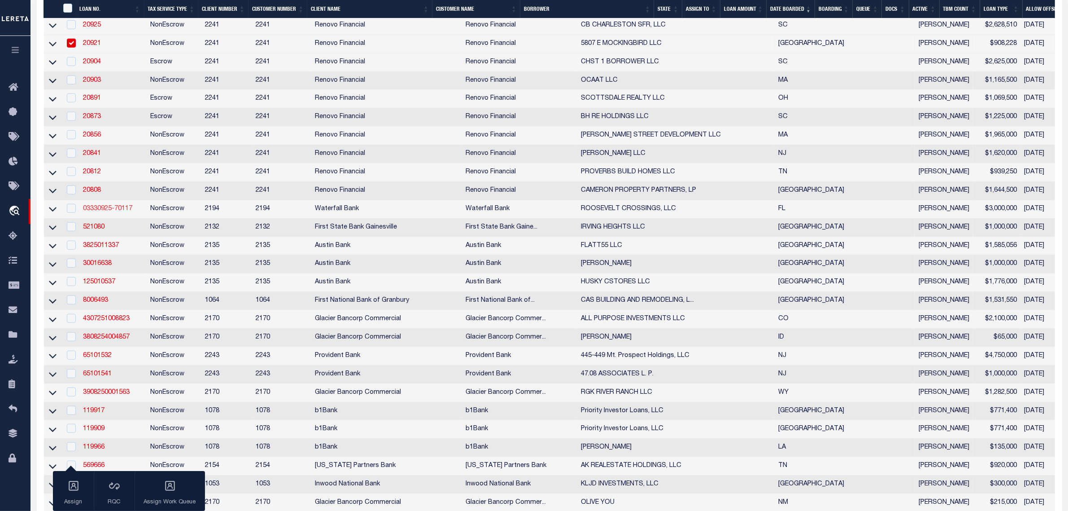
click at [117, 212] on link "03330925-70117" at bounding box center [107, 209] width 49 height 6
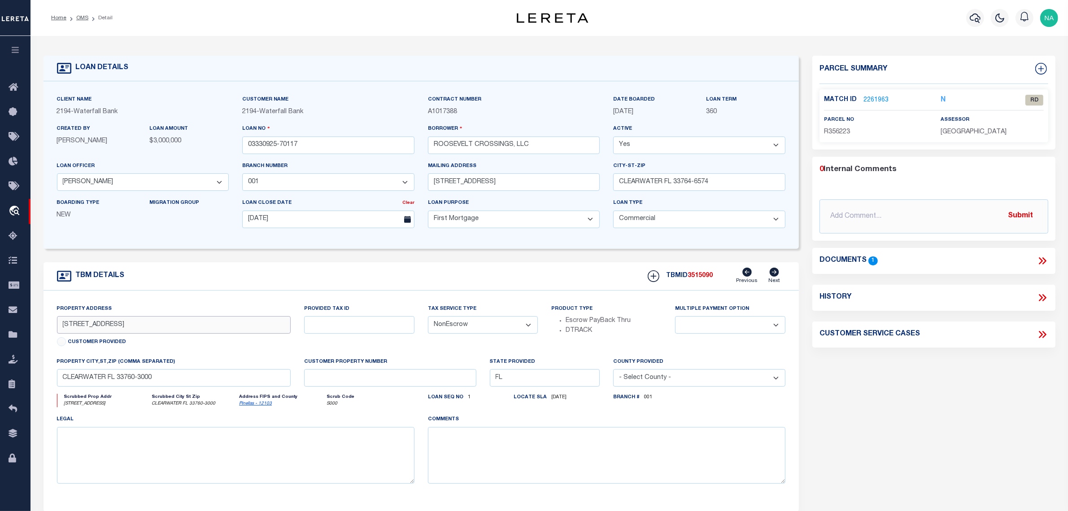
drag, startPoint x: 118, startPoint y: 329, endPoint x: 43, endPoint y: 327, distance: 75.0
click at [43, 327] on div "TBM DETAILS TBMID 3515090" at bounding box center [422, 386] width 770 height 249
click at [878, 100] on link "2261963" at bounding box center [876, 100] width 25 height 9
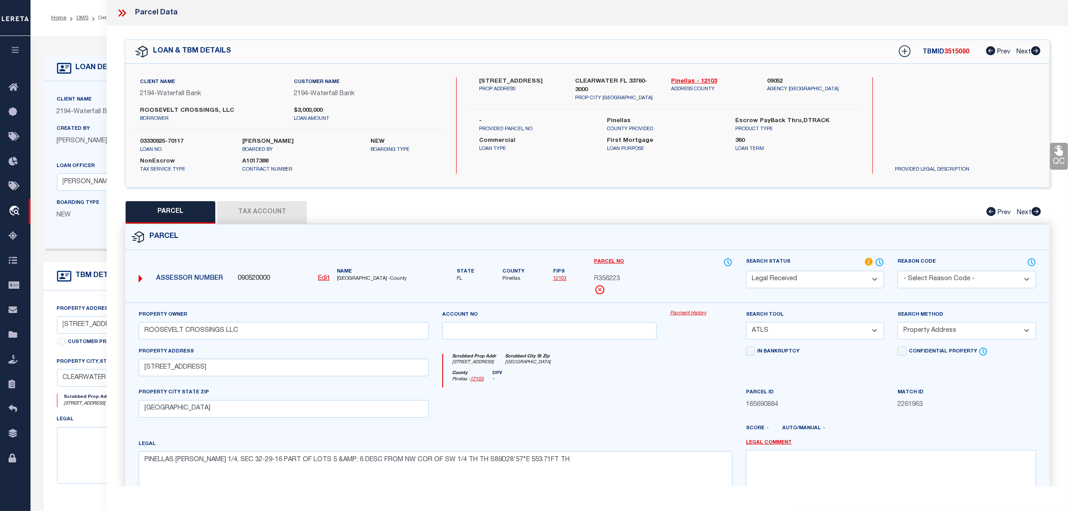
click at [326, 280] on u "Edit" at bounding box center [324, 278] width 12 height 6
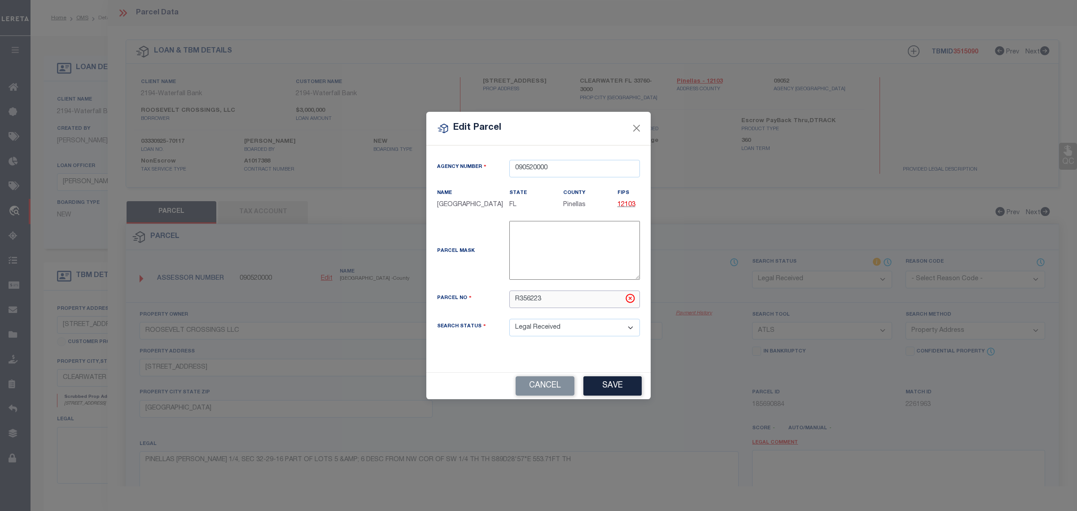
drag, startPoint x: 561, startPoint y: 302, endPoint x: 456, endPoint y: 304, distance: 105.0
click at [456, 304] on div "Parcel No R356223" at bounding box center [538, 299] width 216 height 18
paste input "32-29-16-70362-300-0604"
click at [612, 392] on button "Save" at bounding box center [612, 385] width 58 height 19
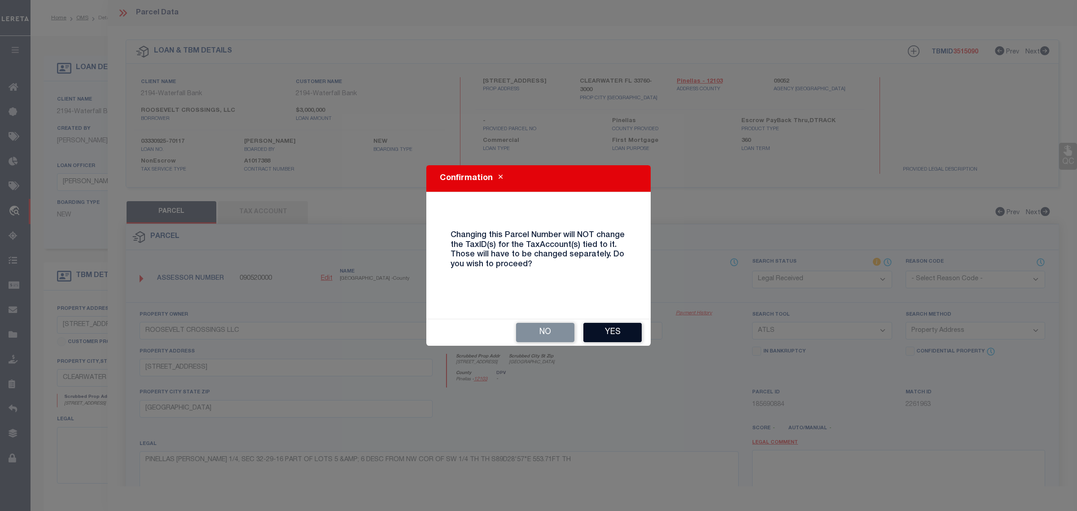
click at [618, 333] on button "Yes" at bounding box center [612, 332] width 58 height 19
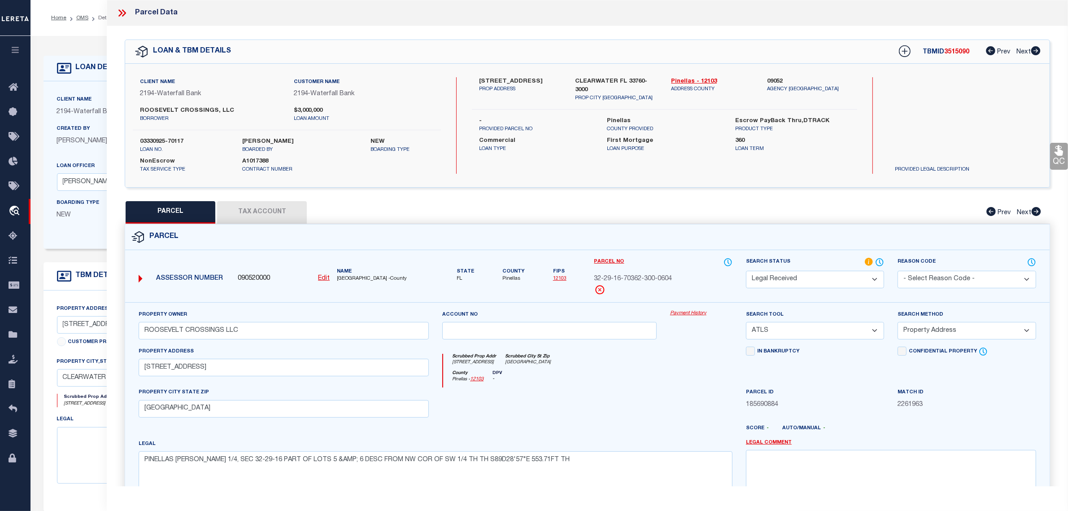
click at [264, 214] on button "Tax Account" at bounding box center [262, 212] width 90 height 22
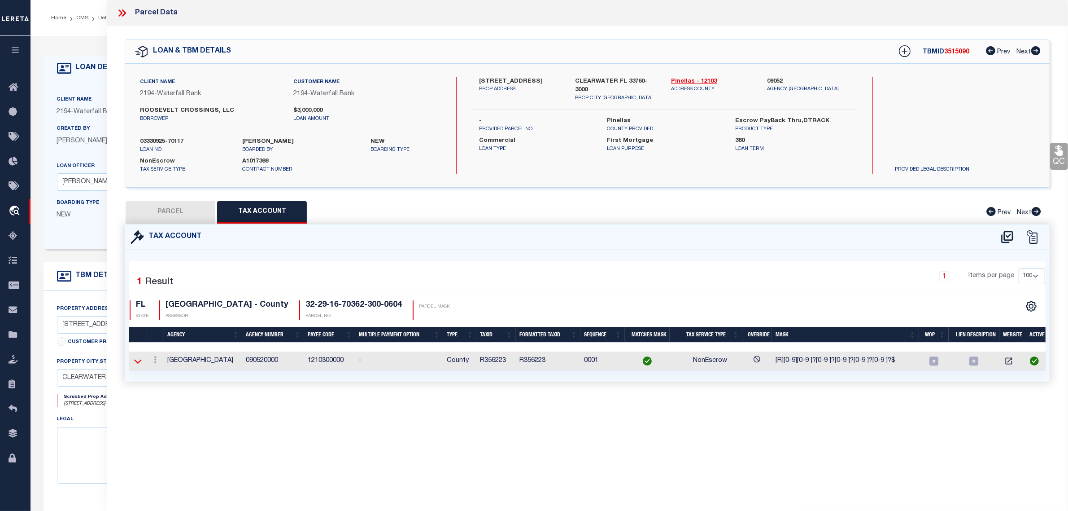
click at [137, 362] on icon at bounding box center [138, 361] width 8 height 4
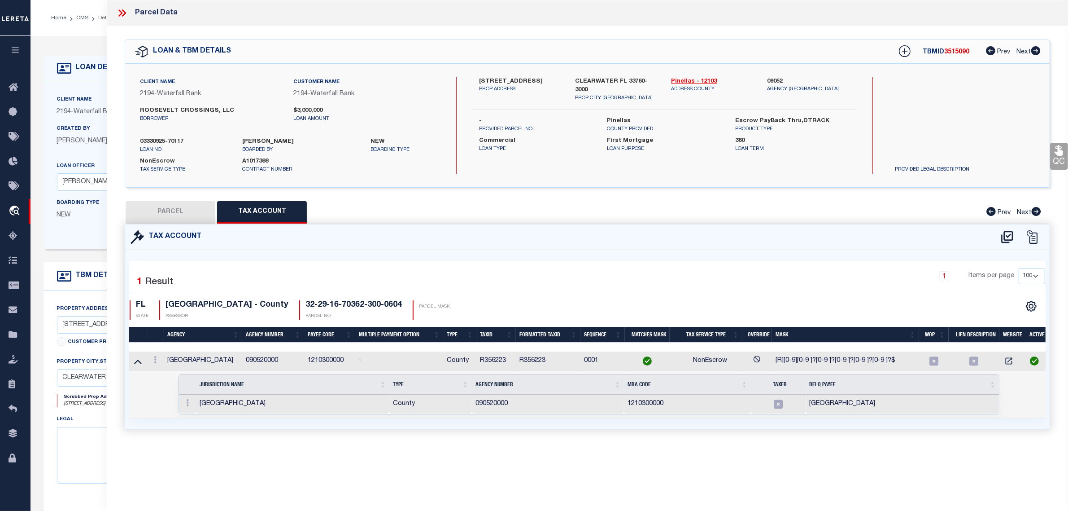
click at [176, 216] on button "PARCEL" at bounding box center [171, 212] width 90 height 22
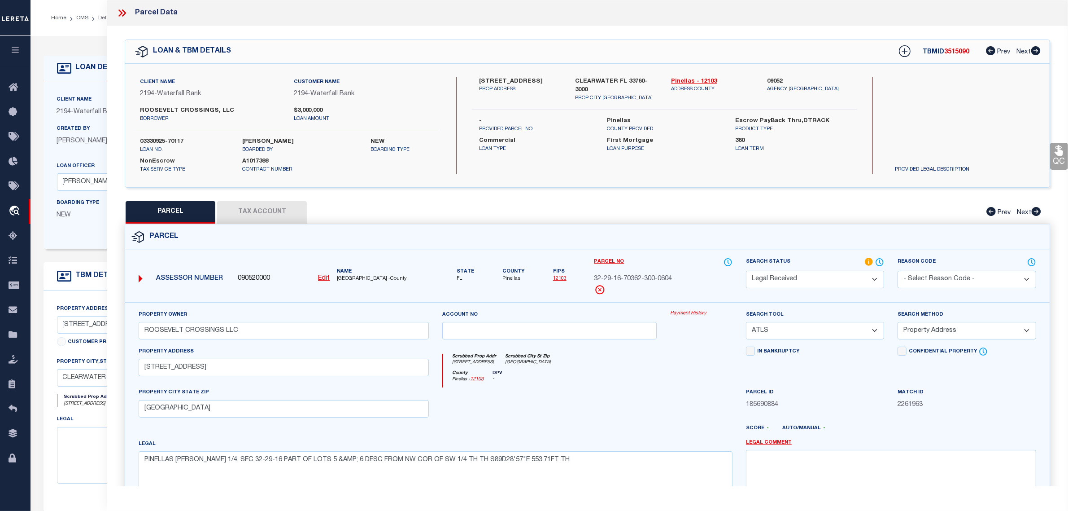
click at [826, 279] on select "Automated Search Bad Parcel Complete Duplicate Parcel High Dollar Reporting In …" at bounding box center [815, 280] width 138 height 18
click at [746, 271] on select "Automated Search Bad Parcel Complete Duplicate Parcel High Dollar Reporting In …" at bounding box center [815, 280] width 138 height 18
click at [794, 330] on select "-- Select Search Tool -- 3rd Party Website Agency File Agency Website ATLS CNV-…" at bounding box center [815, 331] width 138 height 18
click at [746, 323] on select "-- Select Search Tool -- 3rd Party Website Agency File Agency Website ATLS CNV-…" at bounding box center [815, 331] width 138 height 18
click at [963, 330] on select "-- Select Search Method -- Property Address Legal Liability Info Provided" at bounding box center [967, 331] width 138 height 18
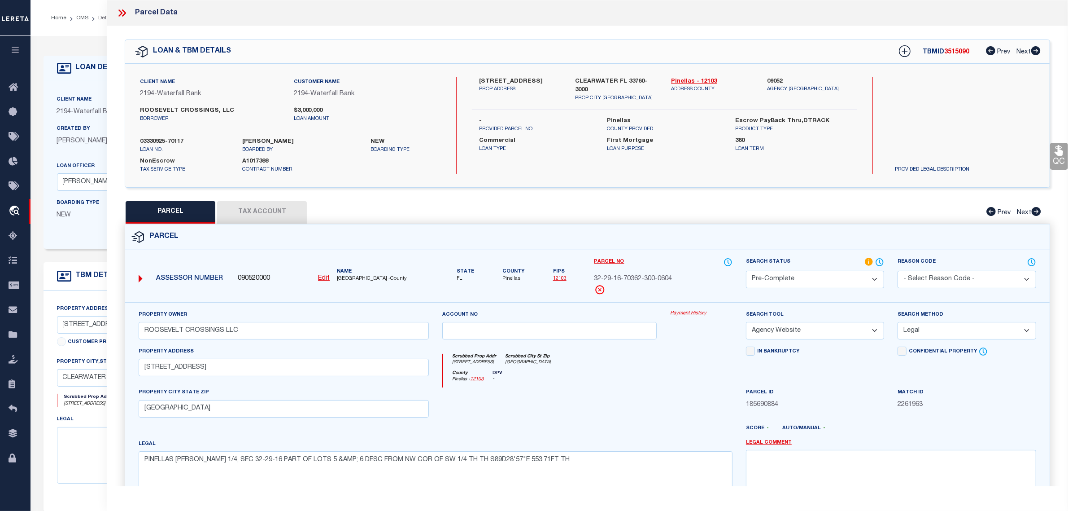
click at [898, 323] on select "-- Select Search Method -- Property Address Legal Liability Info Provided" at bounding box center [967, 331] width 138 height 18
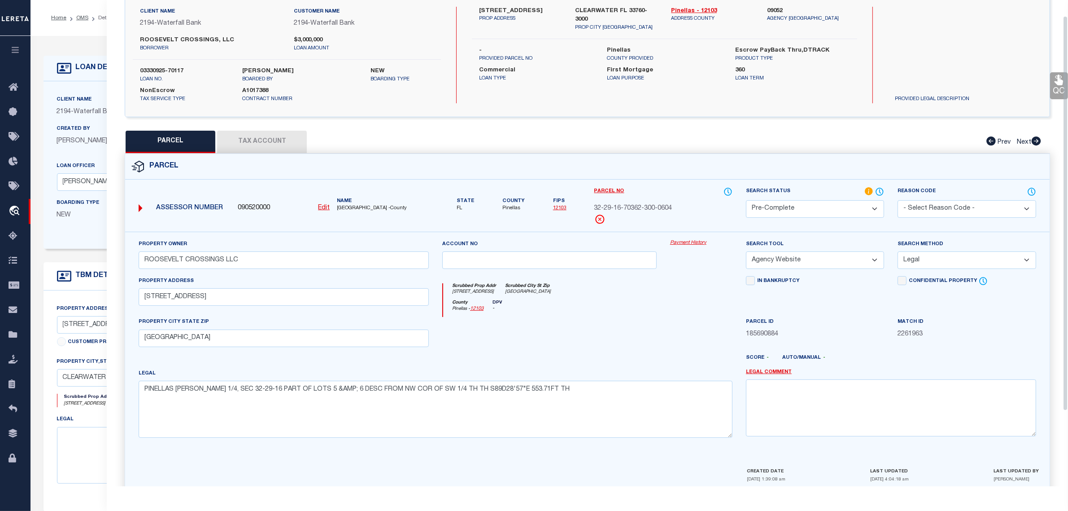
scroll to position [112, 0]
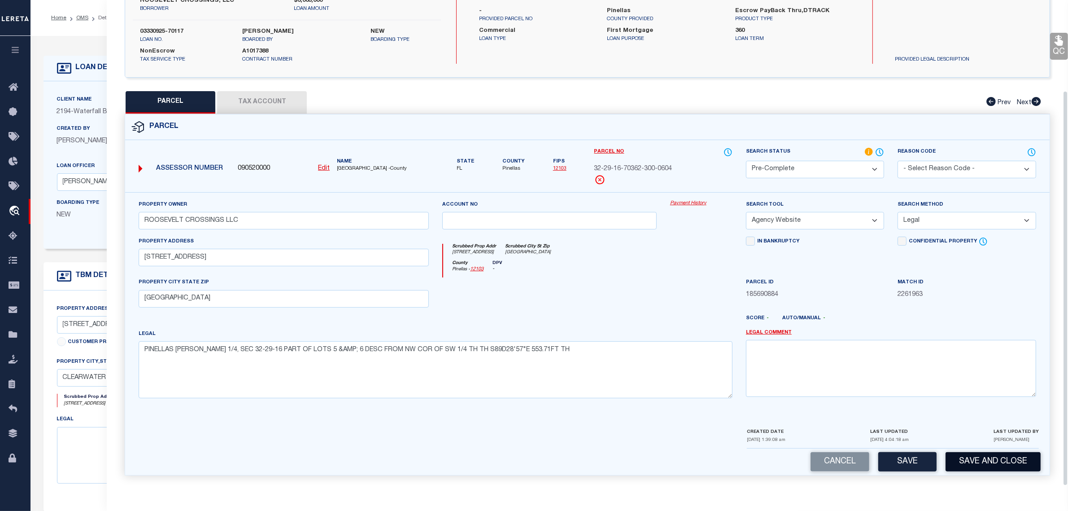
click at [987, 462] on button "Save and Close" at bounding box center [993, 461] width 95 height 19
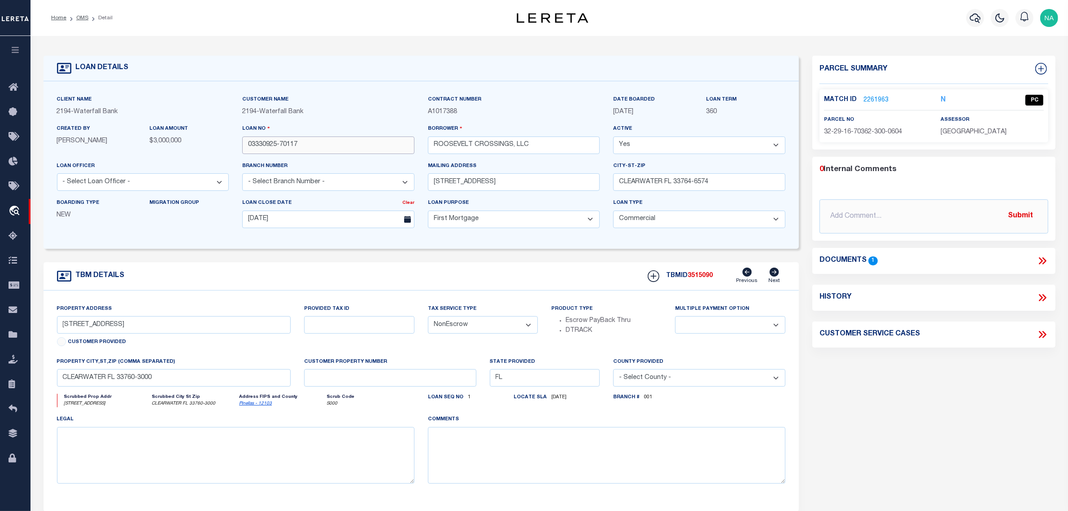
click at [257, 142] on input "03330925-70117" at bounding box center [328, 145] width 172 height 18
click at [694, 278] on span "3515090" at bounding box center [700, 275] width 25 height 6
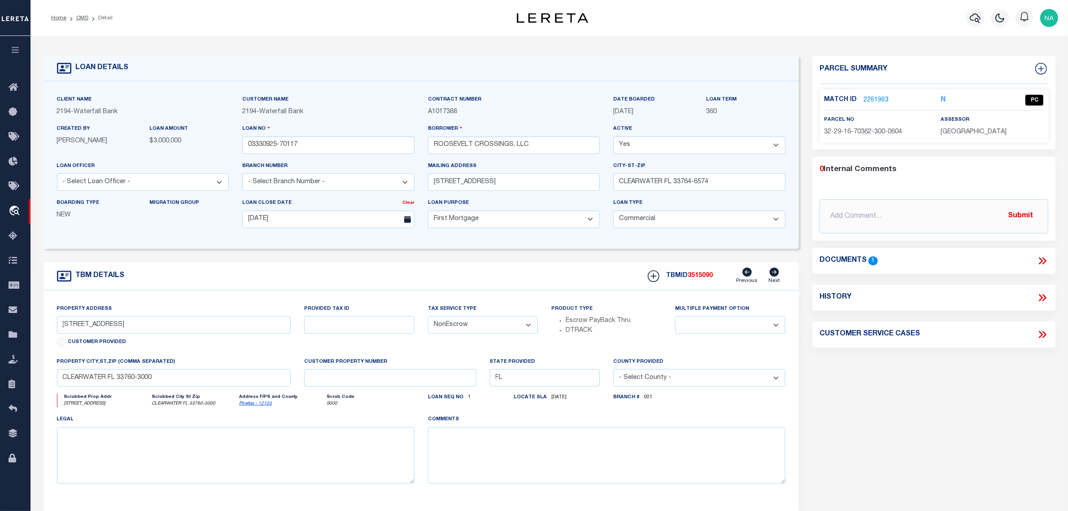
click at [991, 129] on span "[GEOGRAPHIC_DATA]" at bounding box center [974, 132] width 66 height 6
click at [862, 131] on span "32-29-16-70362-300-0604" at bounding box center [863, 132] width 78 height 6
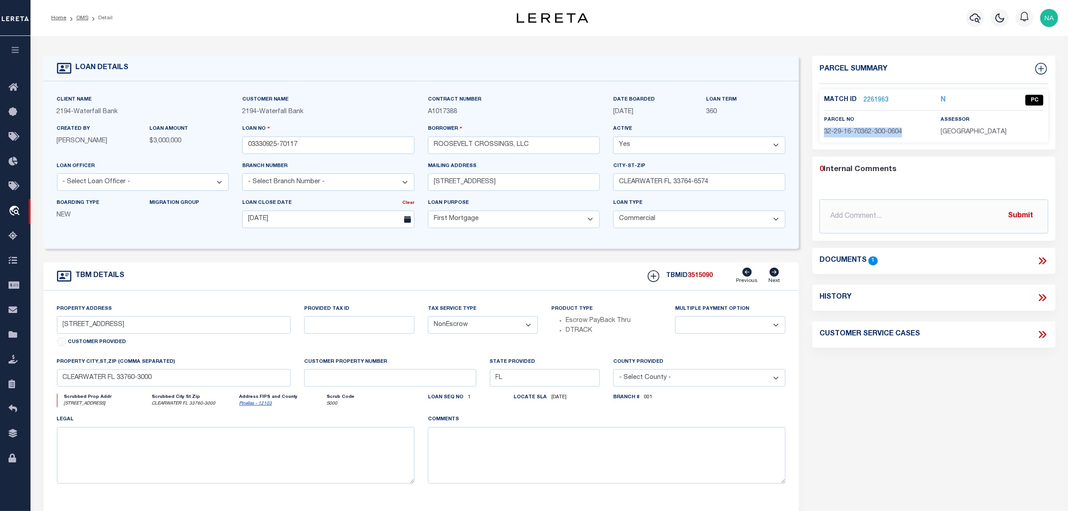
click at [862, 131] on span "32-29-16-70362-300-0604" at bounding box center [863, 132] width 78 height 6
click at [949, 418] on div "Parcel Summary Match ID 2261963 N parcel no assessor 0 Submit 1" at bounding box center [934, 301] width 257 height 490
drag, startPoint x: 84, startPoint y: 15, endPoint x: 398, endPoint y: 272, distance: 406.6
click at [84, 15] on link "OMS" at bounding box center [82, 17] width 12 height 5
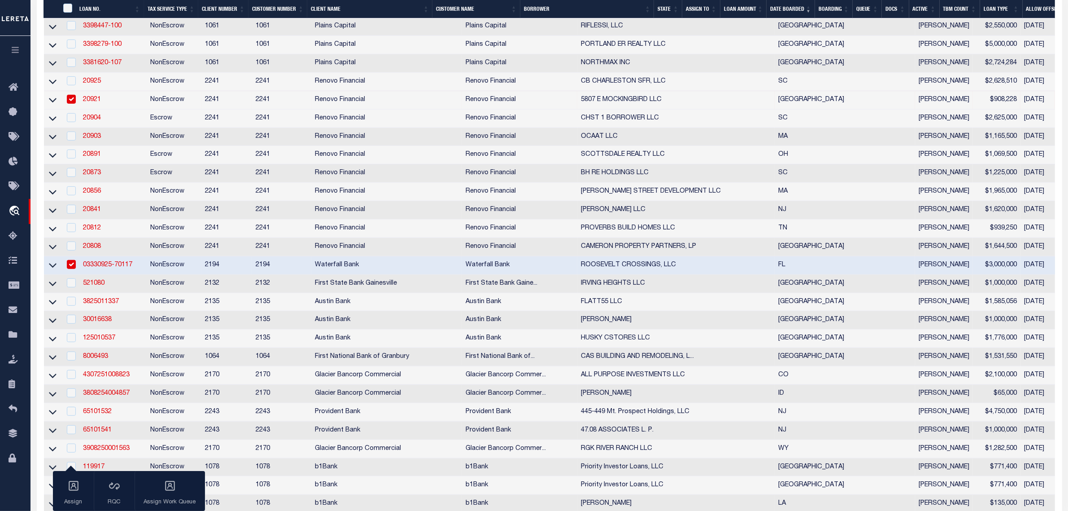
scroll to position [673, 0]
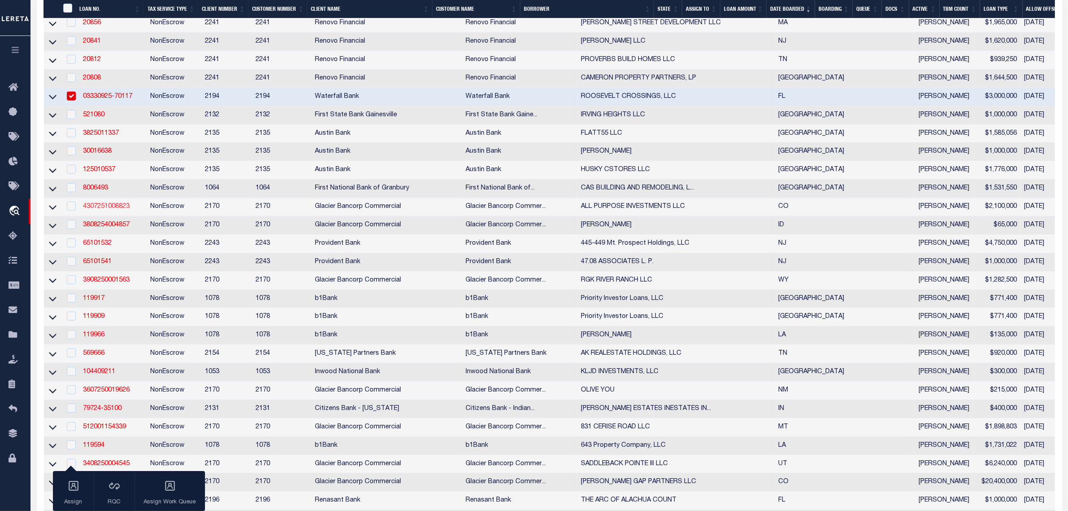
click at [108, 210] on link "4307251008823" at bounding box center [106, 206] width 47 height 6
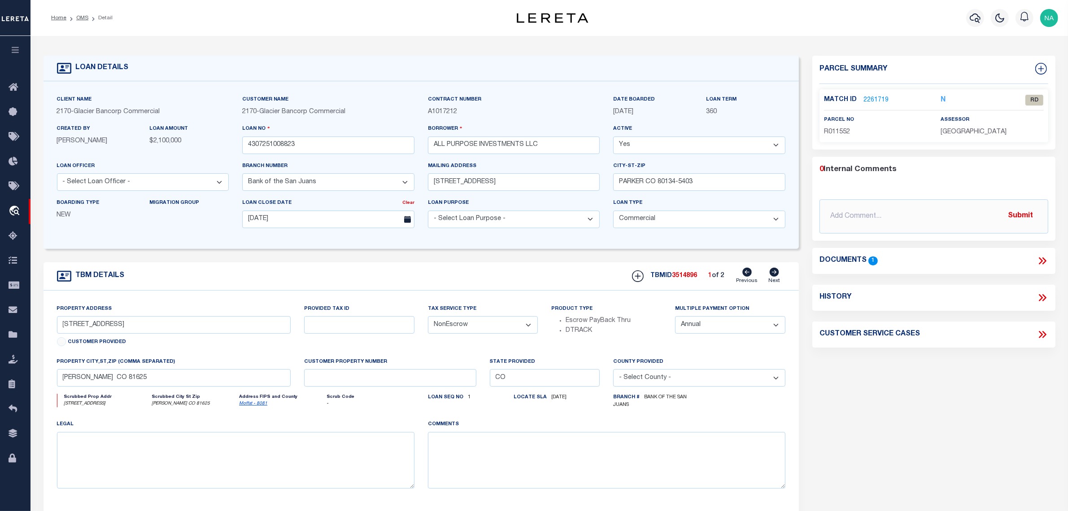
click at [779, 274] on icon at bounding box center [774, 271] width 9 height 9
click at [748, 275] on icon at bounding box center [747, 271] width 9 height 9
click at [772, 276] on icon at bounding box center [774, 271] width 9 height 9
click at [748, 272] on icon at bounding box center [747, 271] width 9 height 9
drag, startPoint x: 115, startPoint y: 324, endPoint x: 50, endPoint y: 326, distance: 65.1
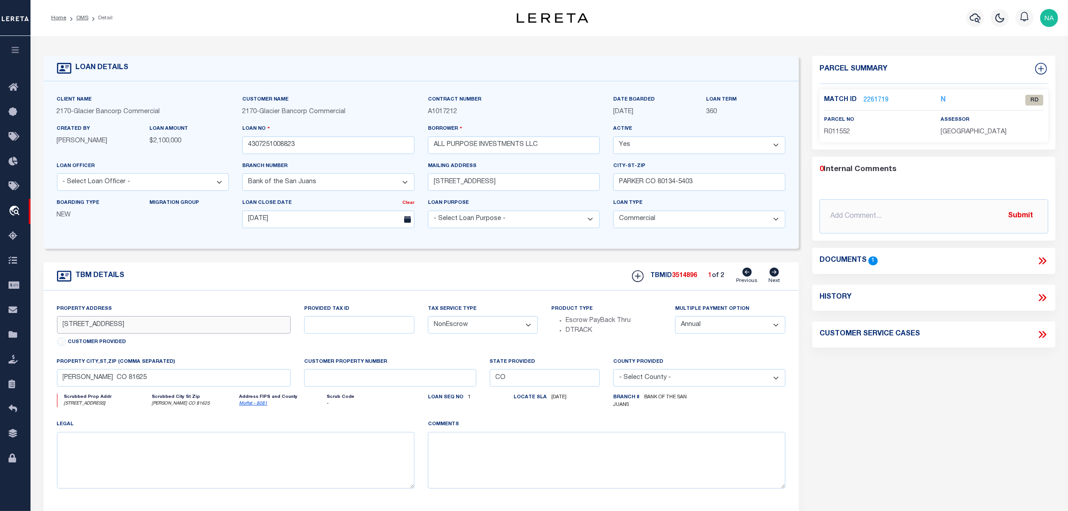
click at [49, 326] on div "Property Address 750 W VICTORY WAY Customer Provided Provided Tax ID Tax Servic…" at bounding box center [422, 403] width 756 height 226
click at [839, 133] on span "R011552" at bounding box center [837, 132] width 26 height 6
drag, startPoint x: 84, startPoint y: 18, endPoint x: 171, endPoint y: 109, distance: 124.7
click at [84, 18] on link "OMS" at bounding box center [82, 17] width 12 height 5
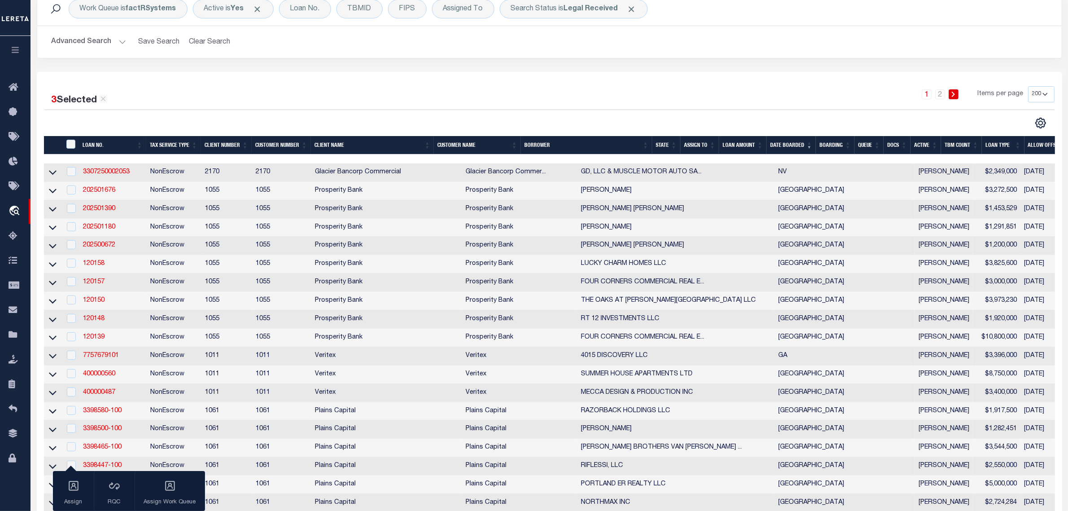
scroll to position [0, 4]
click at [97, 171] on link "3307250002053" at bounding box center [106, 172] width 47 height 6
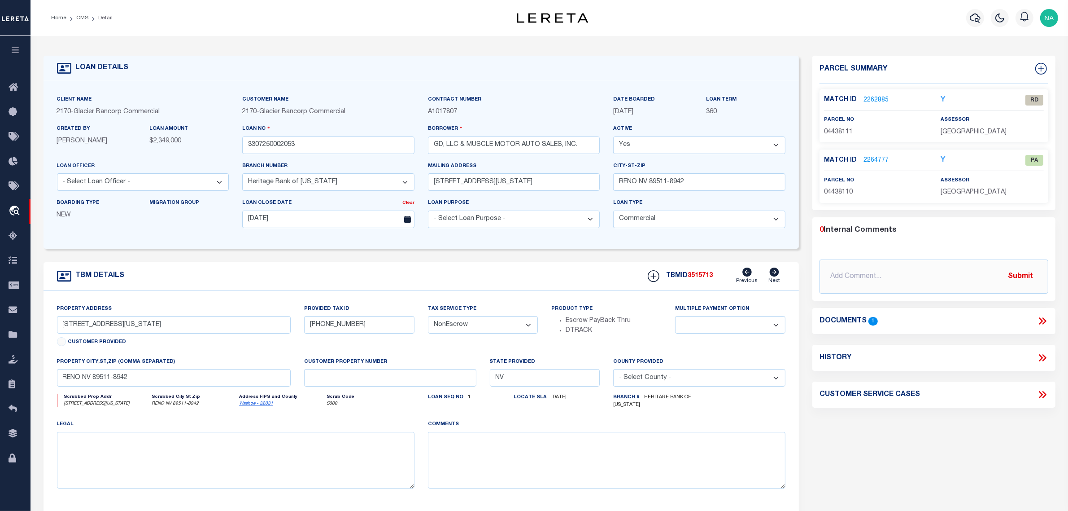
click at [867, 99] on link "2262885" at bounding box center [876, 100] width 25 height 9
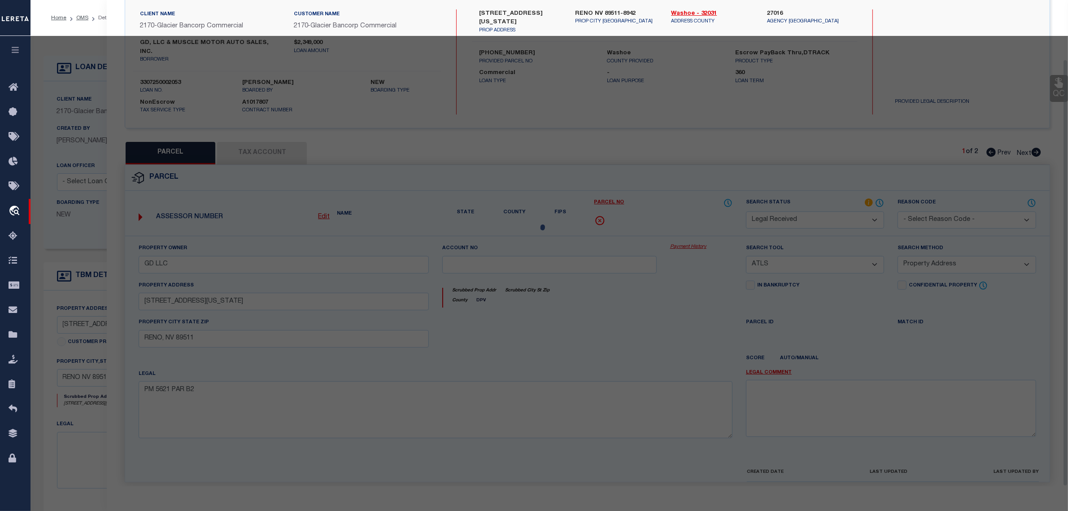
scroll to position [86, 0]
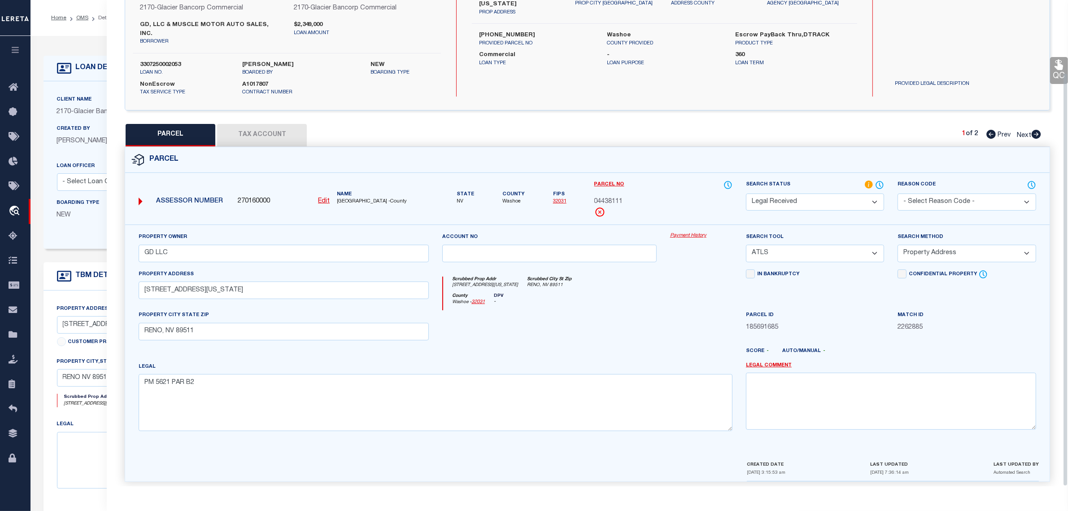
click at [270, 124] on button "Tax Account" at bounding box center [262, 135] width 90 height 22
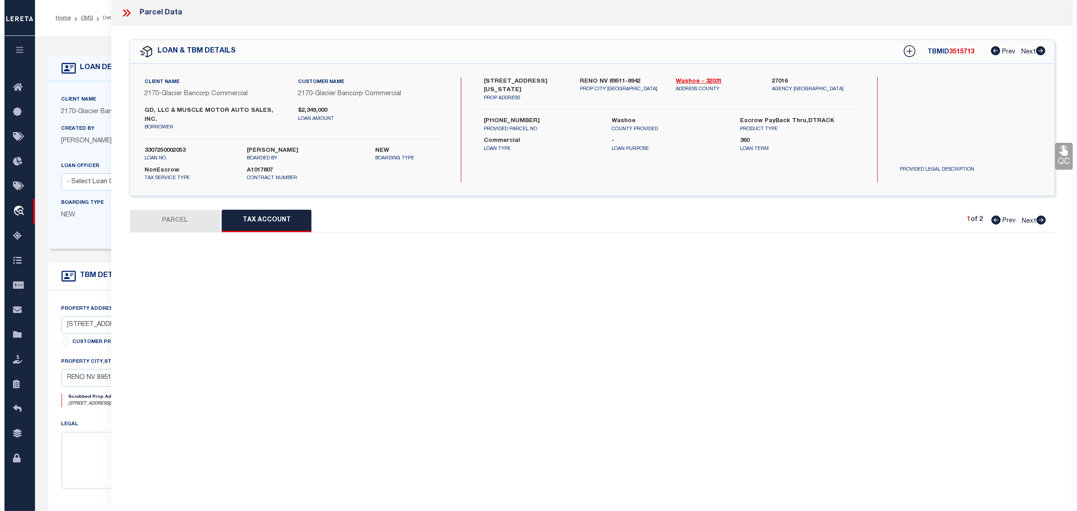
scroll to position [0, 0]
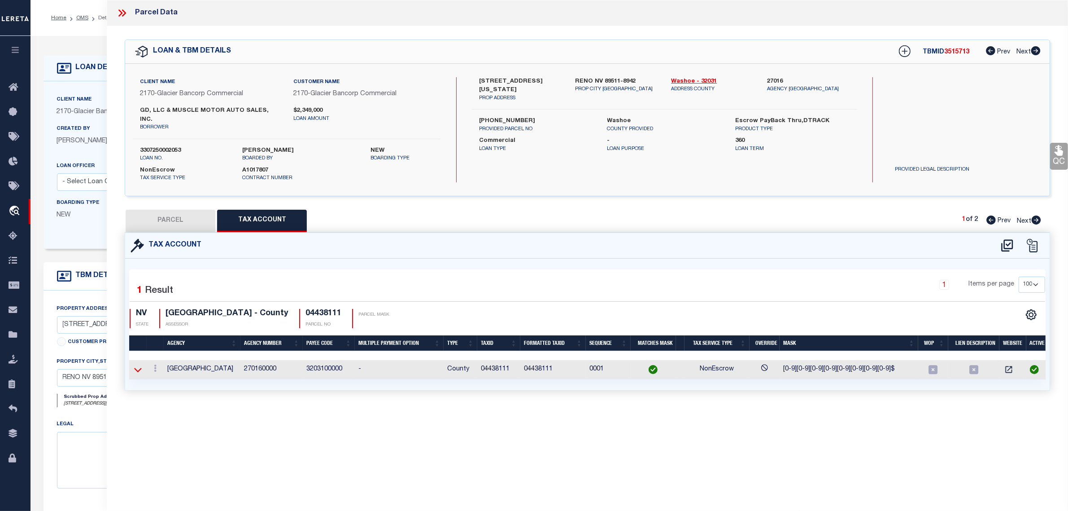
click at [137, 365] on icon at bounding box center [138, 369] width 8 height 9
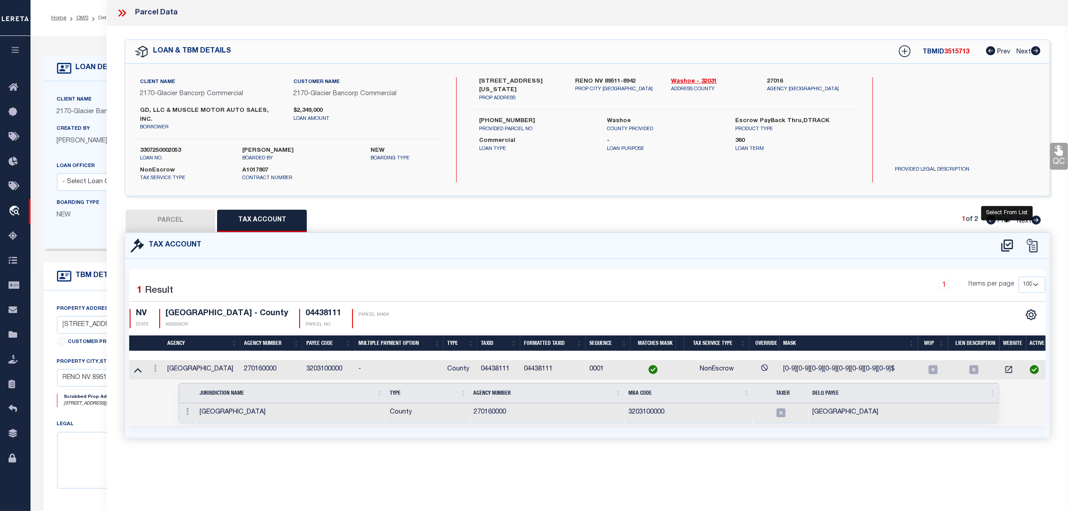
click at [1010, 239] on icon at bounding box center [1008, 245] width 12 height 12
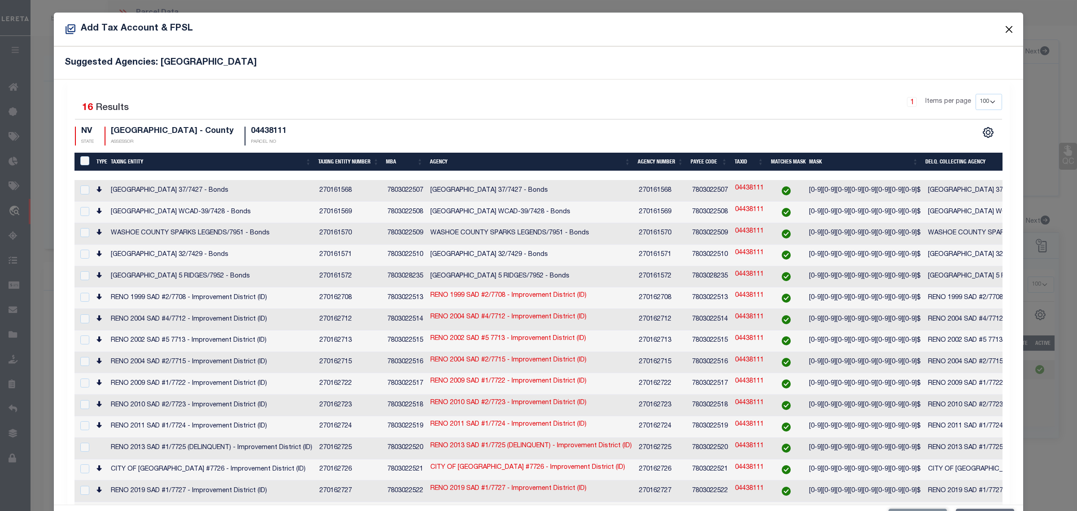
drag, startPoint x: 997, startPoint y: 28, endPoint x: 990, endPoint y: 39, distance: 13.6
click at [1003, 28] on button "Close" at bounding box center [1009, 29] width 12 height 12
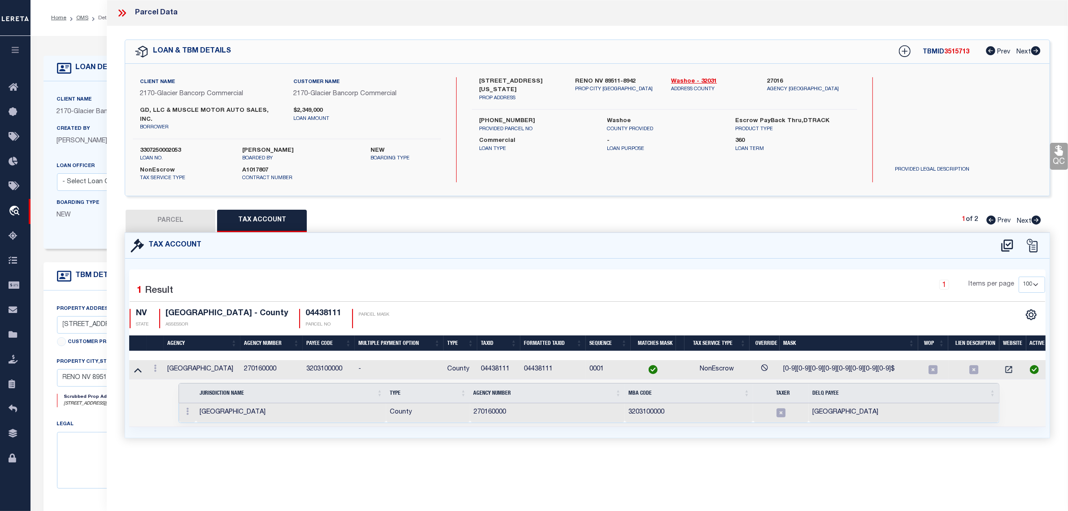
drag, startPoint x: 127, startPoint y: 13, endPoint x: 110, endPoint y: 12, distance: 16.7
click at [127, 13] on icon at bounding box center [122, 13] width 12 height 12
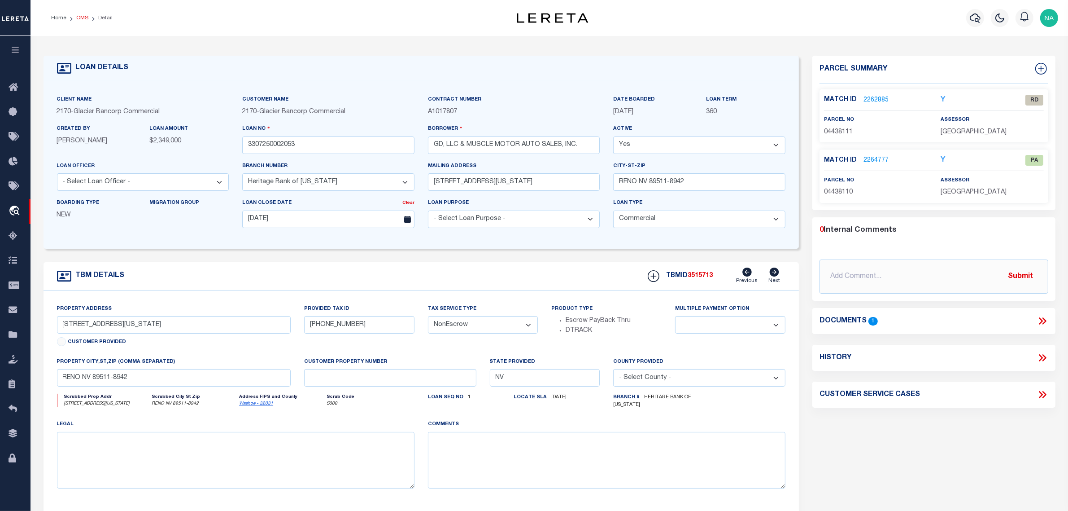
click at [79, 17] on link "OMS" at bounding box center [82, 17] width 12 height 5
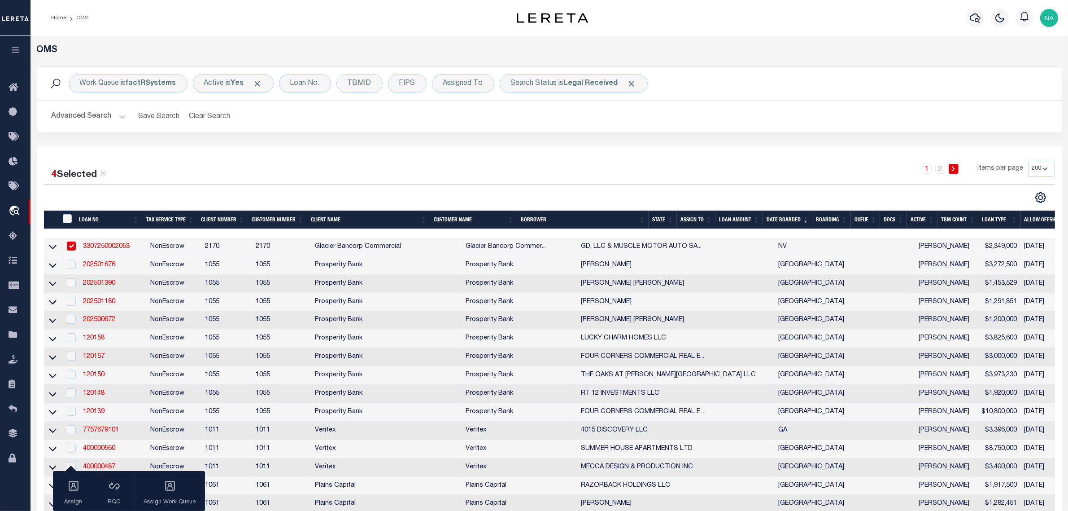
click at [75, 119] on button "Advanced Search" at bounding box center [89, 117] width 74 height 18
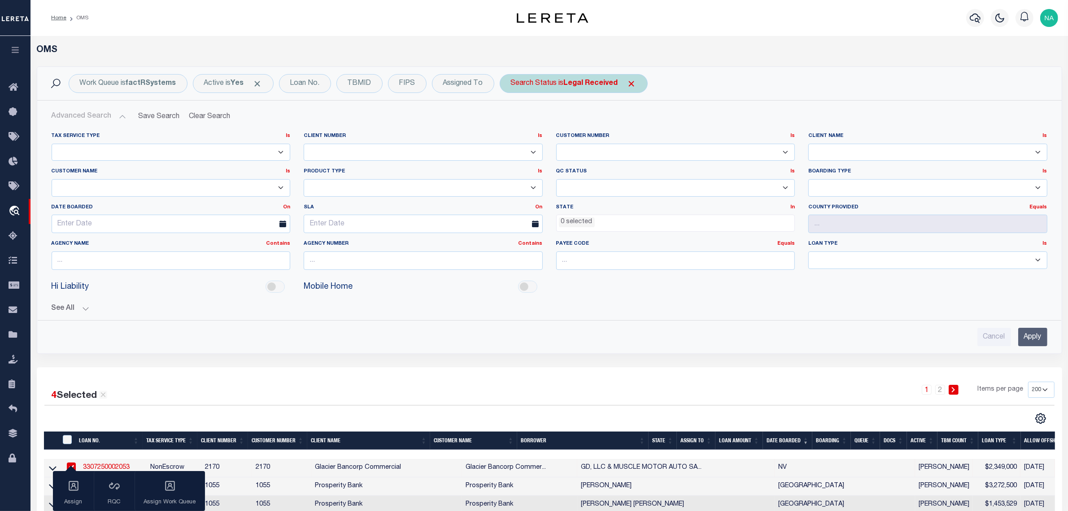
click at [551, 84] on div "Search Status is Legal Received" at bounding box center [574, 83] width 148 height 19
click at [555, 127] on select "Automated Search Bad Parcel Complete Duplicate Parcel High Dollar Reporting In …" at bounding box center [578, 127] width 132 height 17
click at [512, 119] on select "Automated Search Bad Parcel Complete Duplicate Parcel High Dollar Reporting In …" at bounding box center [578, 127] width 132 height 17
click at [630, 146] on input "Apply" at bounding box center [630, 147] width 26 height 15
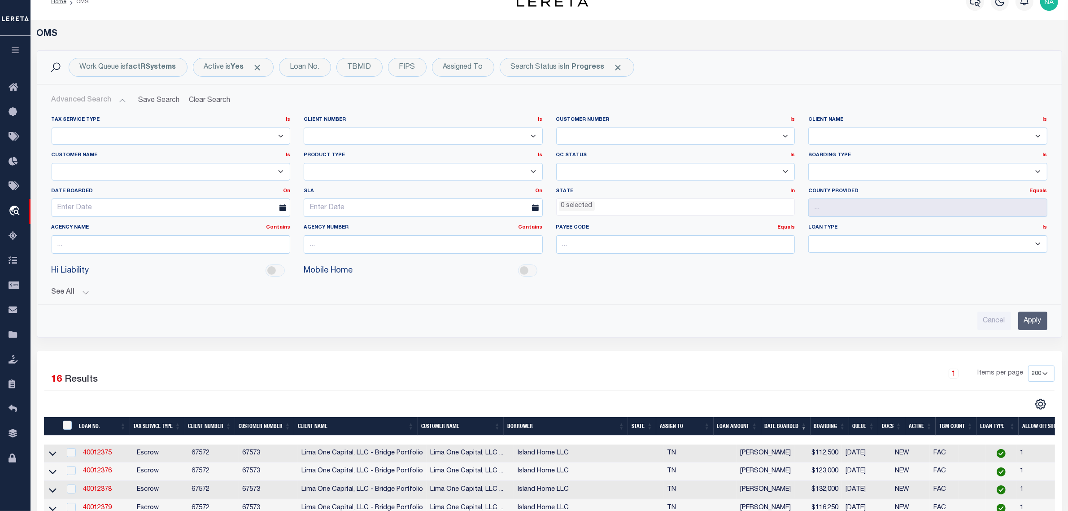
scroll to position [56, 0]
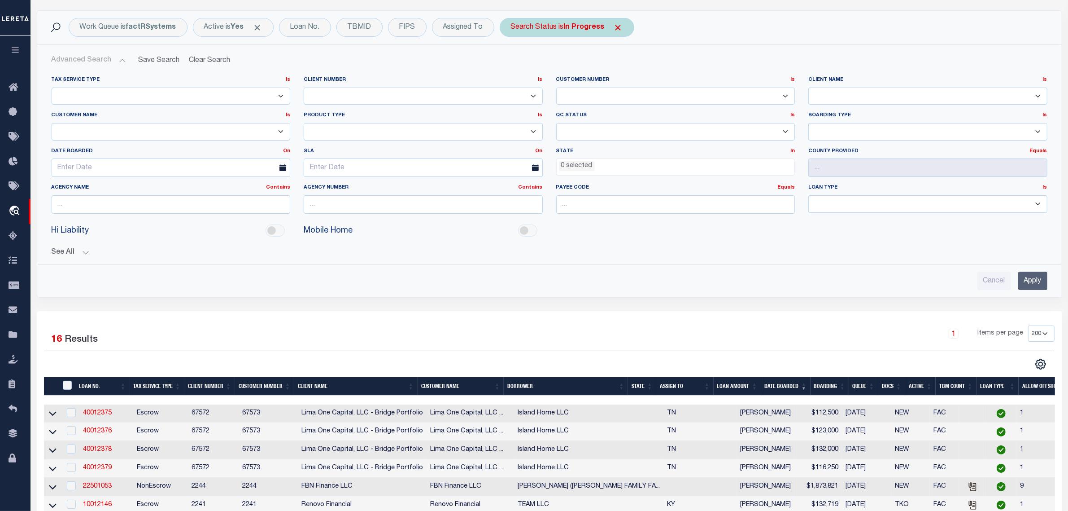
click at [591, 26] on b "In Progress" at bounding box center [584, 27] width 41 height 7
click at [565, 69] on select "Automated Search Bad Parcel Complete Duplicate Parcel High Dollar Reporting In …" at bounding box center [578, 71] width 132 height 17
click at [512, 63] on select "Automated Search Bad Parcel Complete Duplicate Parcel High Dollar Reporting In …" at bounding box center [578, 71] width 132 height 17
click at [635, 91] on input "Apply" at bounding box center [630, 90] width 26 height 15
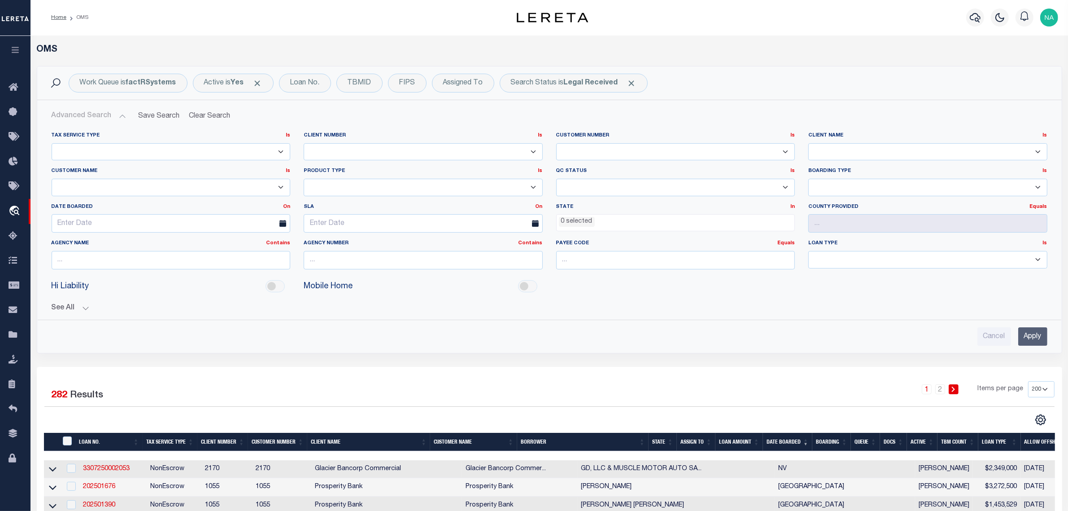
scroll to position [224, 0]
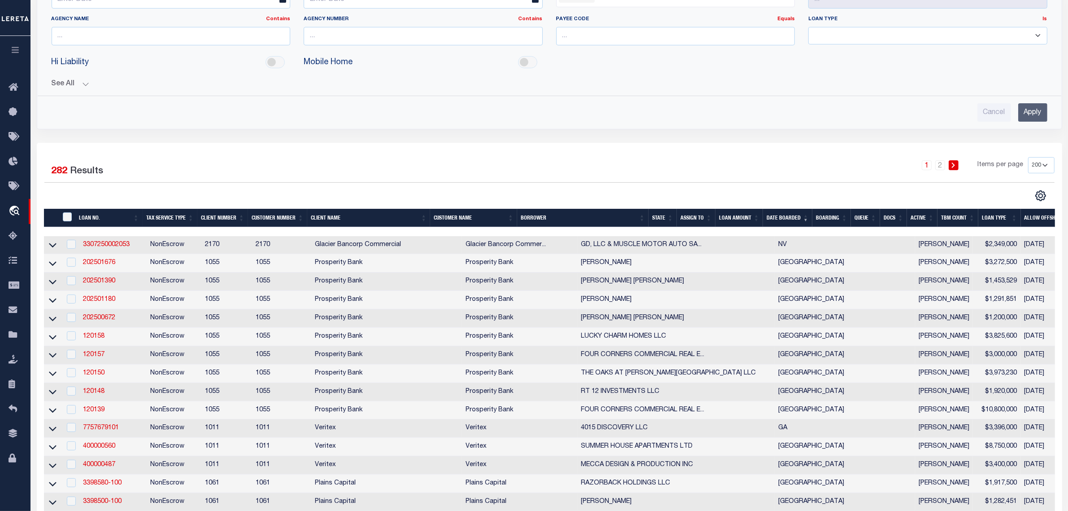
click at [889, 219] on th "Docs" at bounding box center [893, 218] width 27 height 18
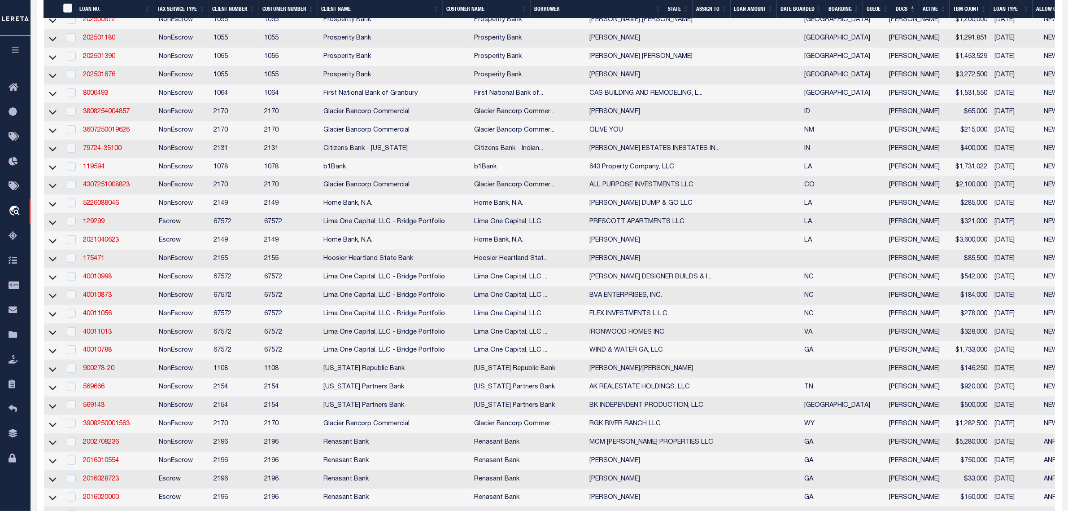
scroll to position [1028, 0]
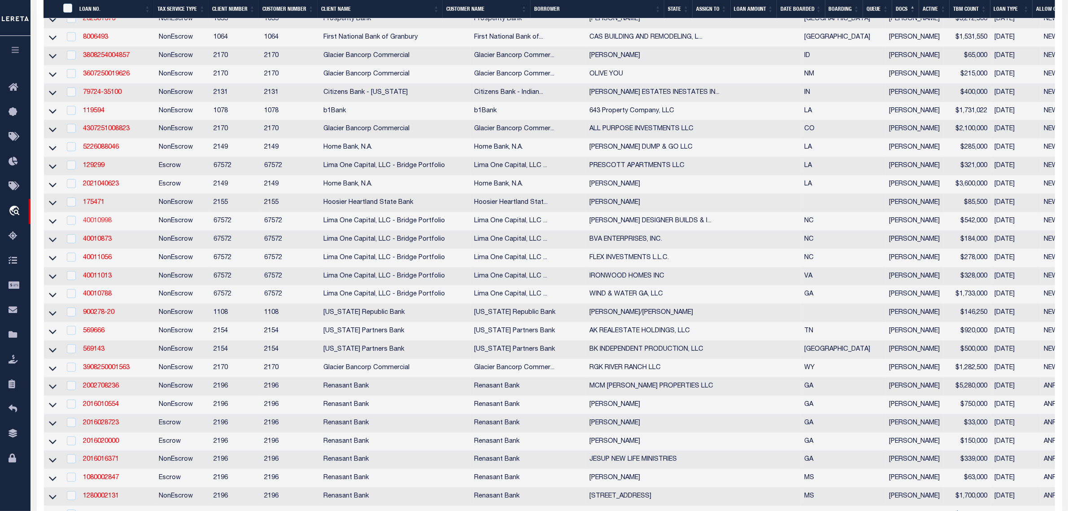
click at [87, 224] on link "40010998" at bounding box center [97, 221] width 29 height 6
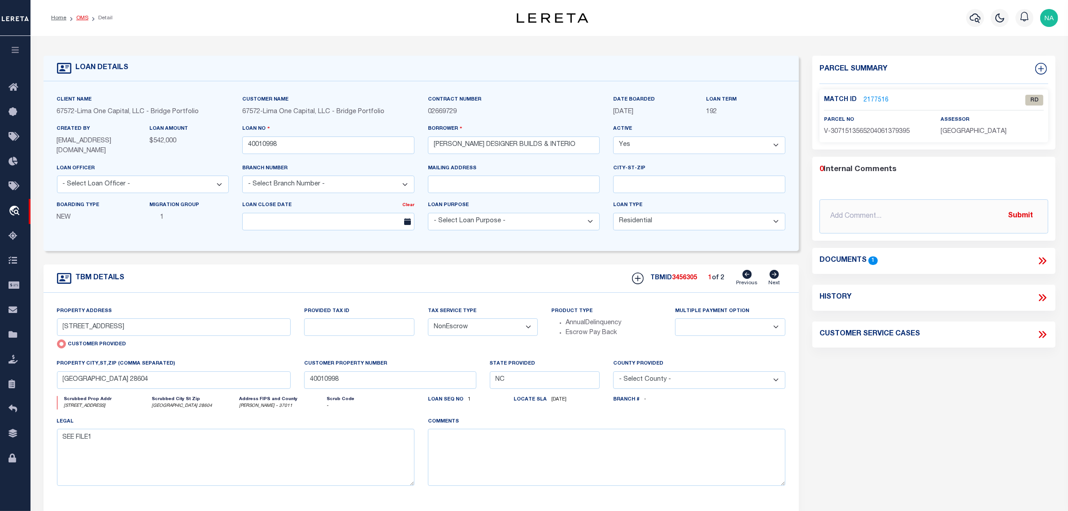
click at [86, 18] on link "OMS" at bounding box center [82, 17] width 12 height 5
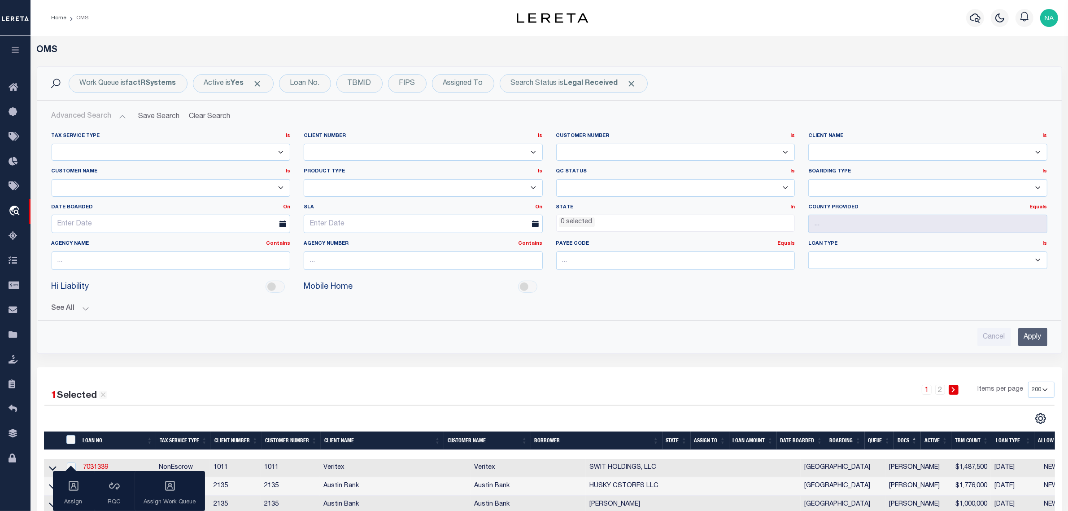
scroll to position [0, 4]
click at [663, 225] on ul "0 selected" at bounding box center [676, 221] width 238 height 12
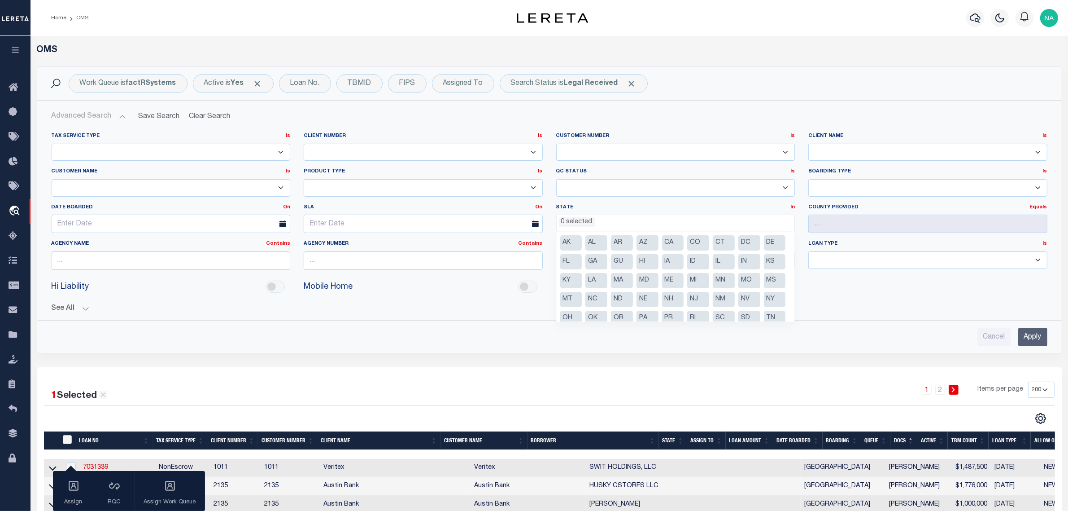
click at [608, 297] on li "NC" at bounding box center [597, 299] width 22 height 15
drag, startPoint x: 1038, startPoint y: 333, endPoint x: 941, endPoint y: 311, distance: 99.2
click at [1039, 333] on input "Apply" at bounding box center [1033, 337] width 29 height 18
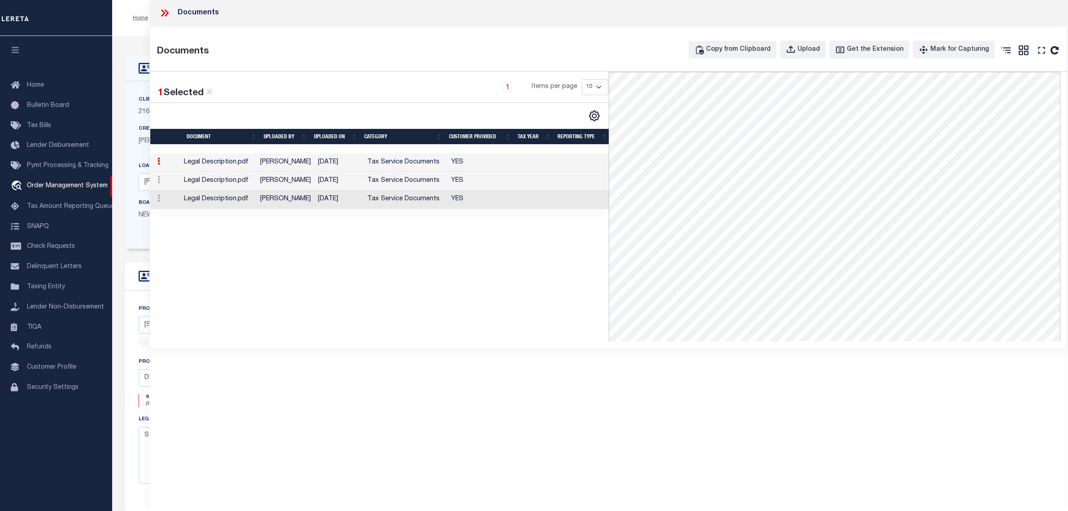
select select "14111"
select select "5539"
select select "1400"
select select "20"
select select "NonEscrow"
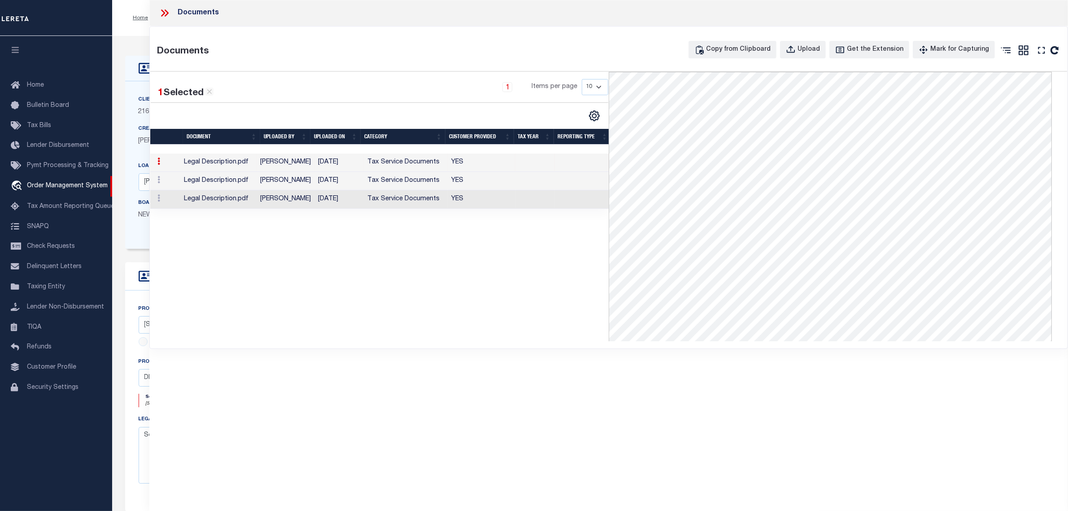
scroll to position [56, 0]
click at [166, 9] on icon at bounding box center [165, 13] width 12 height 12
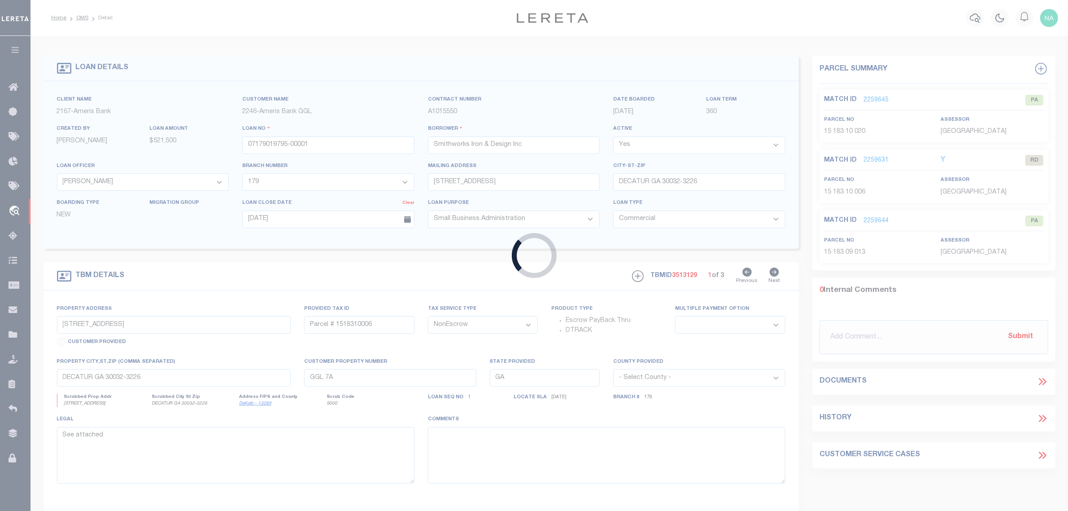
type input "03330925-70117"
type input "ROOSEVELT CROSSINGS, LLC"
select select
type input "[STREET_ADDRESS]"
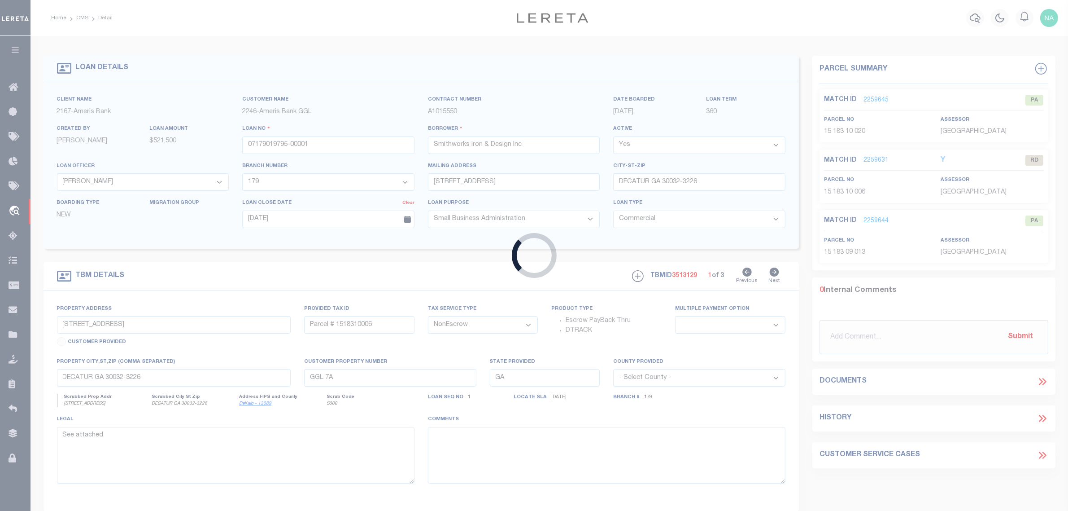
type input "CLEARWATER FL 33764-6574"
type input "[DATE]"
select select "10"
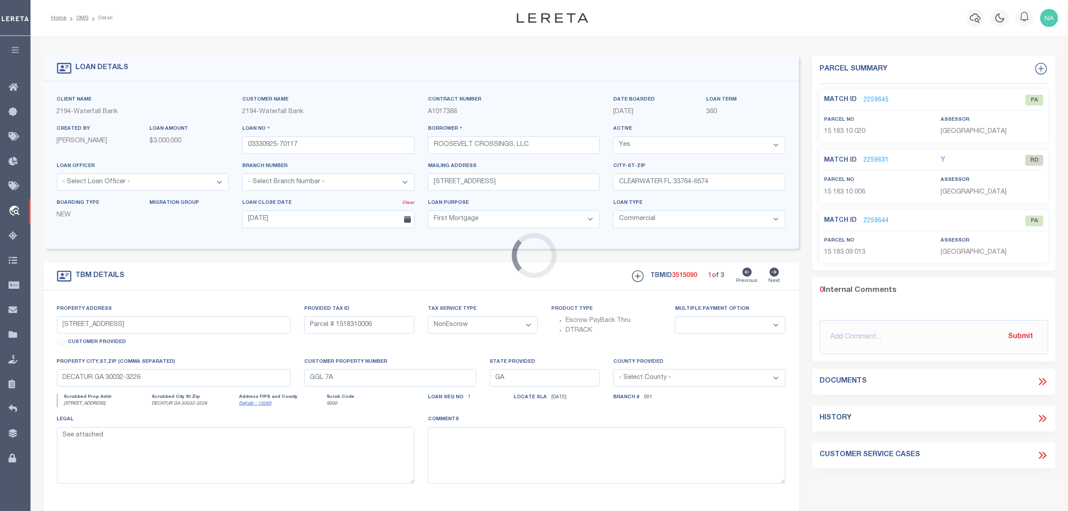
type input "[STREET_ADDRESS]"
select select
type input "CLEARWATER FL 33760-3000"
type input "FL"
select select
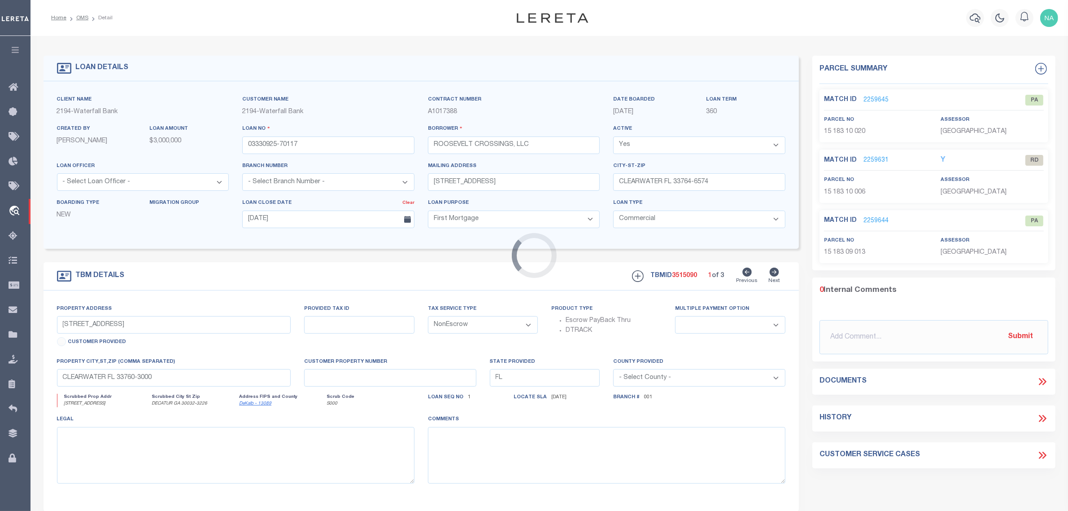
select select "72097"
select select "5527"
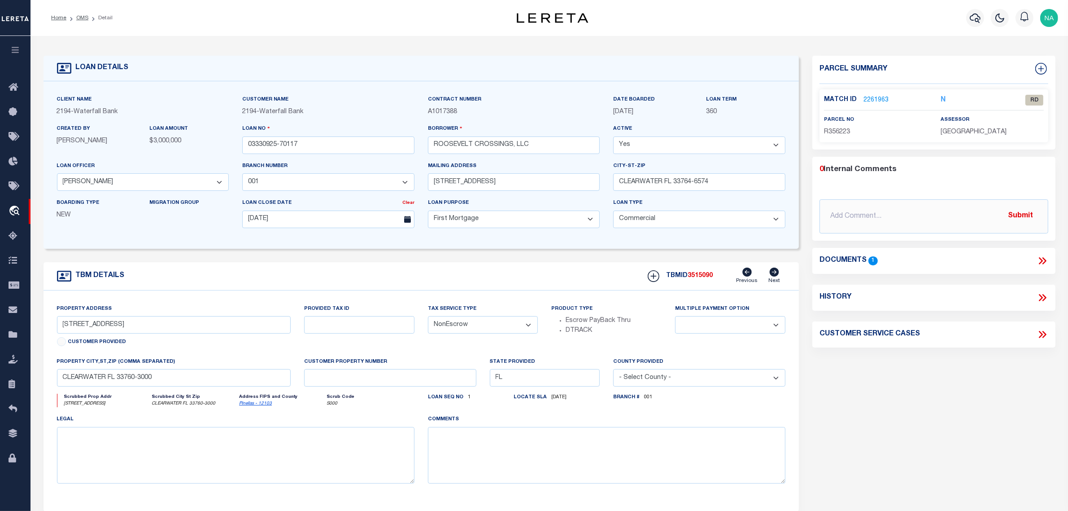
click at [1042, 260] on icon at bounding box center [1041, 260] width 4 height 7
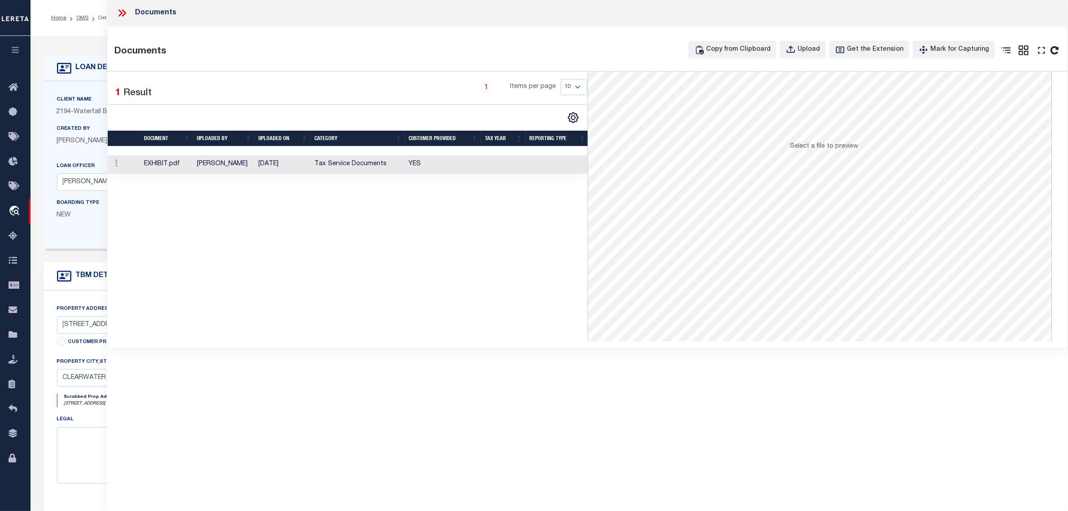
click at [366, 168] on td "Tax Service Documents" at bounding box center [358, 164] width 94 height 18
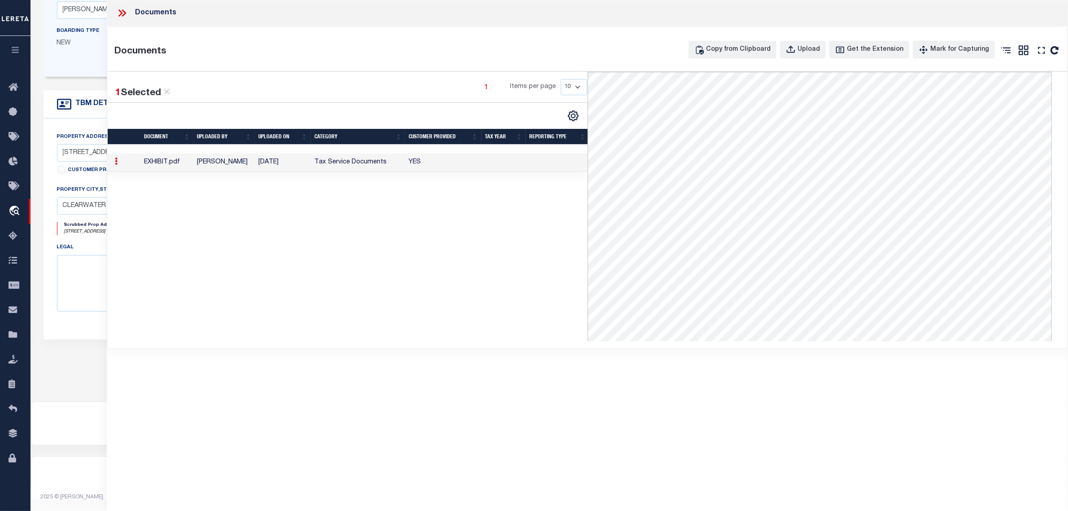
click at [122, 15] on icon at bounding box center [122, 13] width 12 height 12
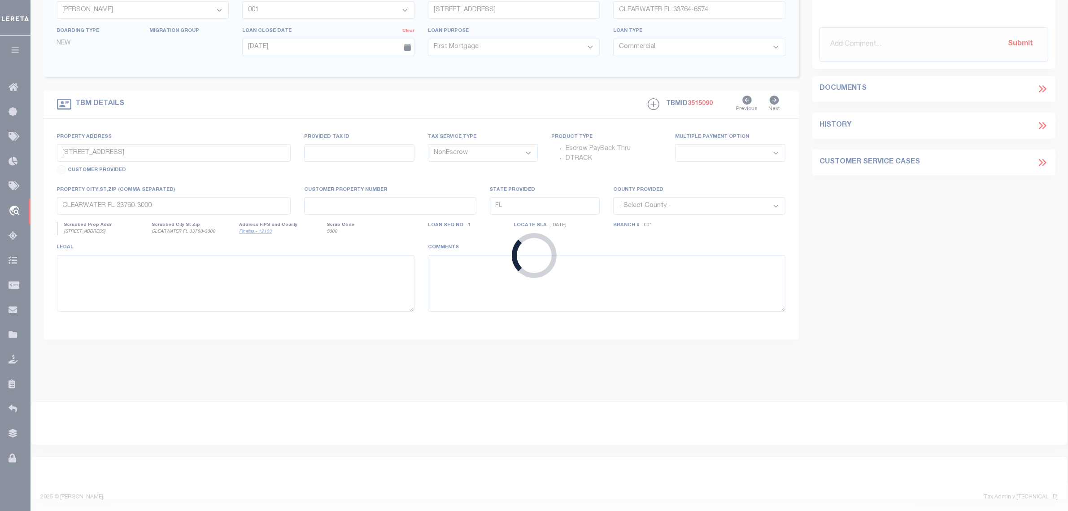
type input "4307251008823"
type input "ALL PURPOSE INVESTMENTS LLC"
select select
type input "[STREET_ADDRESS]"
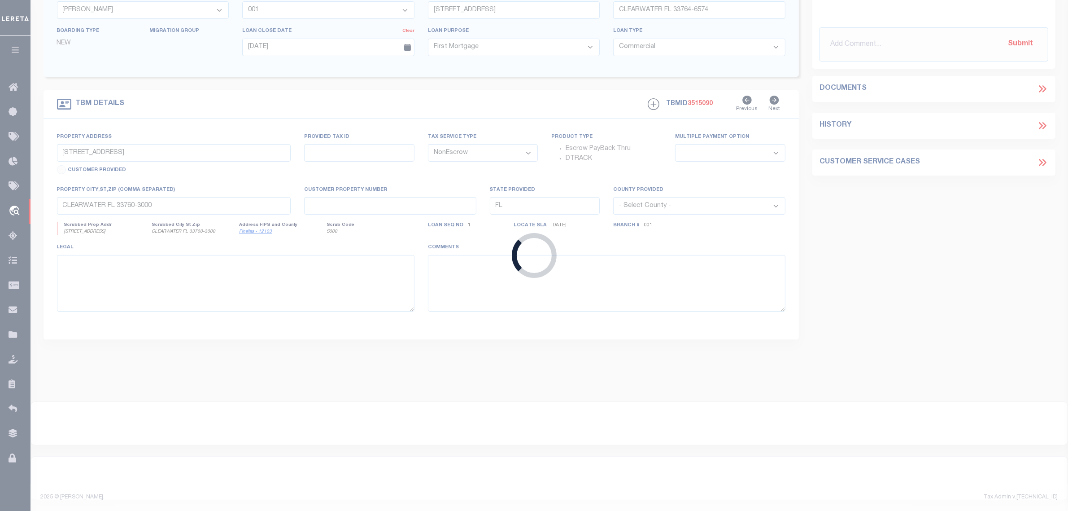
type input "PARKER CO 80134-5403"
type input "[DATE]"
select select
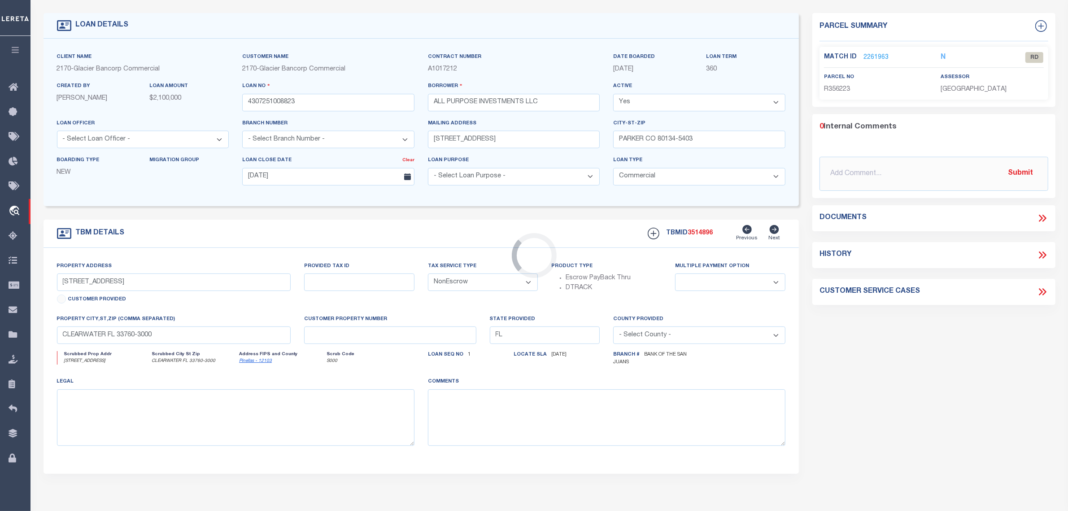
scroll to position [5, 0]
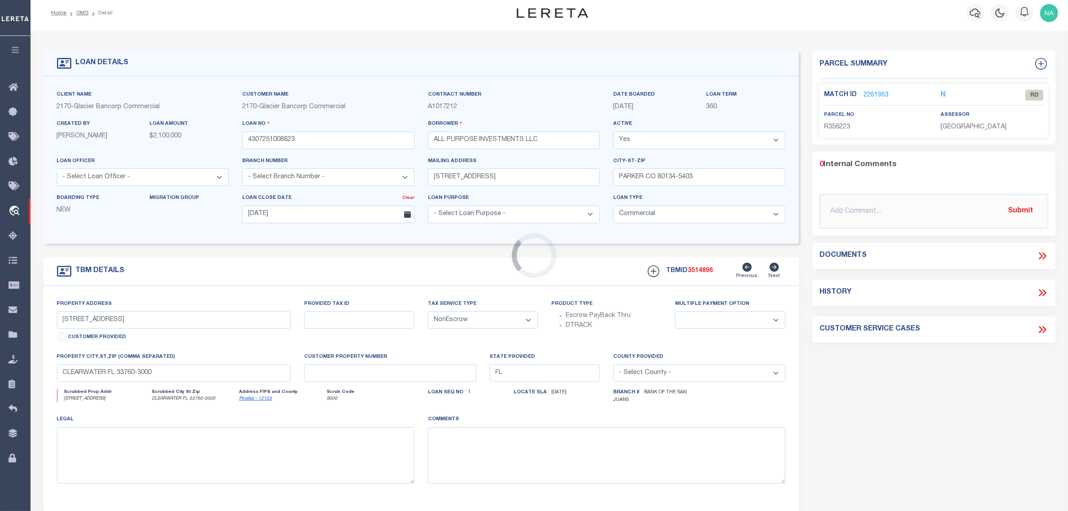
type input "[STREET_ADDRESS]"
type input "[PERSON_NAME] CO 81625"
type input "CO"
select select
select select "4580"
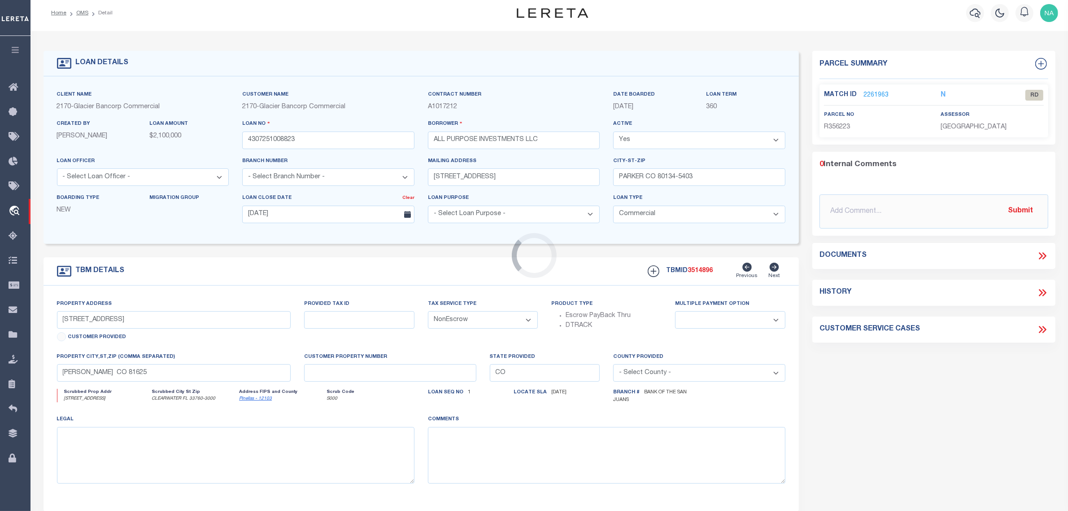
select select "1"
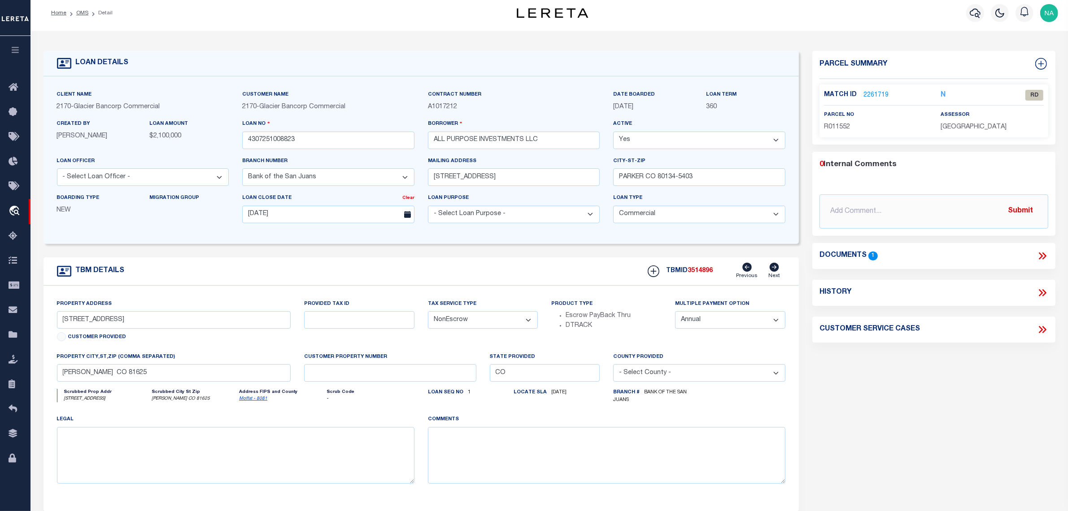
scroll to position [0, 0]
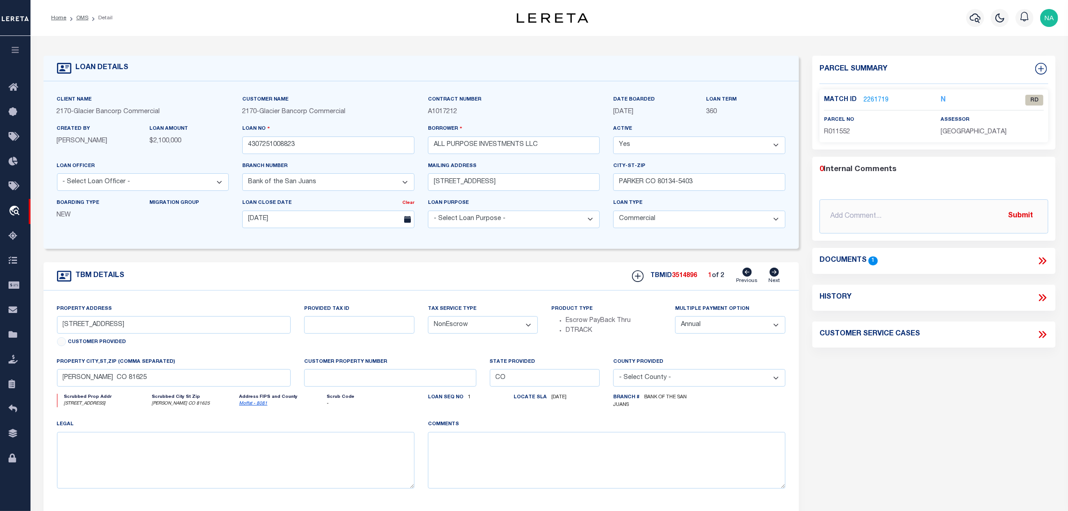
click at [1042, 260] on icon at bounding box center [1041, 260] width 4 height 7
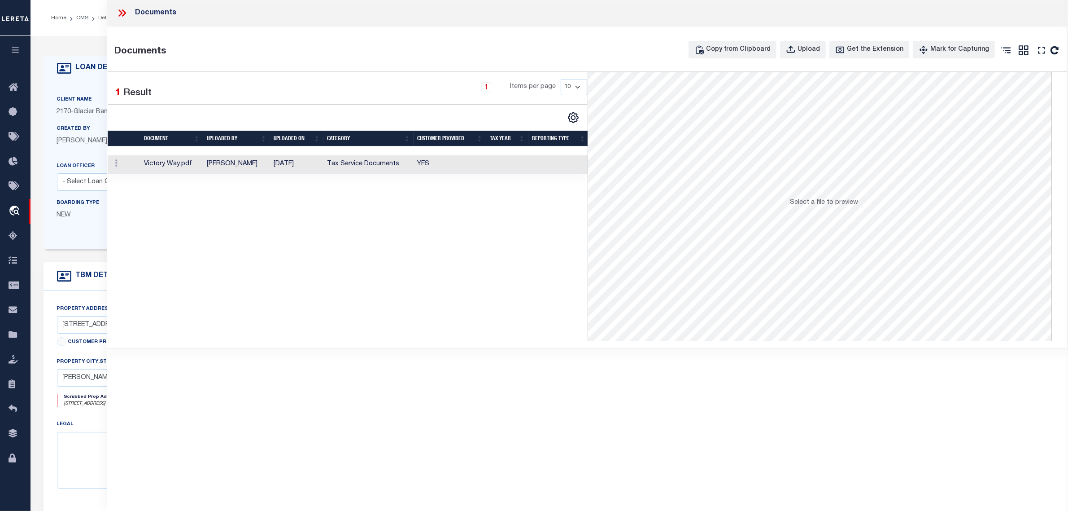
click at [293, 167] on td "[DATE]" at bounding box center [296, 164] width 53 height 18
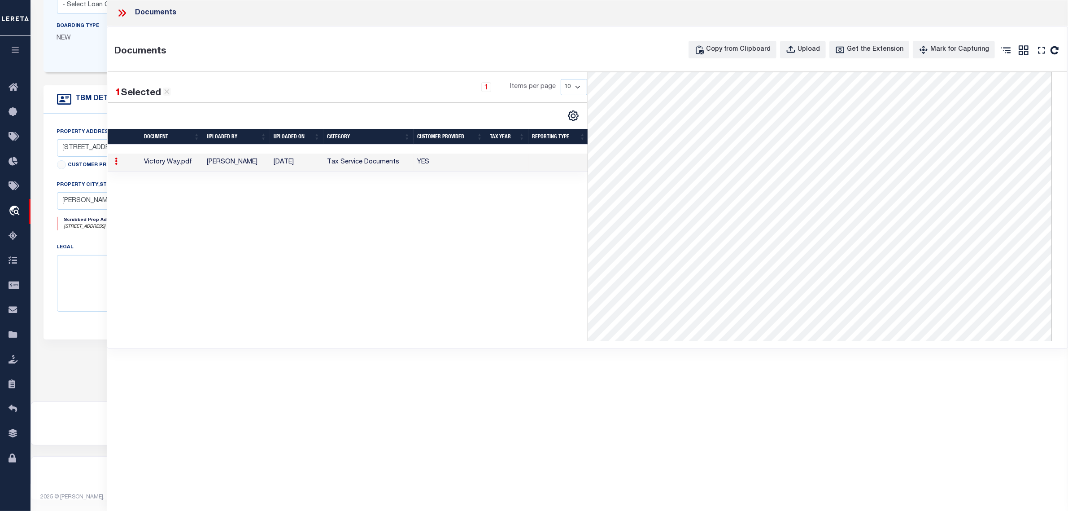
scroll to position [183, 0]
click at [119, 11] on icon at bounding box center [122, 13] width 12 height 12
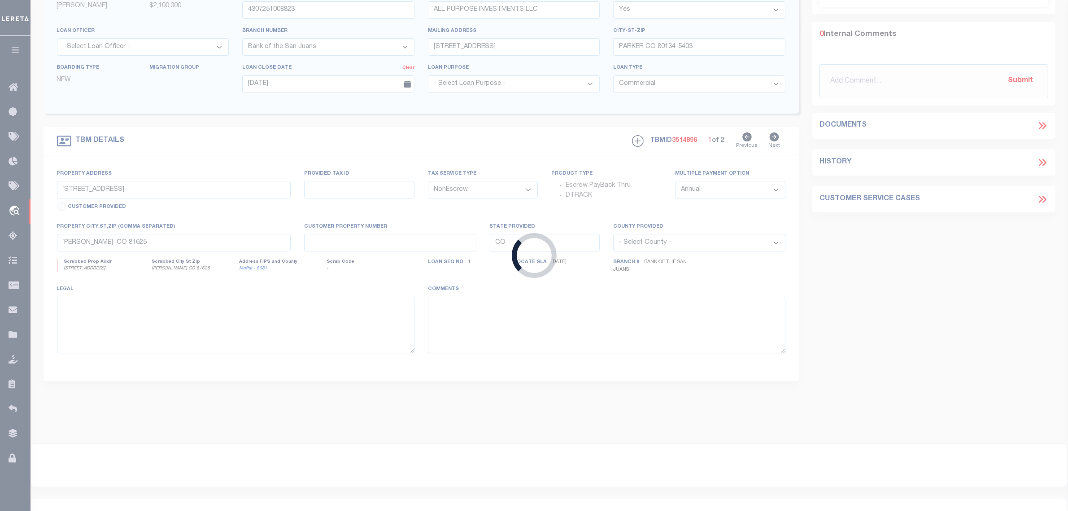
type input "3307250002053"
type input "GD, LLC & MUSCLE MOTOR AUTO SALES, INC."
select select "4584"
type input "[STREET_ADDRESS][US_STATE]"
type input "RENO NV 89511-8942"
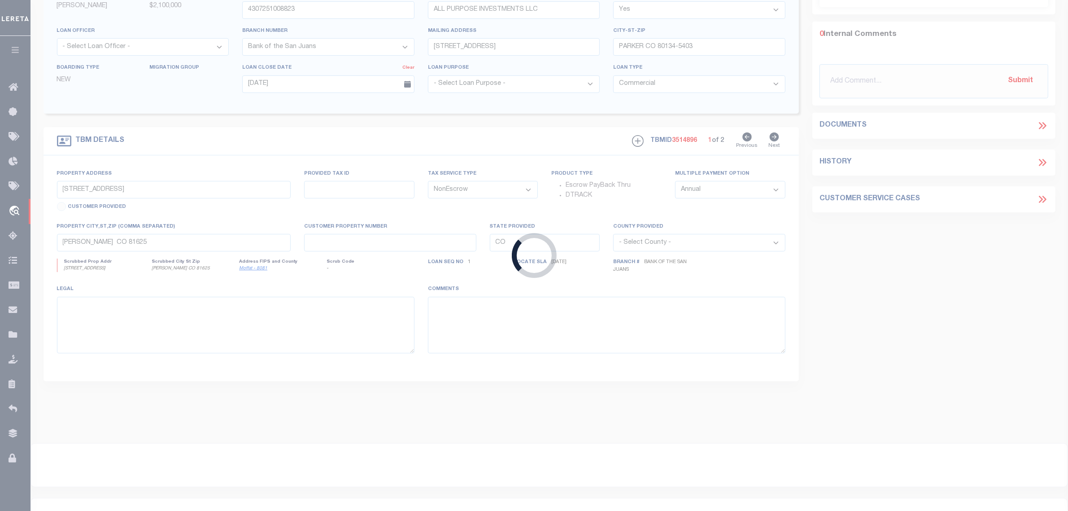
type input "[DATE]"
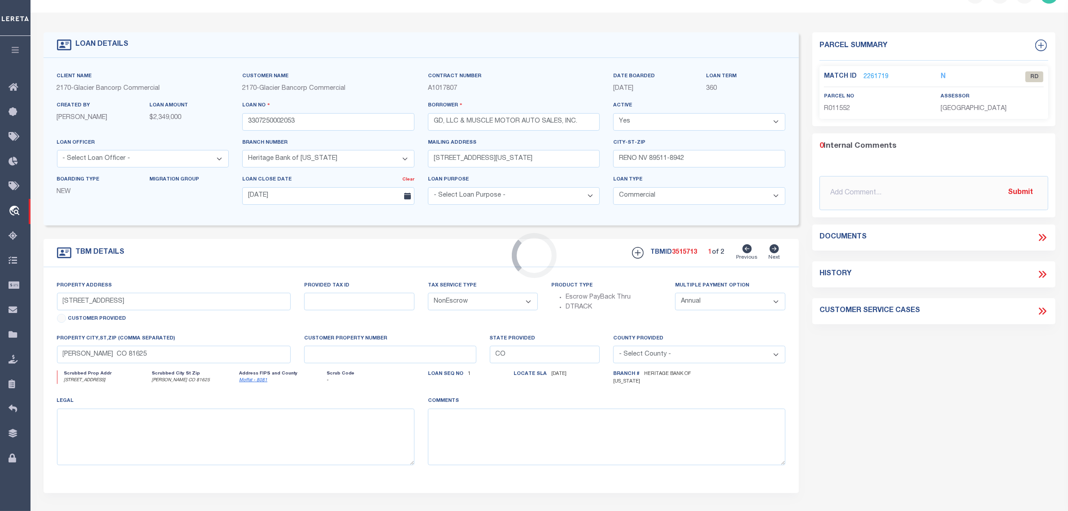
scroll to position [0, 0]
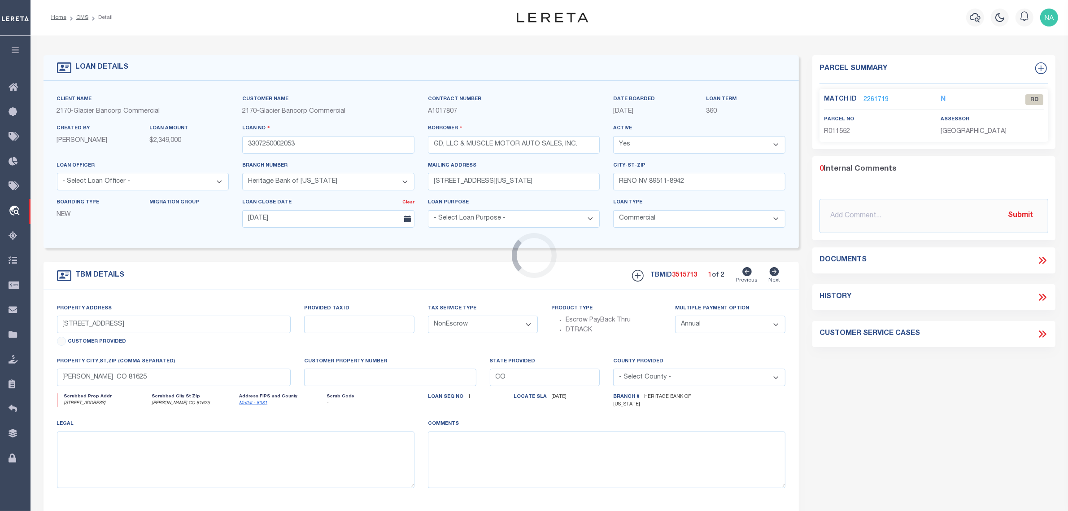
type input "[STREET_ADDRESS][US_STATE]"
type input "[PHONE_NUMBER]"
select select
type input "RENO NV 89511-8942"
type input "NV"
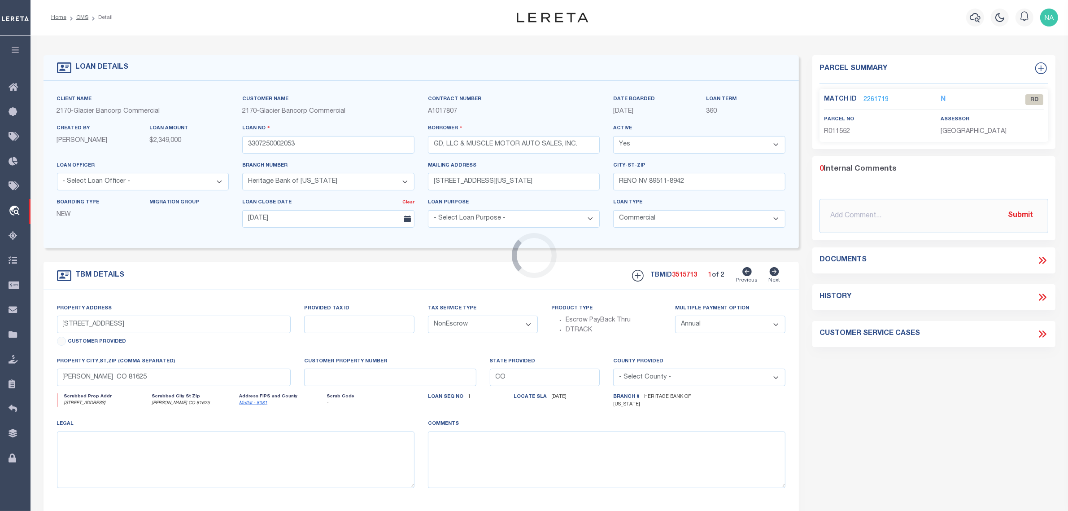
select select
select select "4584"
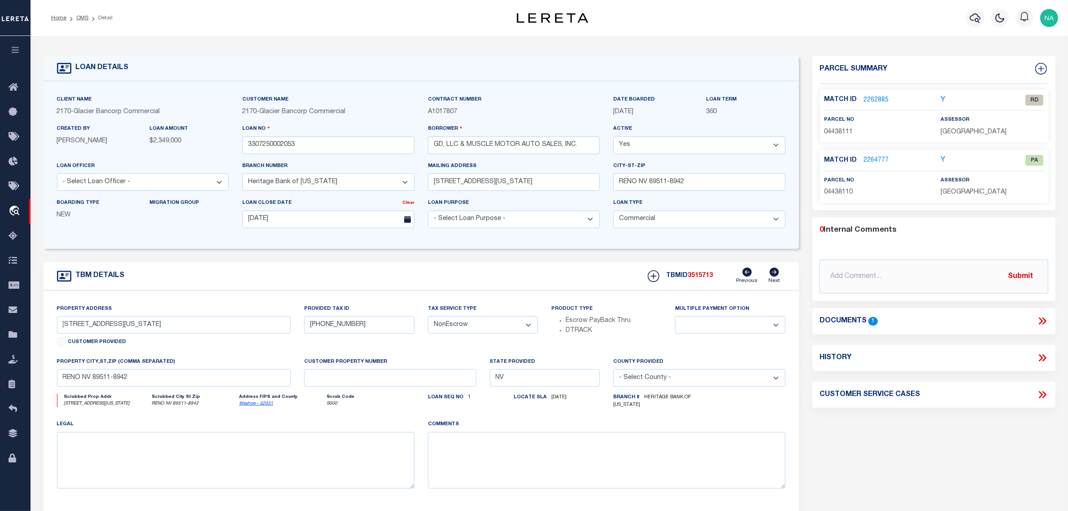
click at [1044, 320] on icon at bounding box center [1043, 321] width 12 height 12
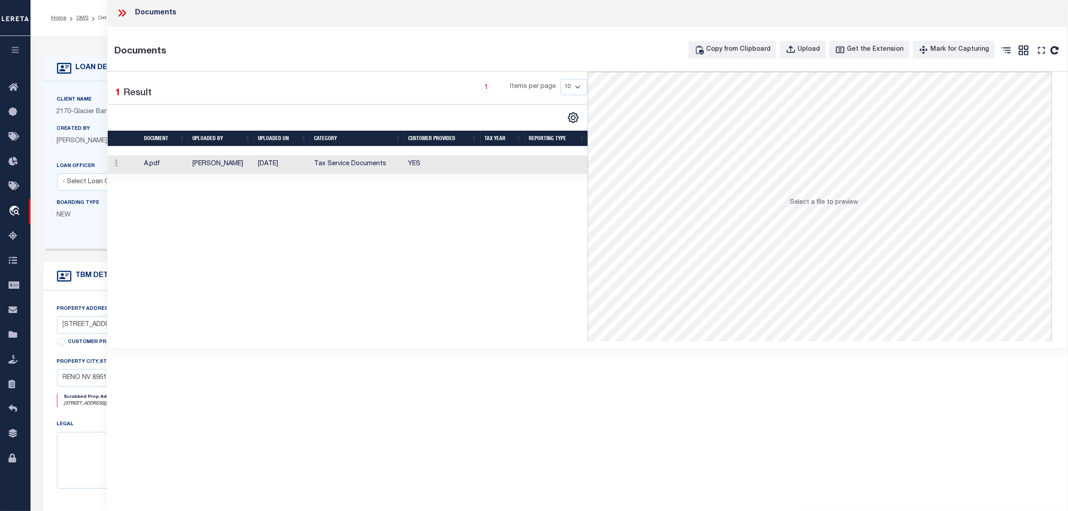
click at [349, 164] on td "Tax Service Documents" at bounding box center [358, 164] width 94 height 18
